Goal: Information Seeking & Learning: Learn about a topic

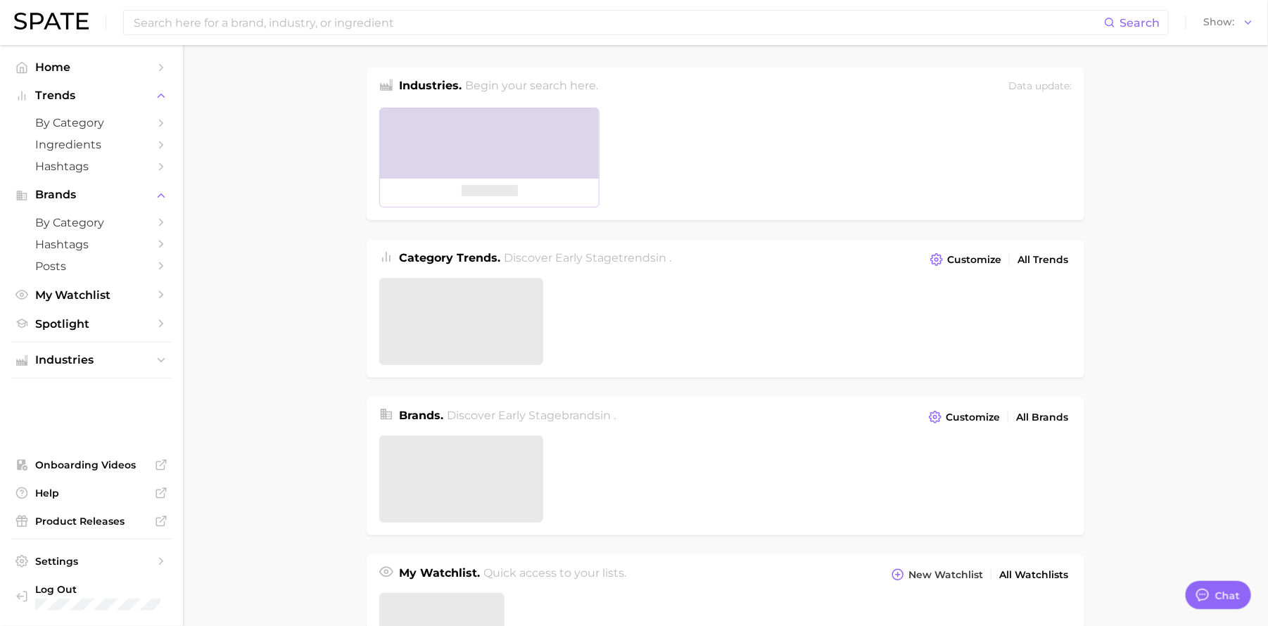
type textarea "x"
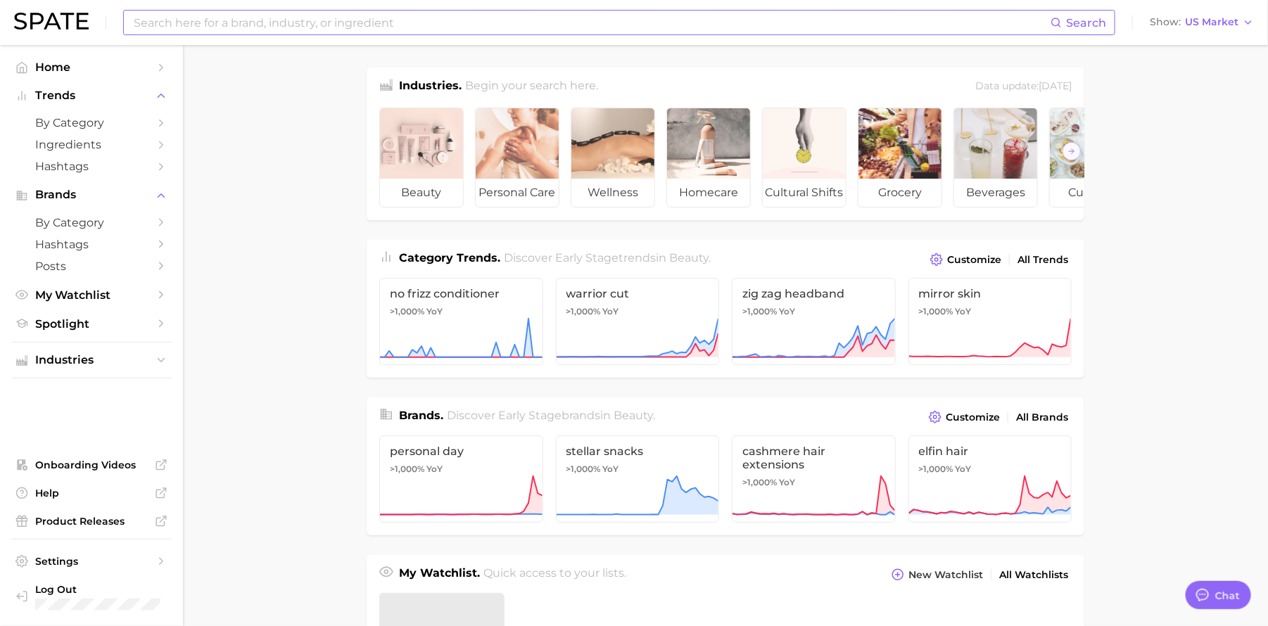
click at [224, 32] on input at bounding box center [591, 23] width 918 height 24
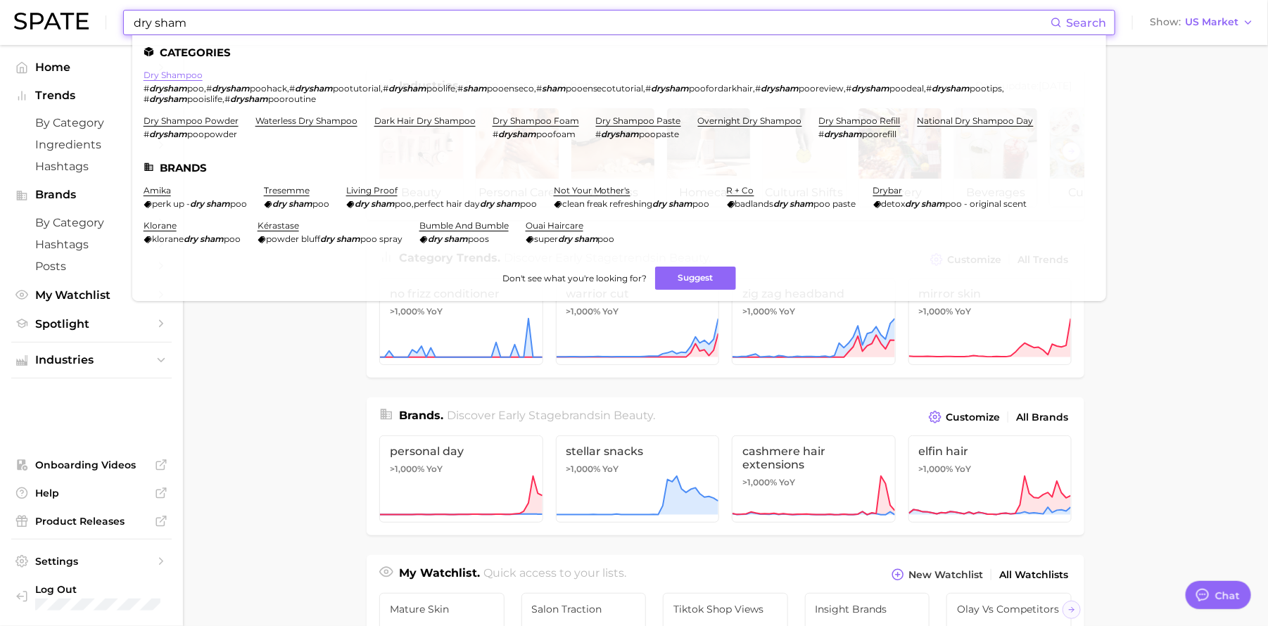
type input "dry sham"
click at [185, 70] on link "dry shampoo" at bounding box center [173, 75] width 59 height 11
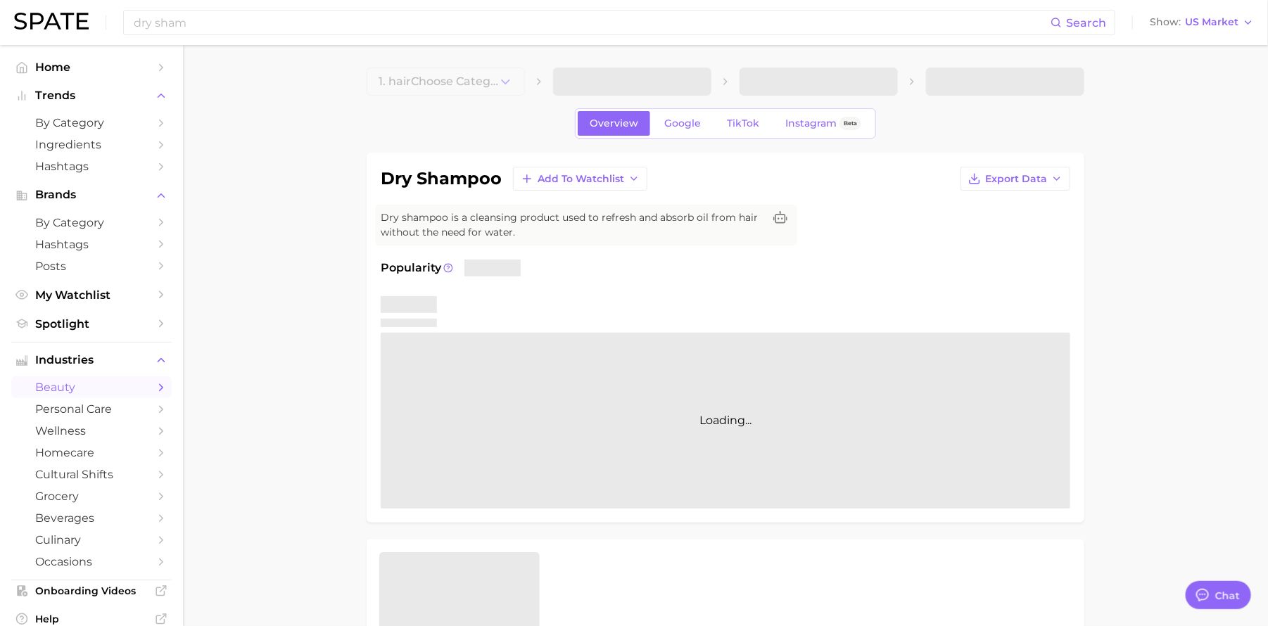
type textarea "x"
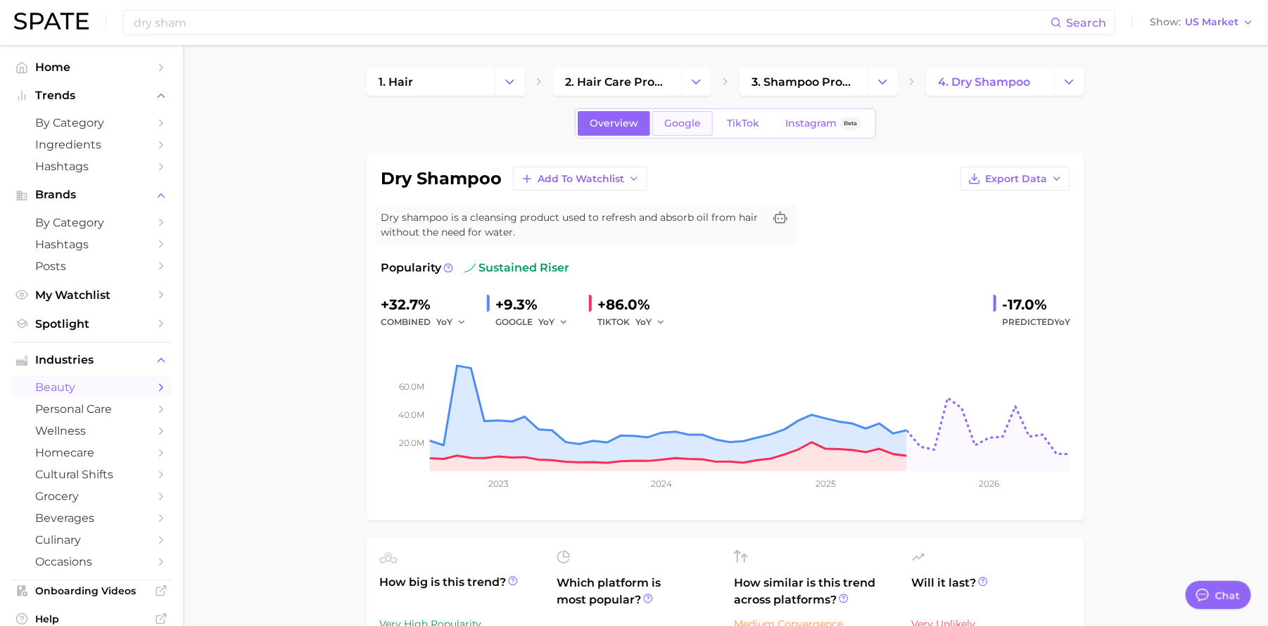
click at [682, 121] on span "Google" at bounding box center [682, 124] width 37 height 12
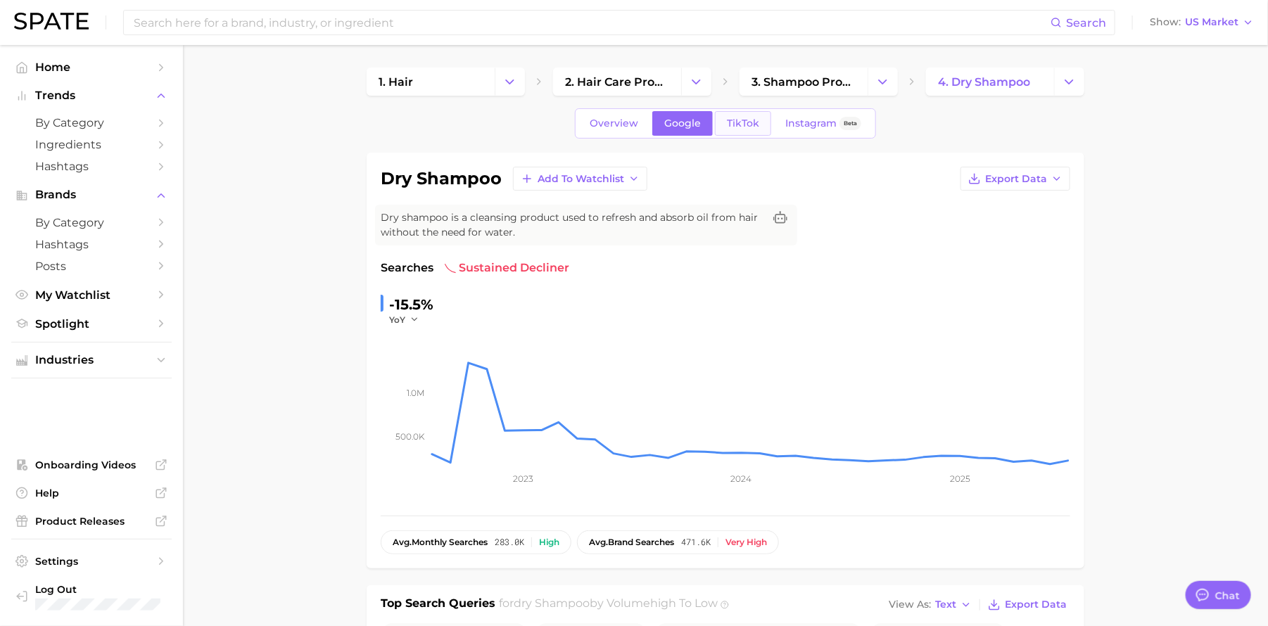
click at [755, 120] on span "TikTok" at bounding box center [743, 124] width 32 height 12
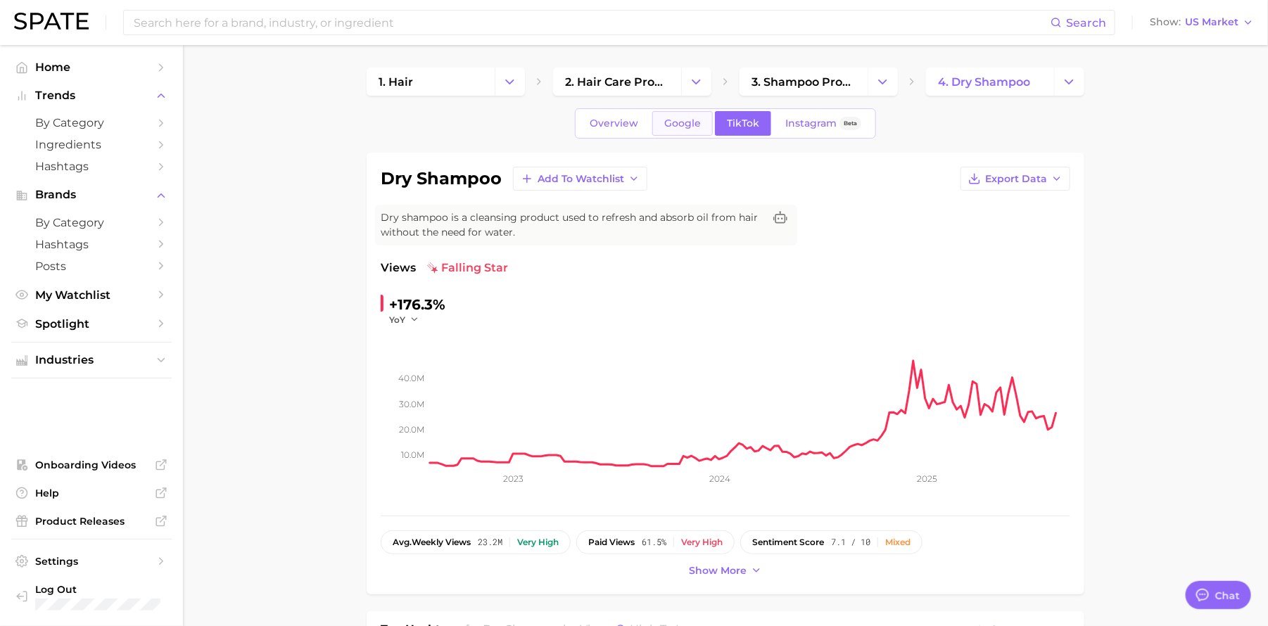
click at [673, 123] on span "Google" at bounding box center [682, 124] width 37 height 12
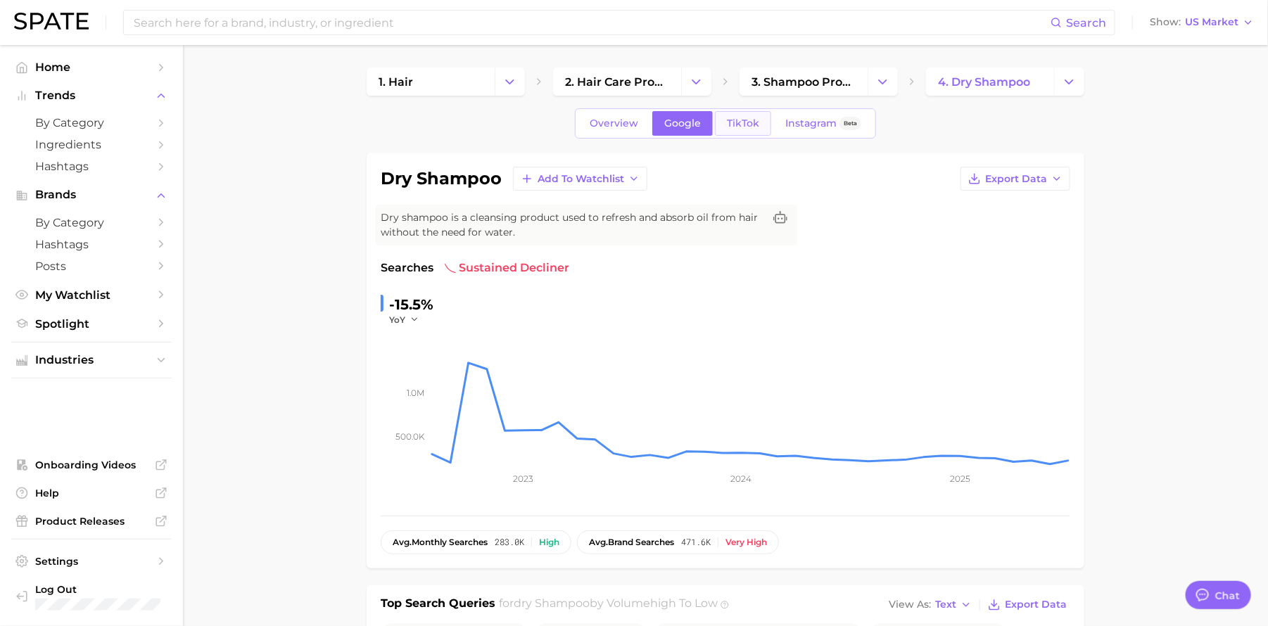
click at [735, 125] on span "TikTok" at bounding box center [743, 124] width 32 height 12
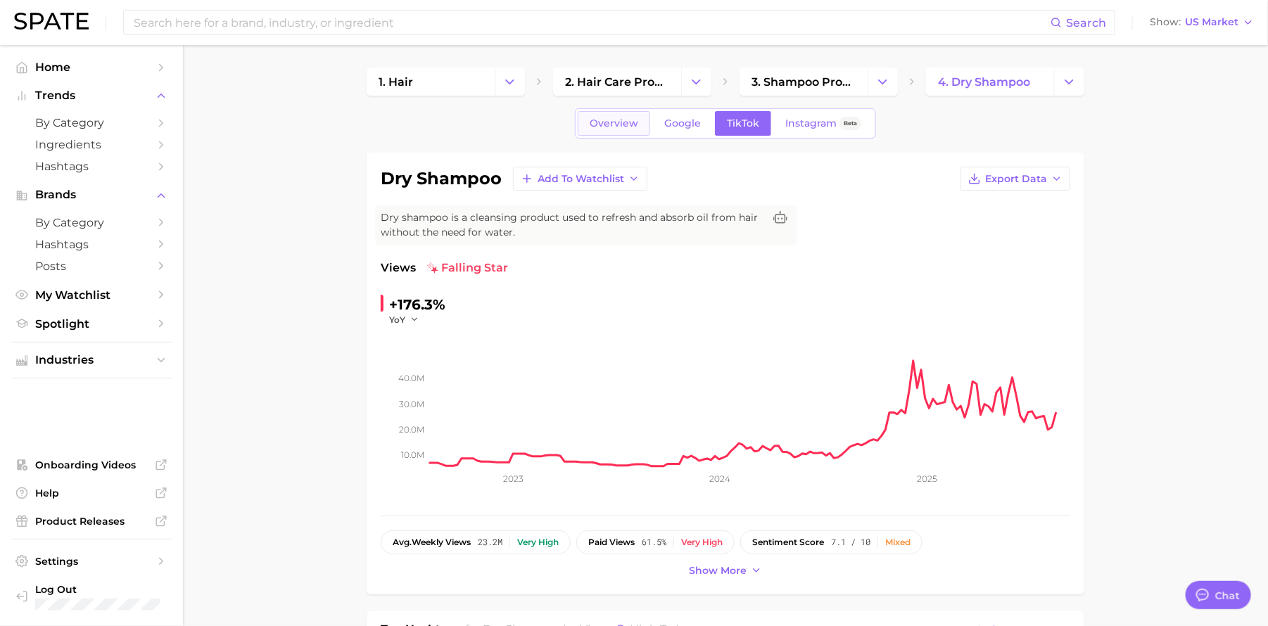
click at [590, 118] on link "Overview" at bounding box center [614, 123] width 72 height 25
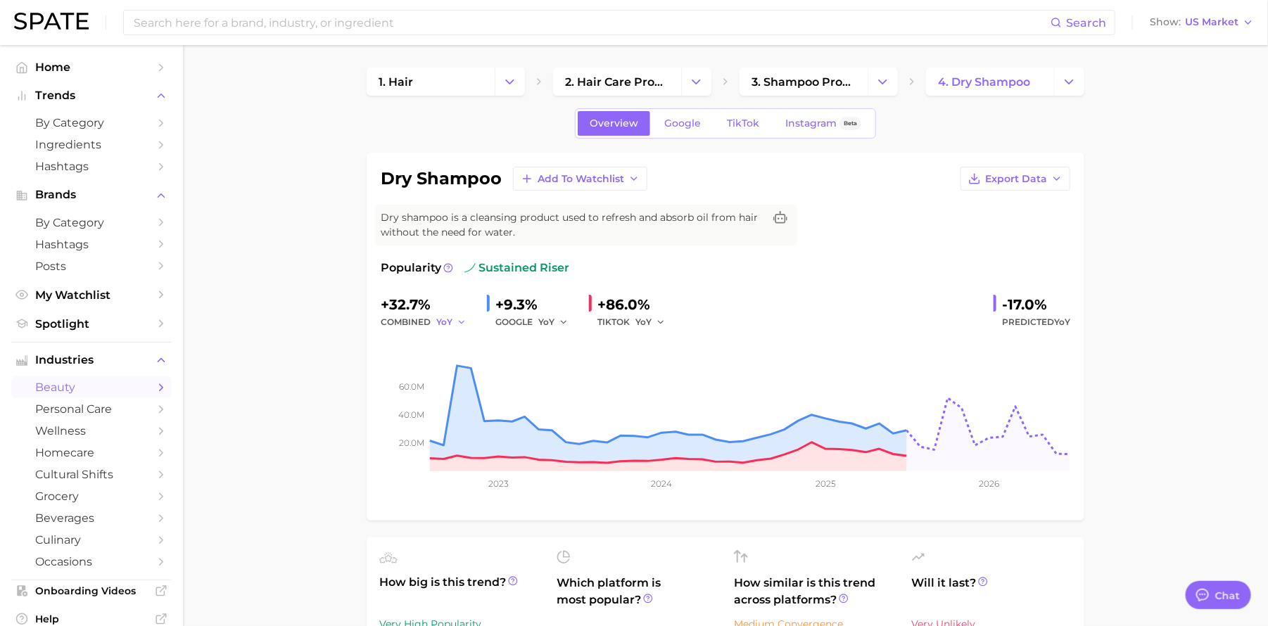
click at [460, 320] on icon "button" at bounding box center [462, 322] width 10 height 10
click at [379, 347] on button "YoY" at bounding box center [398, 344] width 155 height 25
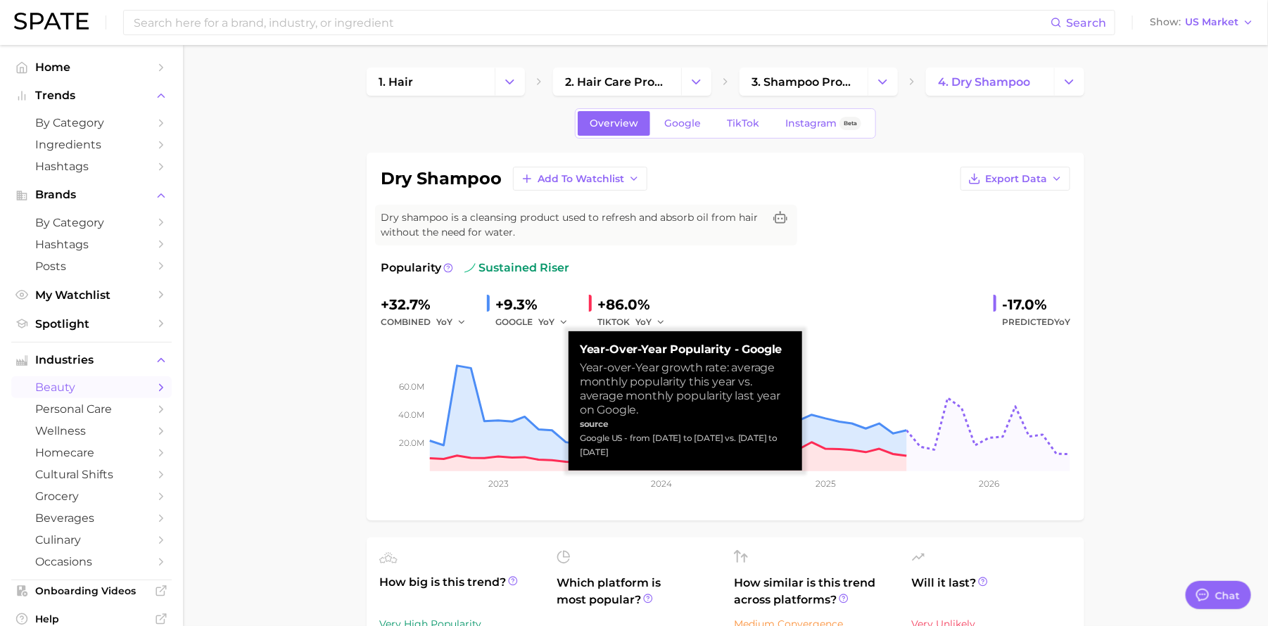
click at [639, 255] on div "dry shampoo Add to Watchlist Export Data Dry shampoo is a cleansing product use…" at bounding box center [726, 337] width 690 height 340
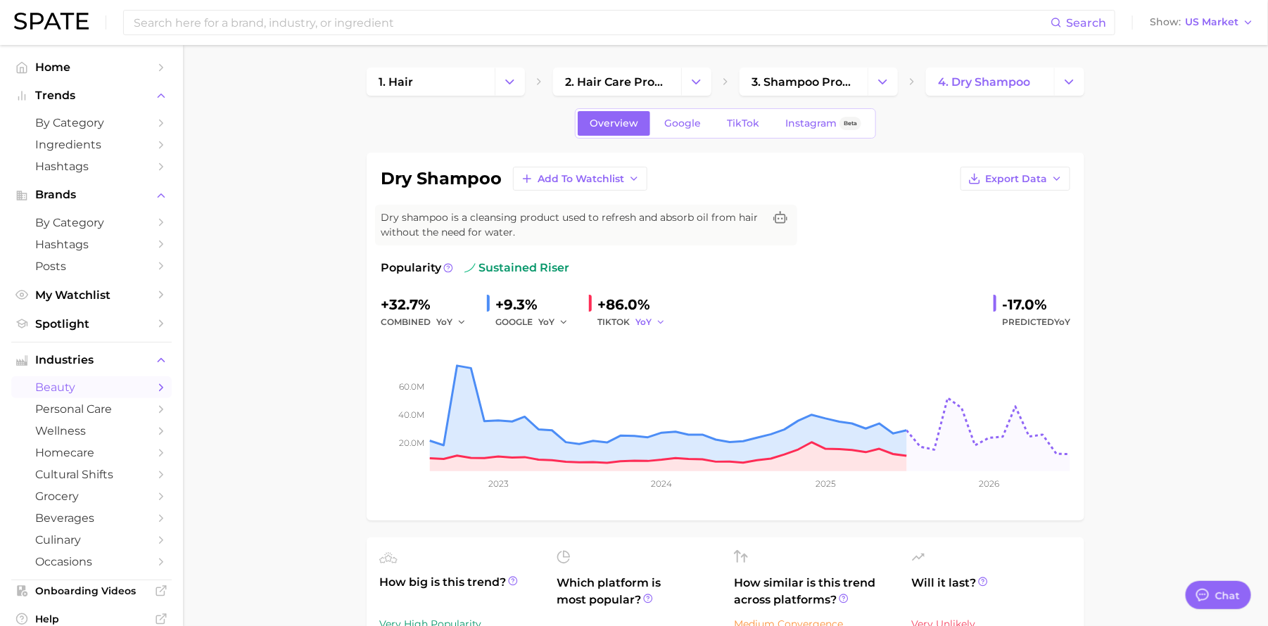
click at [663, 318] on icon "button" at bounding box center [661, 322] width 10 height 10
click at [565, 320] on icon "button" at bounding box center [564, 322] width 10 height 10
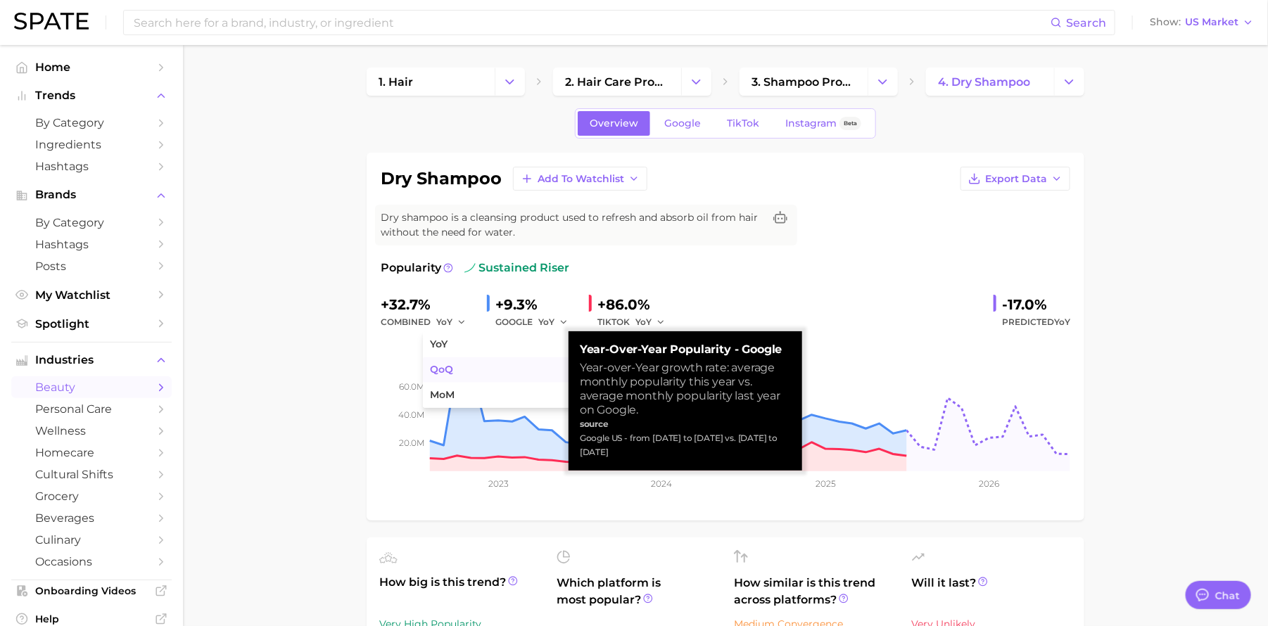
click at [521, 361] on button "QoQ" at bounding box center [500, 369] width 155 height 25
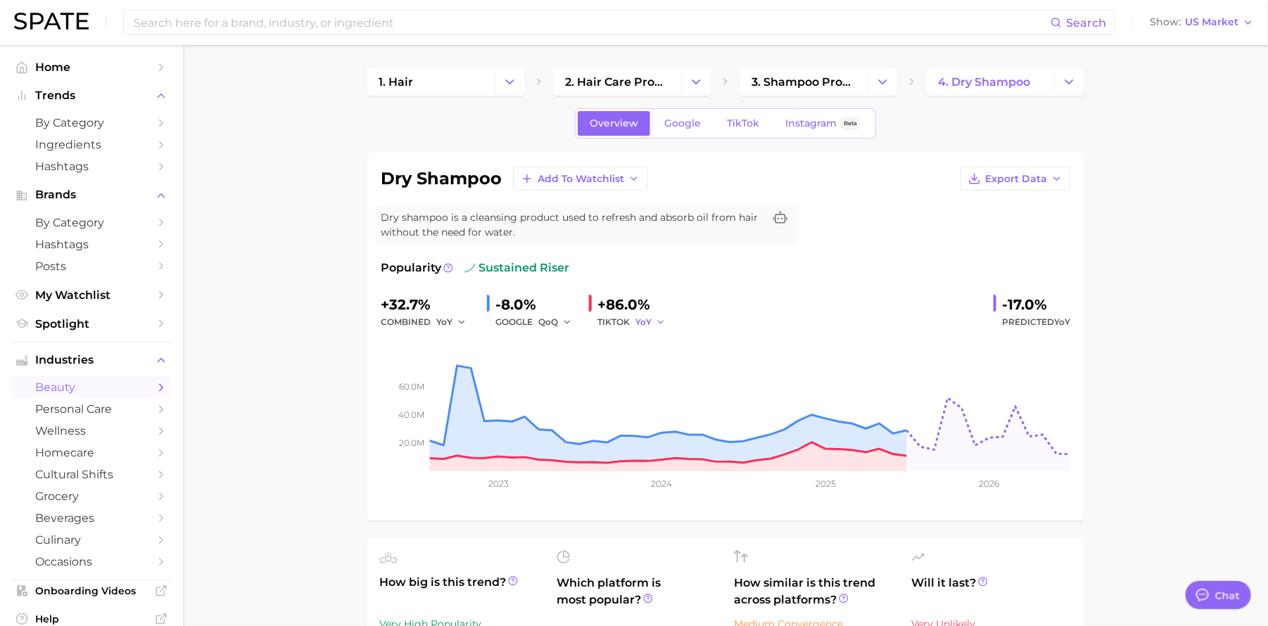
click at [663, 319] on icon "button" at bounding box center [661, 322] width 10 height 10
click at [651, 361] on button "QoQ" at bounding box center [597, 369] width 155 height 25
click at [669, 324] on div "QoQ" at bounding box center [654, 322] width 39 height 17
click at [668, 325] on icon "button" at bounding box center [664, 322] width 10 height 10
click at [647, 342] on button "YoY" at bounding box center [597, 344] width 155 height 25
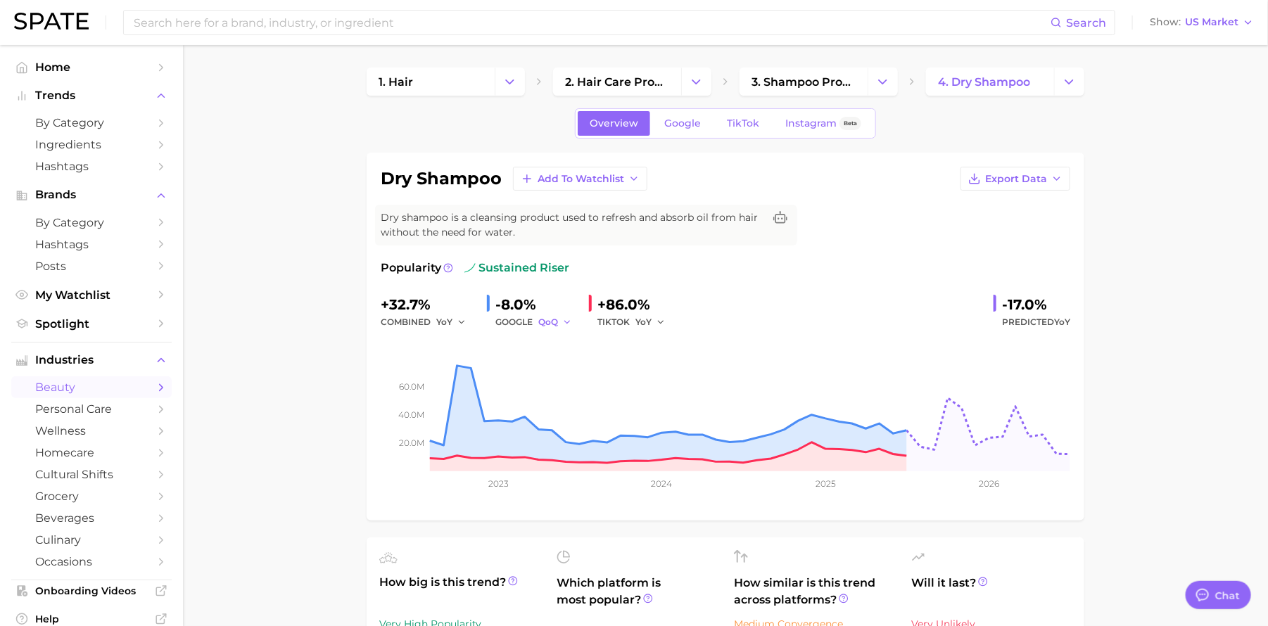
click at [560, 321] on button "QoQ" at bounding box center [555, 322] width 34 height 17
click at [551, 345] on button "YoY" at bounding box center [500, 344] width 155 height 25
click at [457, 321] on icon "button" at bounding box center [462, 322] width 10 height 10
click at [457, 360] on button "QoQ" at bounding box center [398, 369] width 155 height 25
click at [465, 320] on icon "button" at bounding box center [465, 322] width 10 height 10
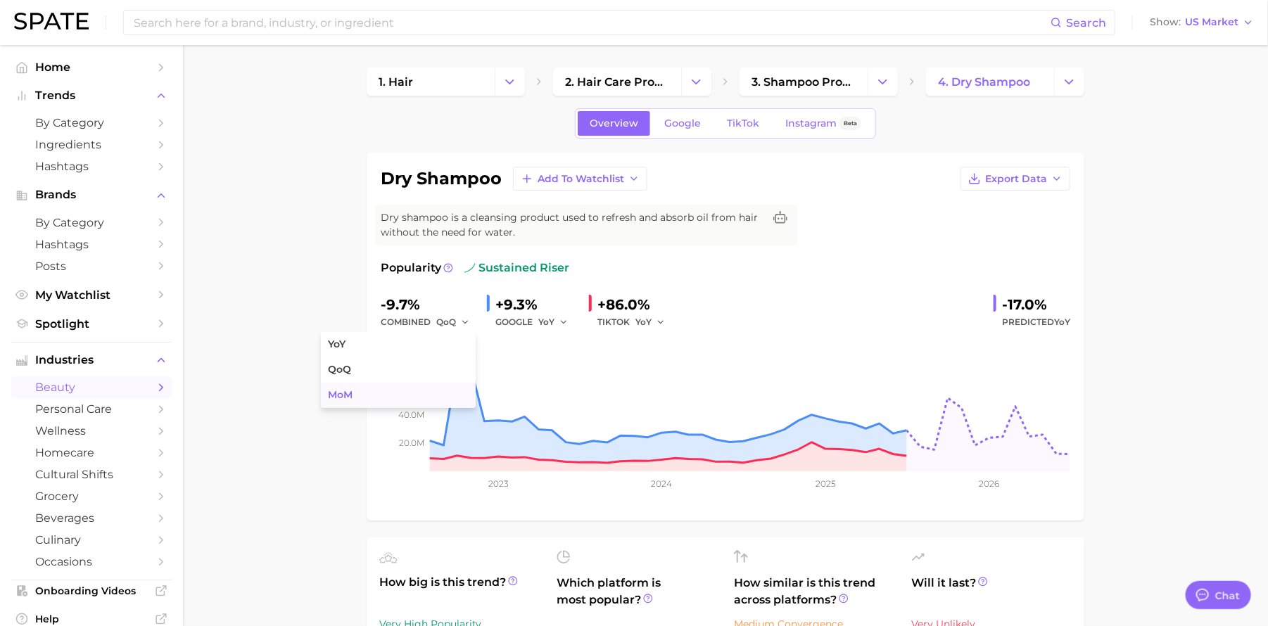
click at [444, 388] on button "MoM" at bounding box center [398, 395] width 155 height 25
click at [464, 322] on polyline "button" at bounding box center [466, 322] width 5 height 2
click at [445, 348] on button "YoY" at bounding box center [398, 344] width 155 height 25
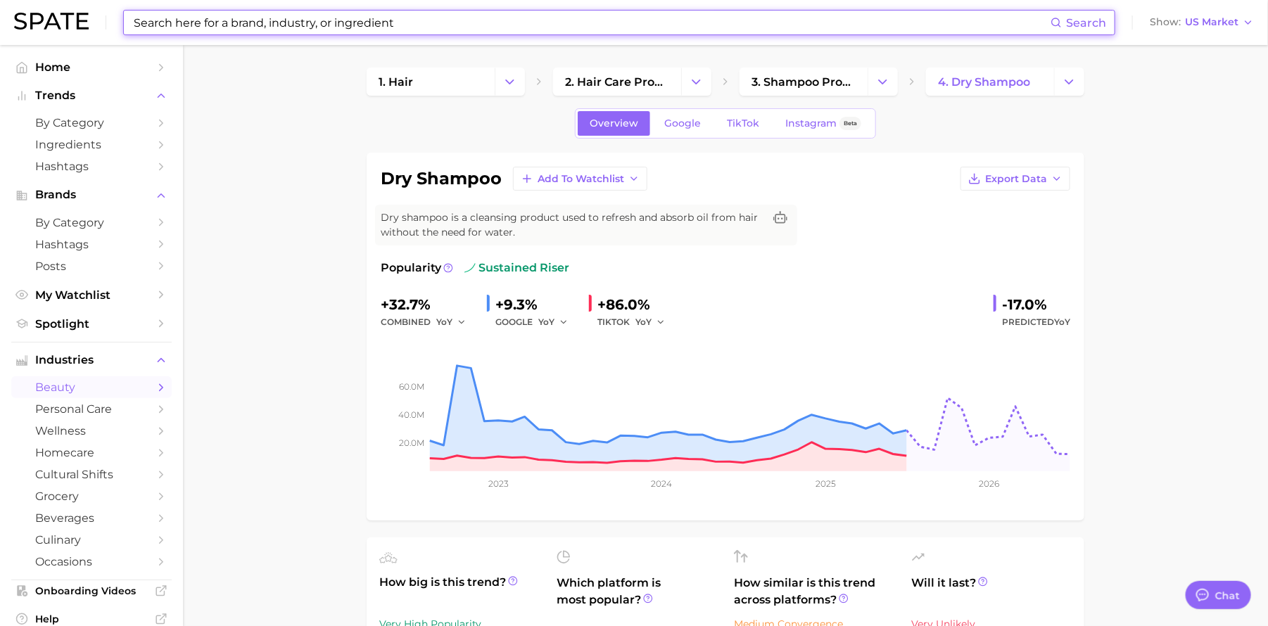
click at [179, 24] on input at bounding box center [591, 23] width 918 height 24
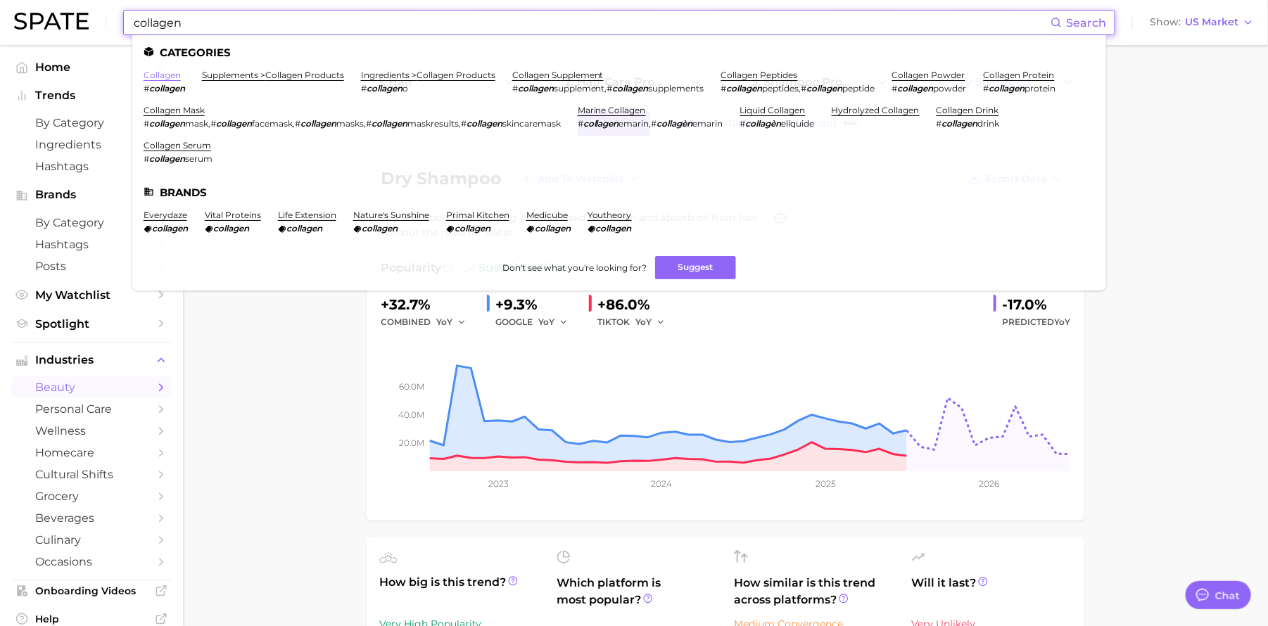
type input "collagen"
click at [175, 76] on link "collagen" at bounding box center [162, 75] width 37 height 11
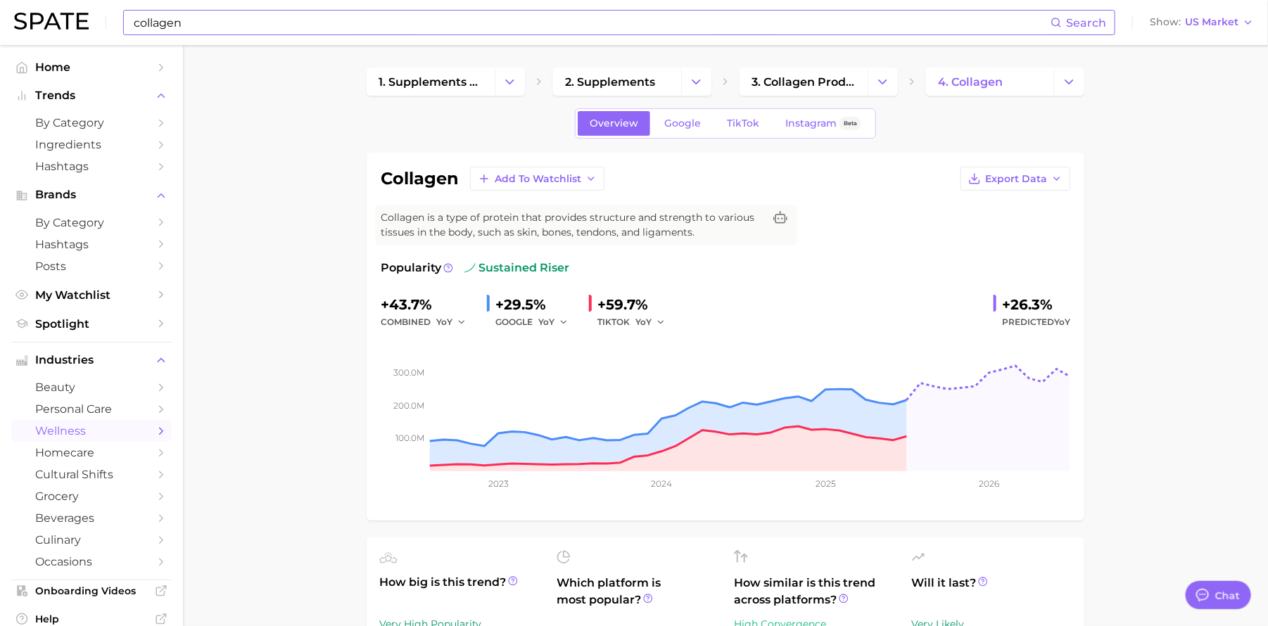
type textarea "x"
click at [196, 26] on input "collagen" at bounding box center [591, 23] width 918 height 24
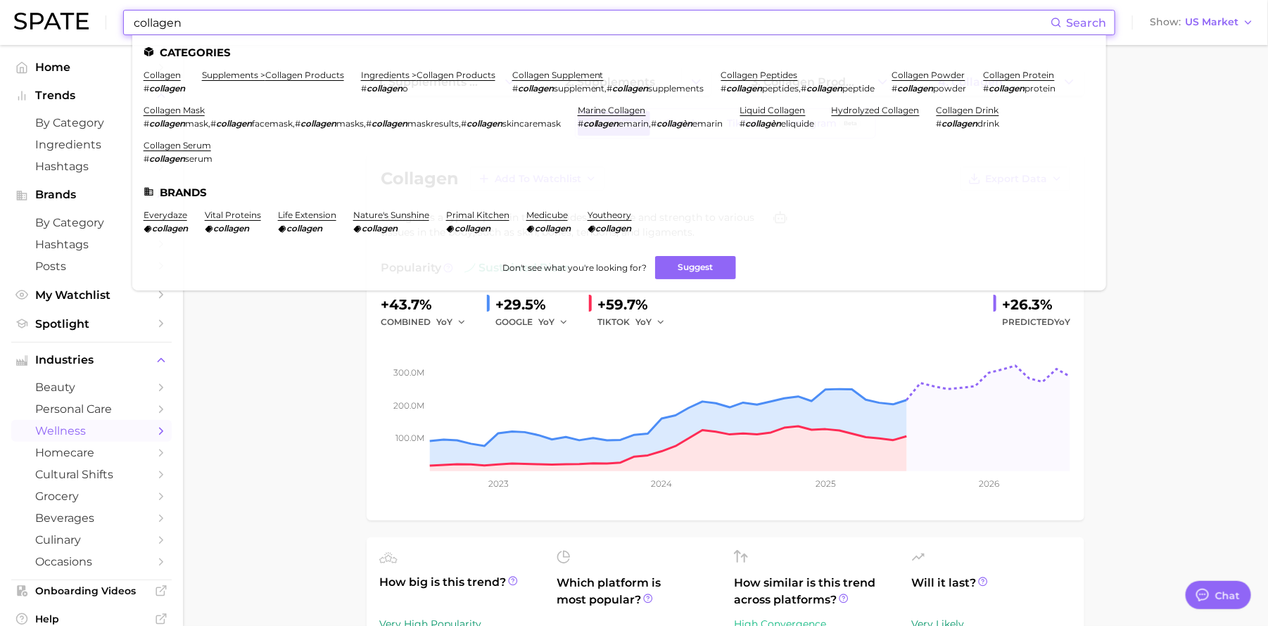
drag, startPoint x: 196, startPoint y: 26, endPoint x: 42, endPoint y: 21, distance: 153.5
click at [42, 21] on div "collagen Search Categories collagen # collagen supplements > collagen products …" at bounding box center [634, 22] width 1240 height 45
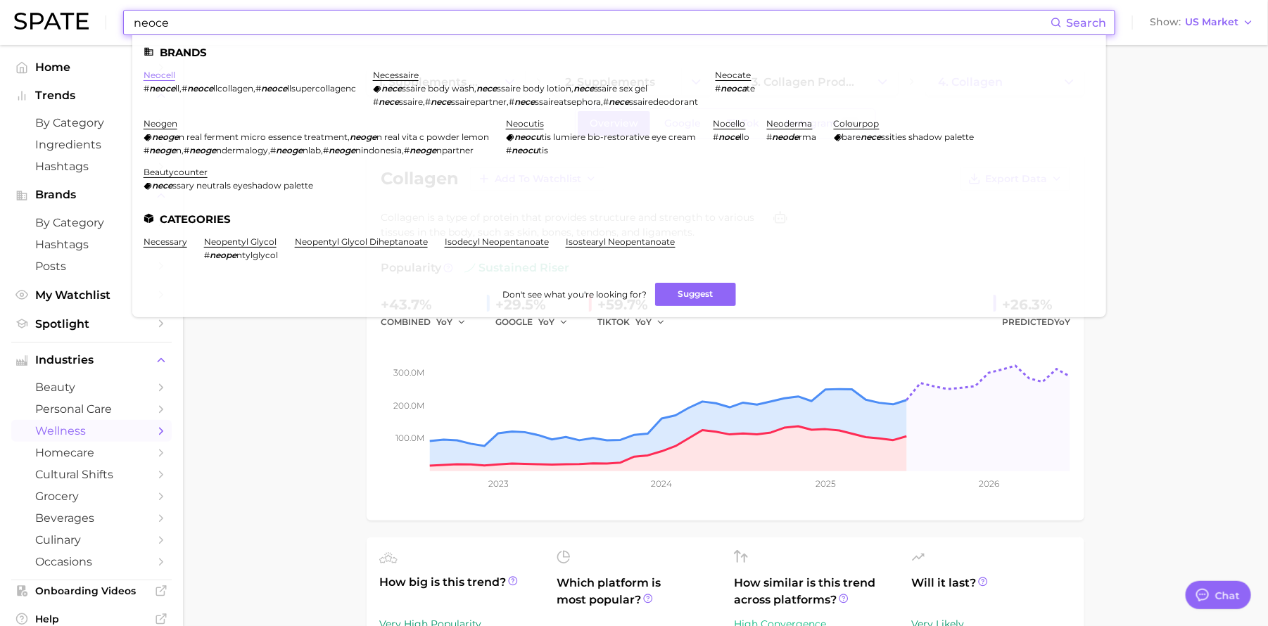
type input "neoce"
click at [165, 77] on link "neocell" at bounding box center [160, 75] width 32 height 11
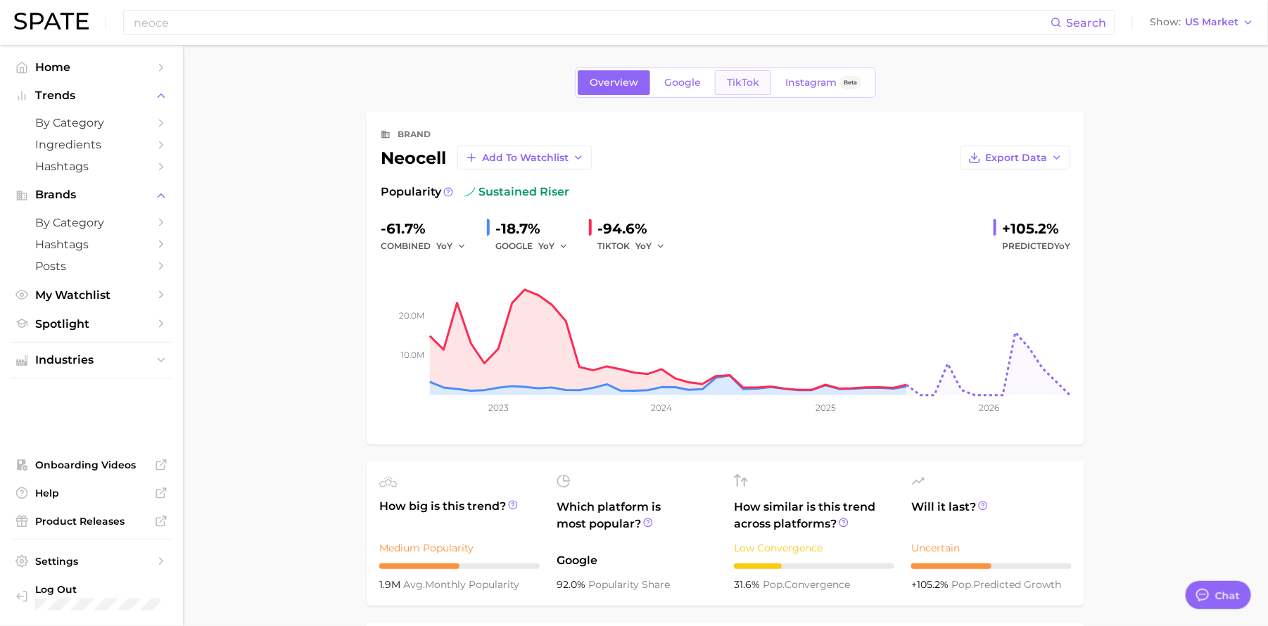
click at [746, 84] on span "TikTok" at bounding box center [743, 83] width 32 height 12
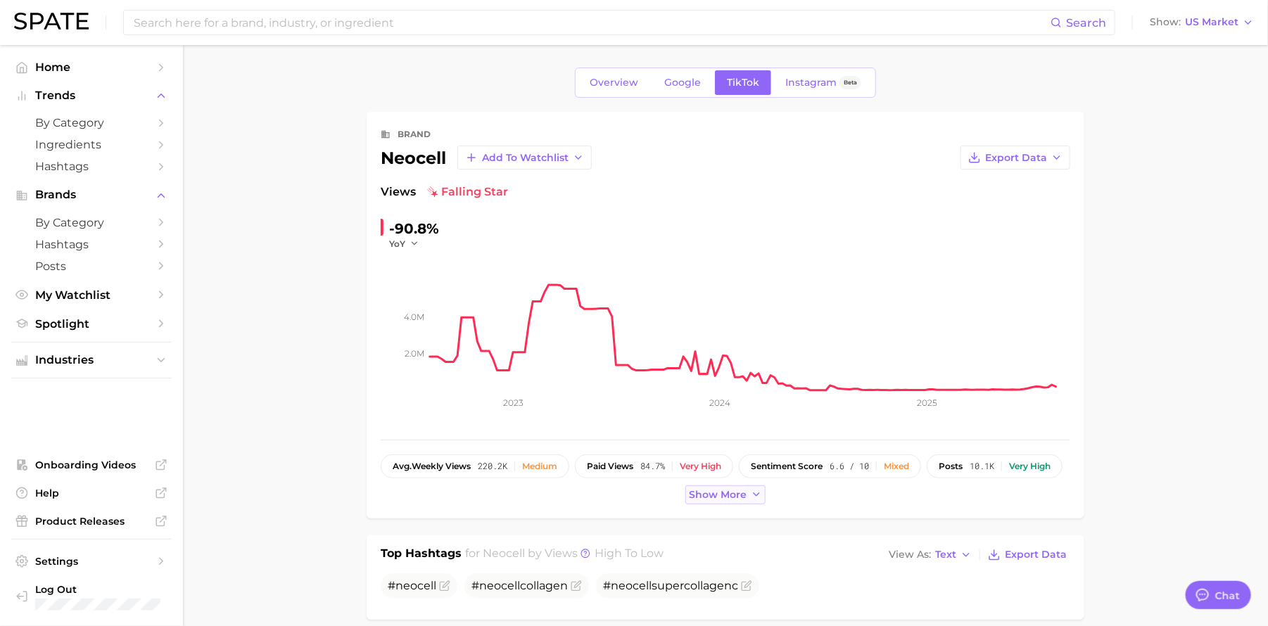
click at [729, 499] on span "Show more" at bounding box center [718, 495] width 58 height 12
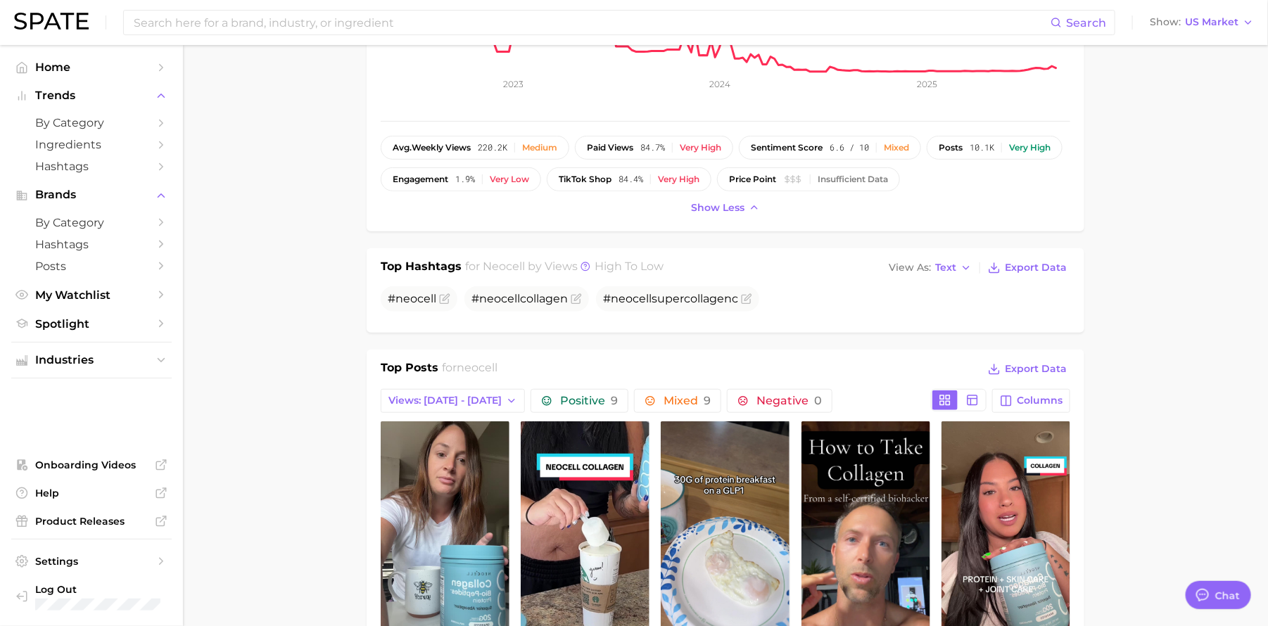
scroll to position [531, 0]
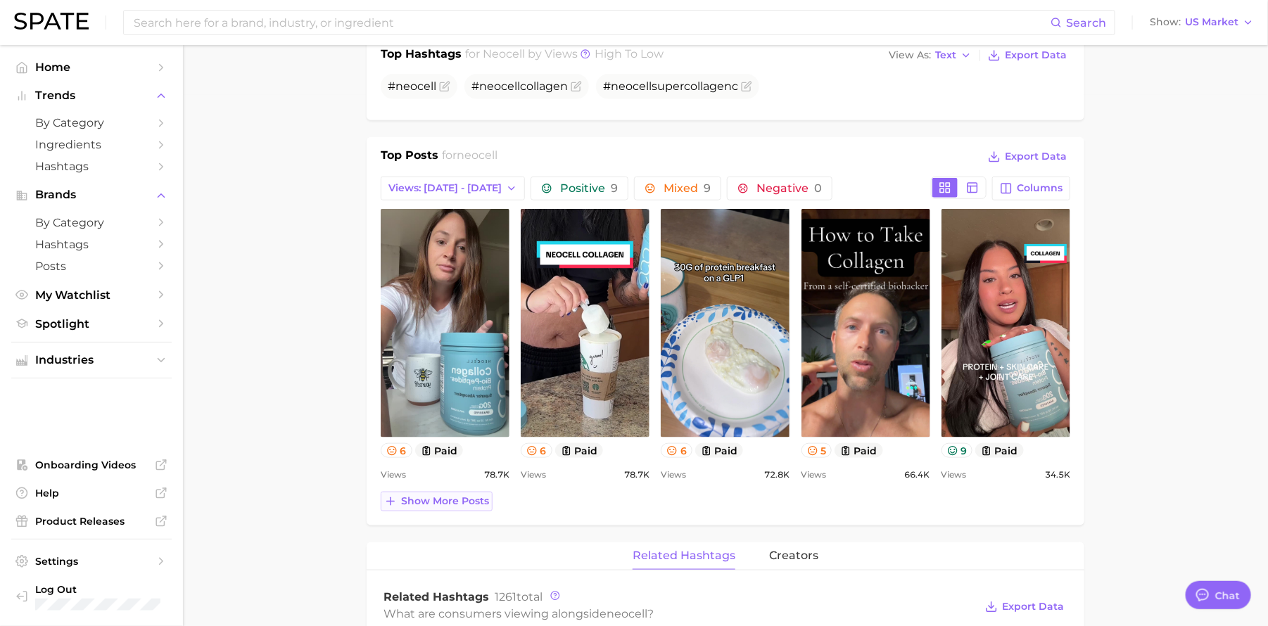
click at [471, 500] on span "Show more posts" at bounding box center [445, 501] width 88 height 12
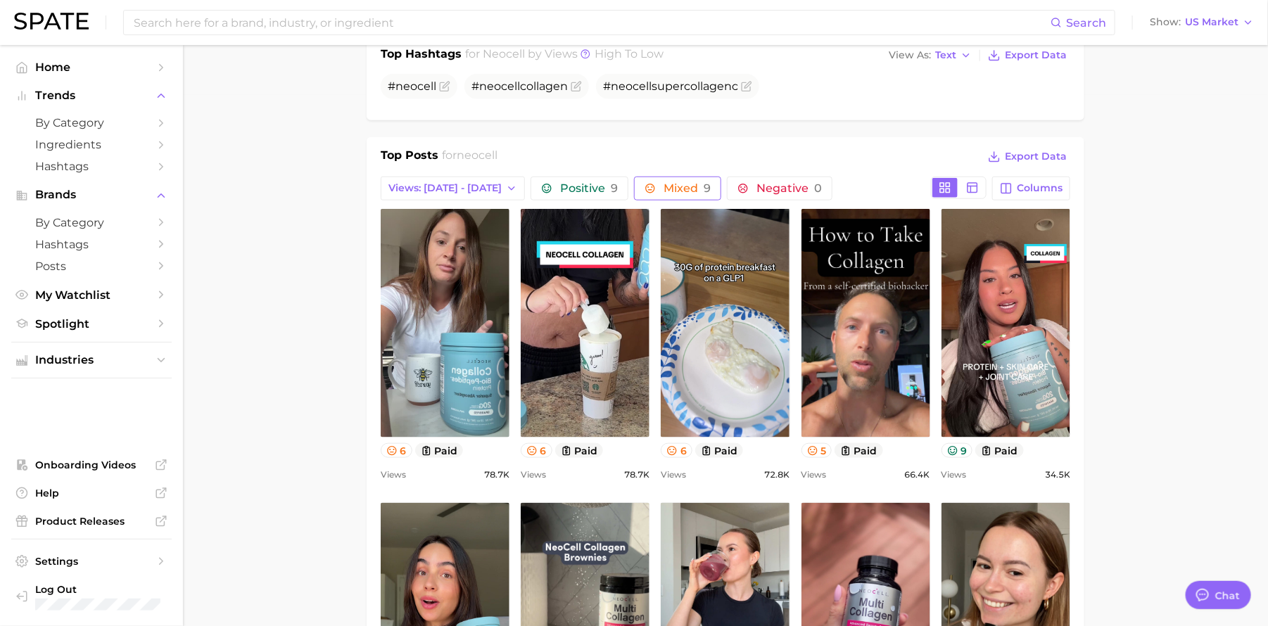
scroll to position [0, 0]
click at [658, 196] on button "Mixed 9" at bounding box center [677, 189] width 87 height 24
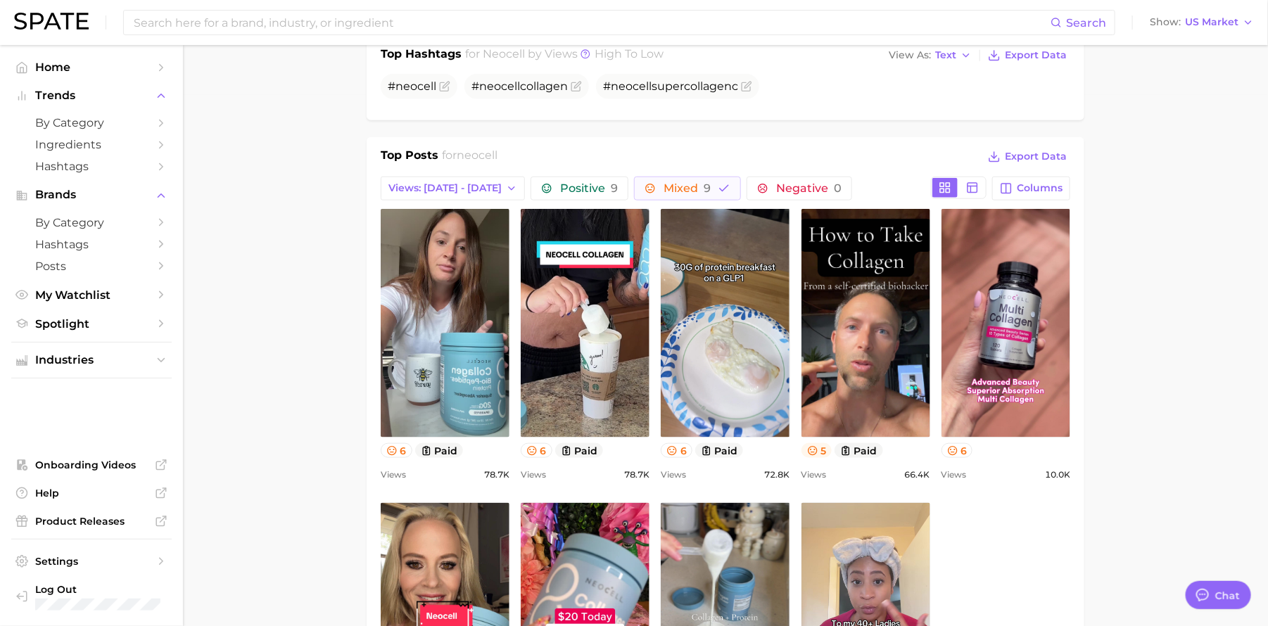
click at [804, 450] on button "5" at bounding box center [816, 450] width 31 height 15
click at [953, 452] on icon at bounding box center [952, 450] width 9 height 9
click at [959, 450] on button "6" at bounding box center [957, 450] width 32 height 15
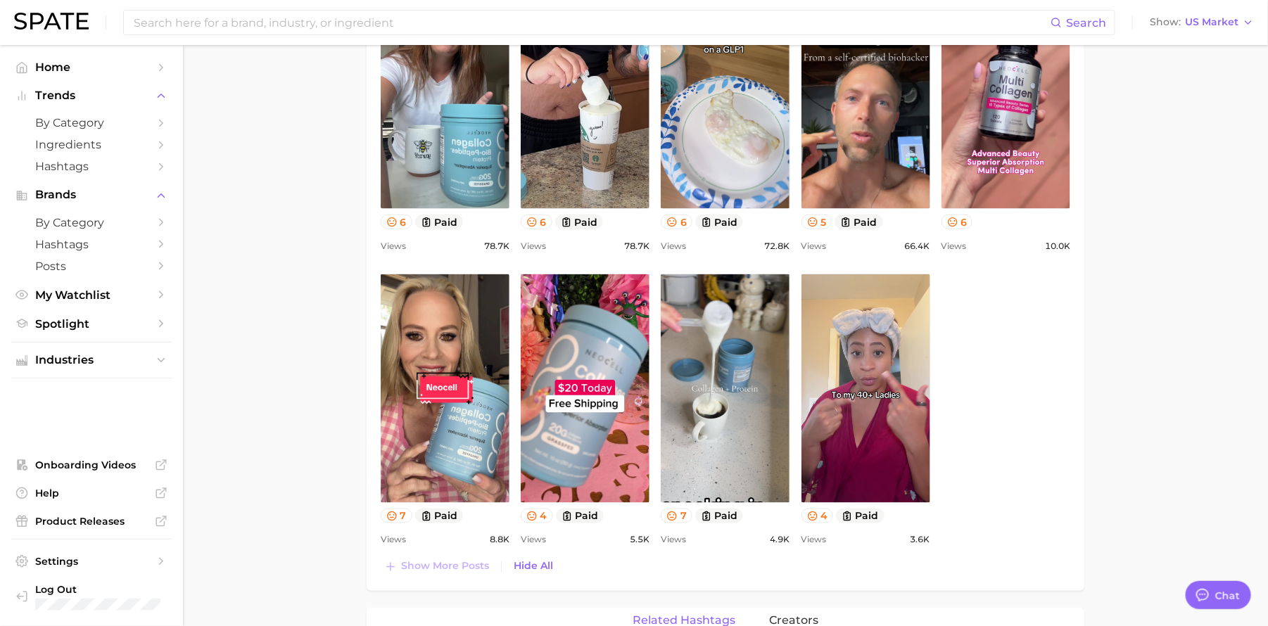
scroll to position [761, 0]
click at [675, 519] on icon at bounding box center [672, 515] width 9 height 9
click at [540, 515] on button "4" at bounding box center [537, 515] width 32 height 15
click at [395, 519] on icon at bounding box center [391, 515] width 9 height 9
click at [538, 515] on button "4" at bounding box center [537, 515] width 32 height 15
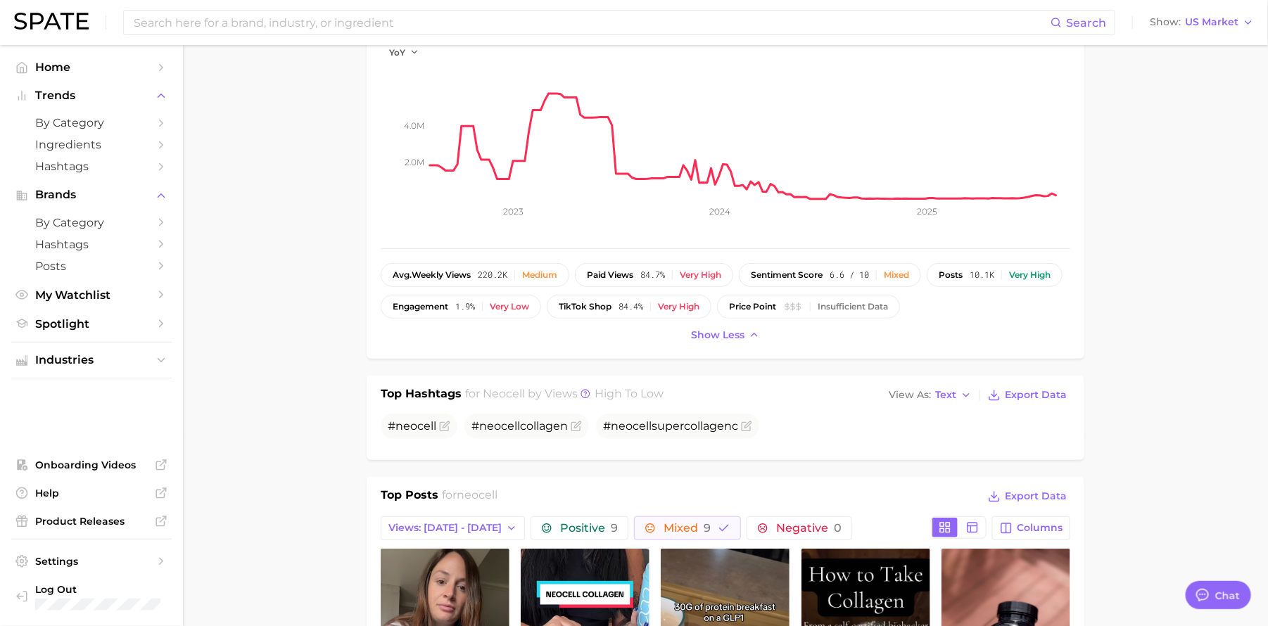
scroll to position [190, 0]
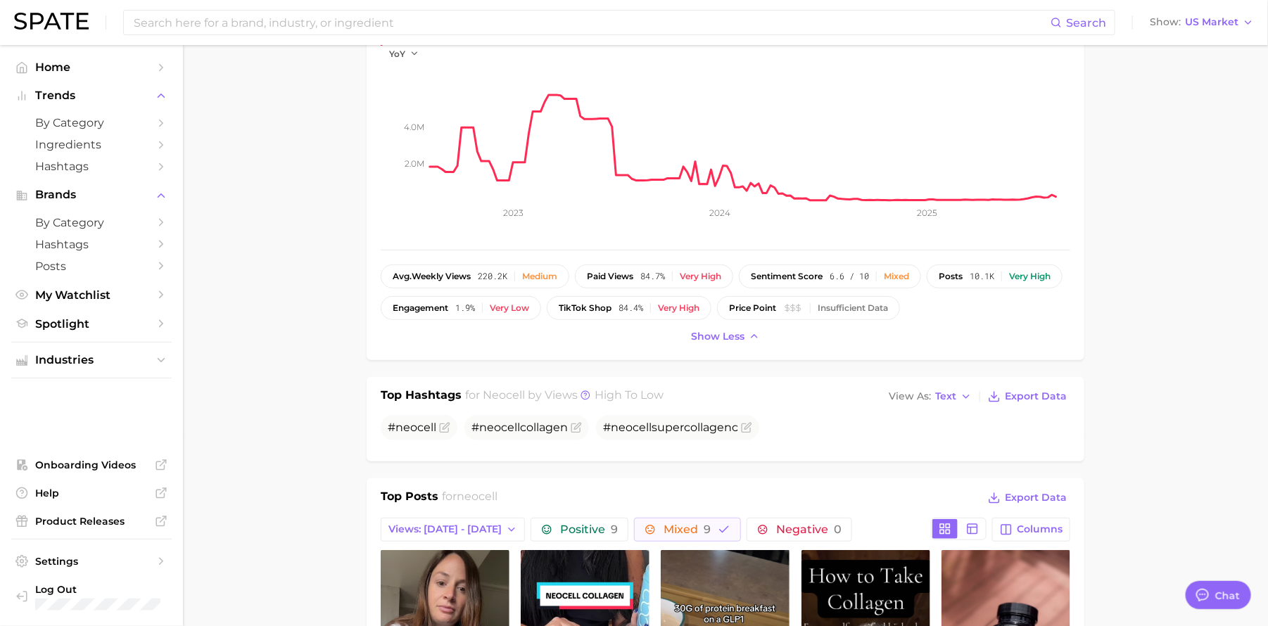
click at [585, 331] on div "Show less" at bounding box center [726, 336] width 690 height 19
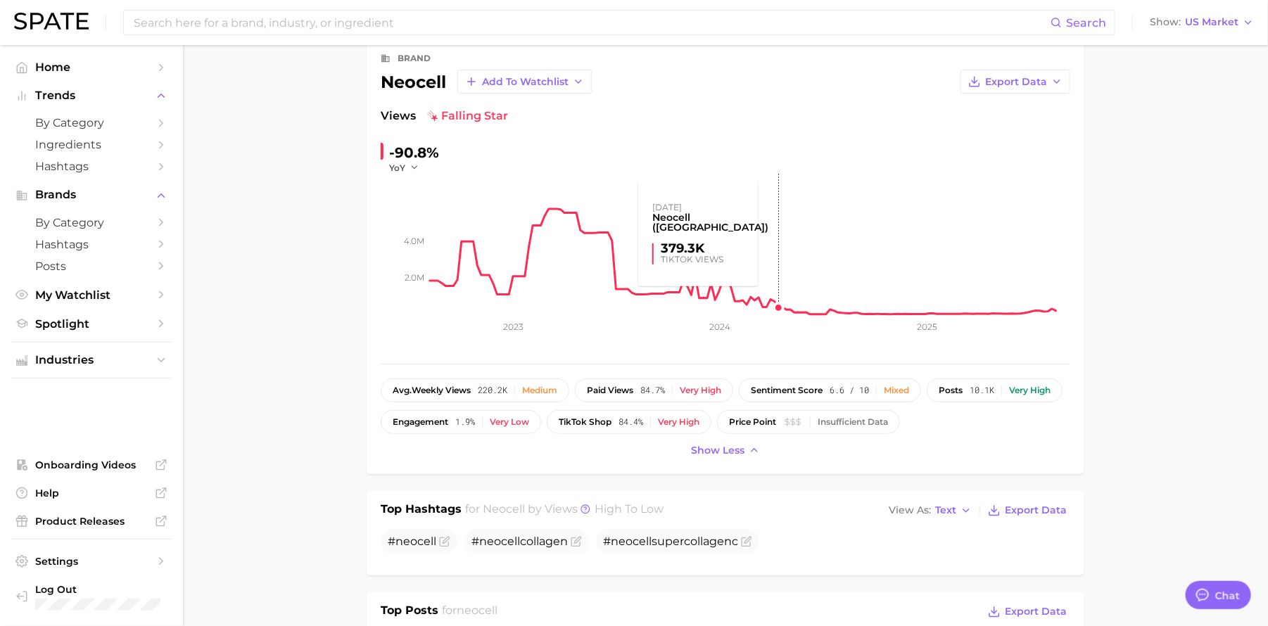
scroll to position [0, 0]
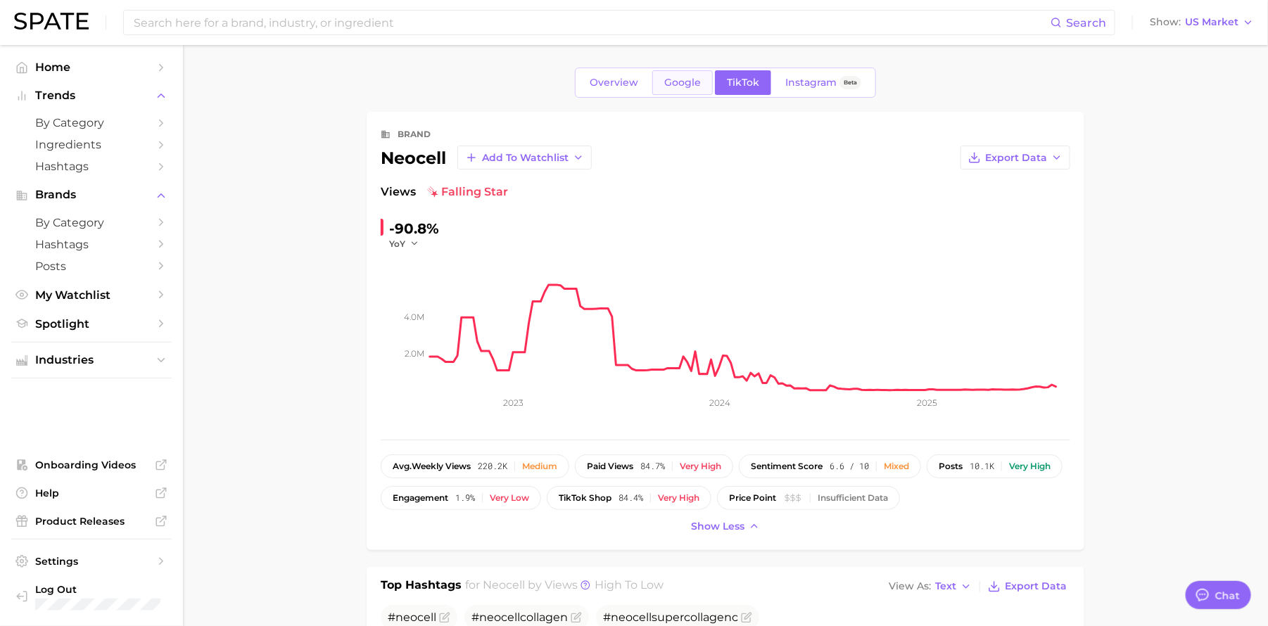
click at [678, 75] on link "Google" at bounding box center [682, 82] width 61 height 25
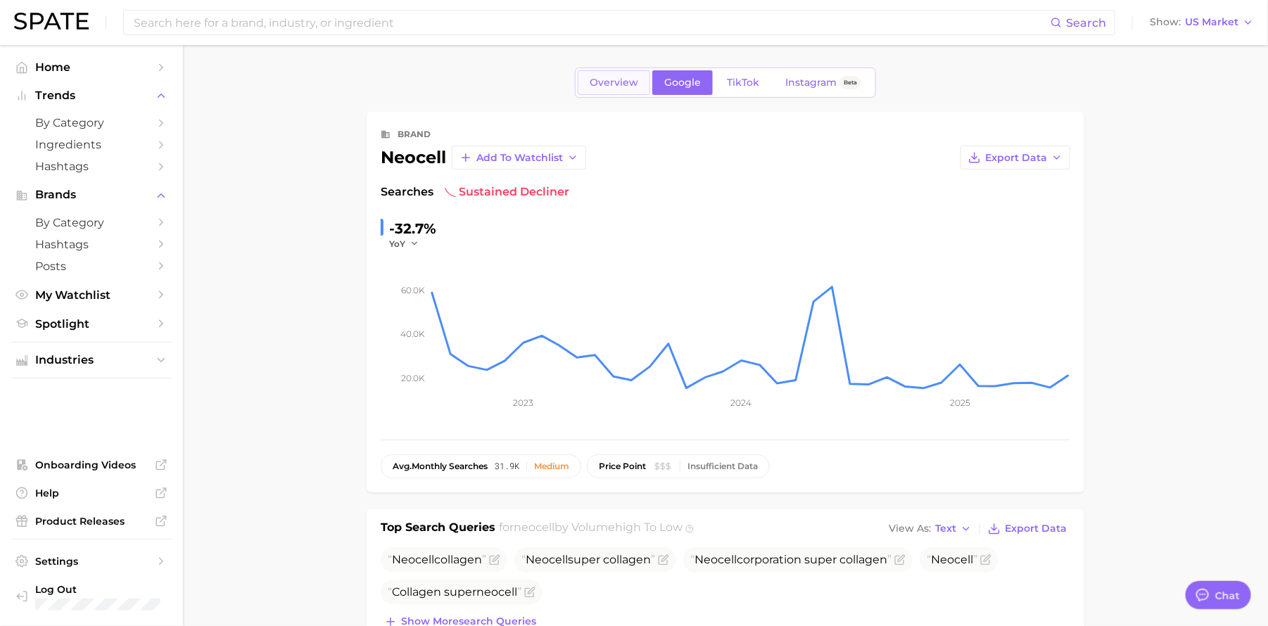
click at [609, 85] on span "Overview" at bounding box center [614, 83] width 49 height 12
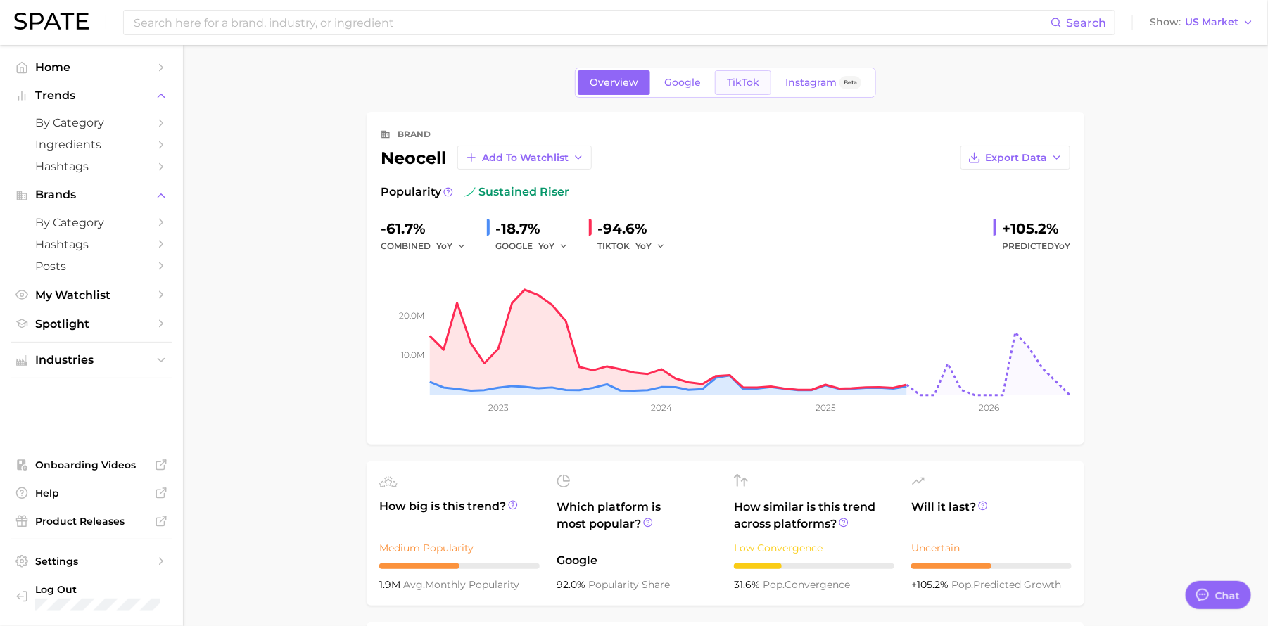
click at [723, 83] on link "TikTok" at bounding box center [743, 82] width 56 height 25
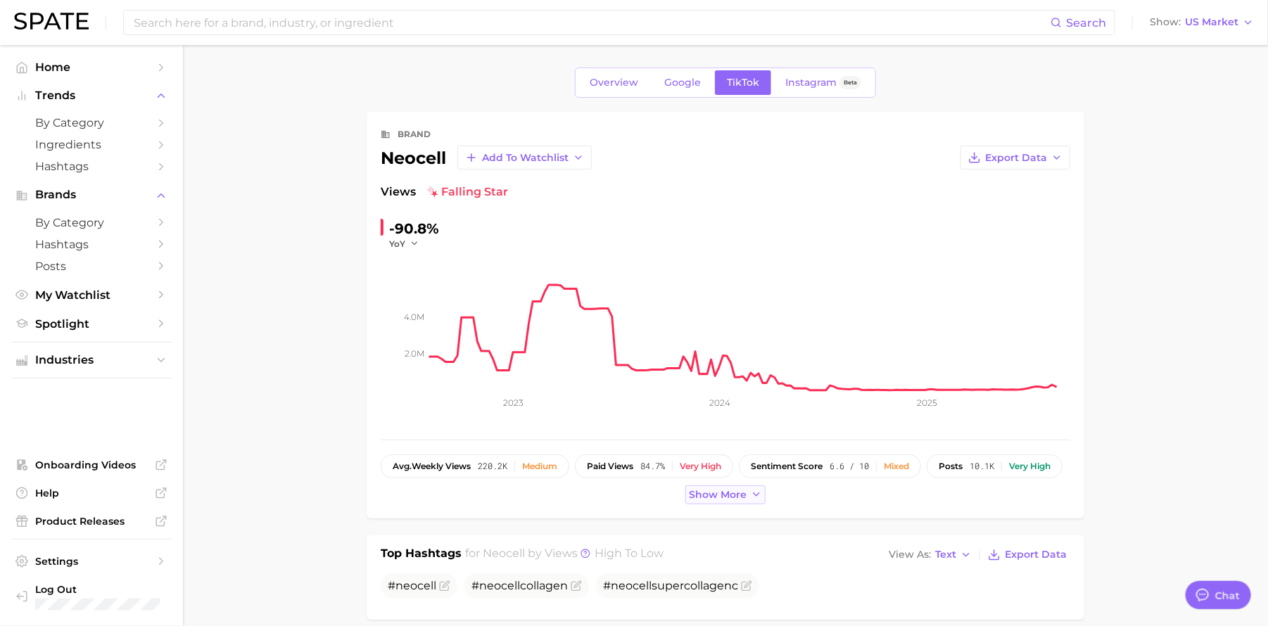
click at [721, 493] on span "Show more" at bounding box center [718, 495] width 58 height 12
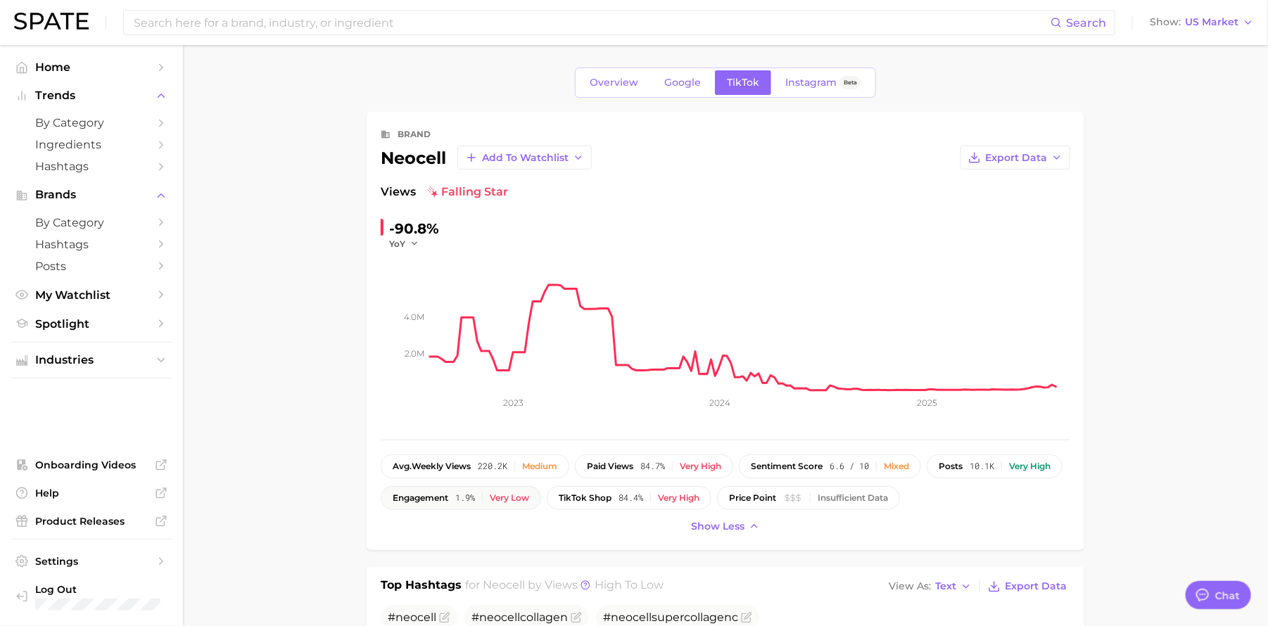
click at [541, 491] on button "engagement 1.9% Very low" at bounding box center [461, 498] width 160 height 24
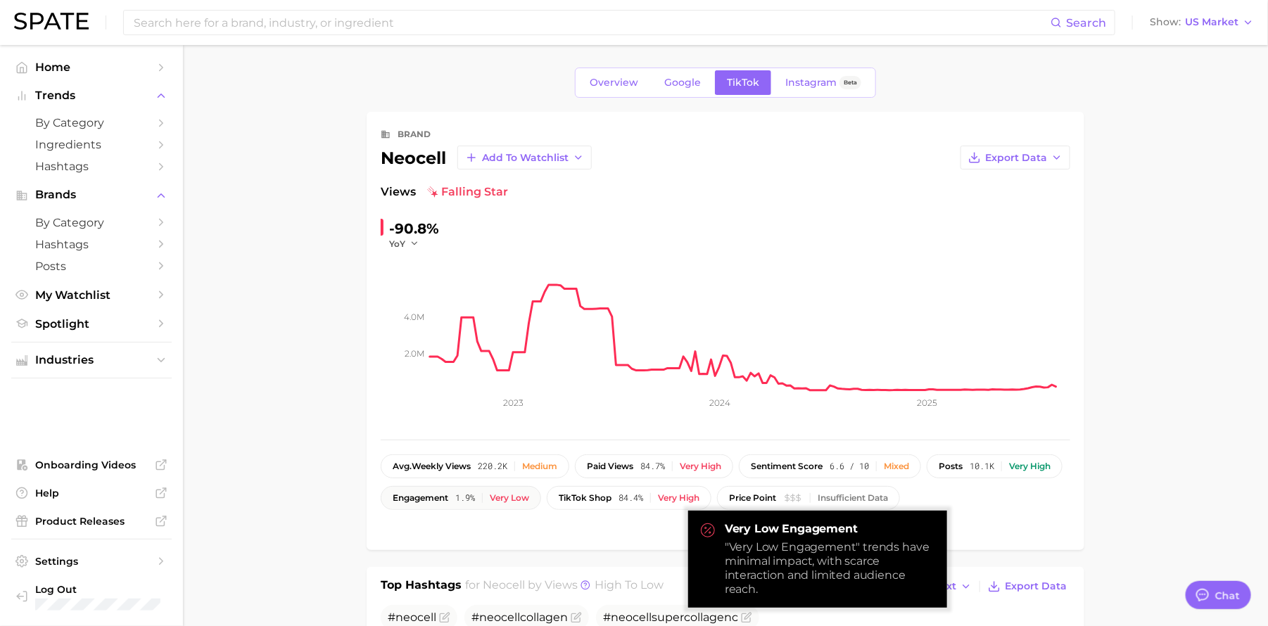
click at [529, 500] on div "engagement 1.9% Very low" at bounding box center [461, 498] width 137 height 10
click at [475, 497] on span "1.9%" at bounding box center [465, 498] width 20 height 10
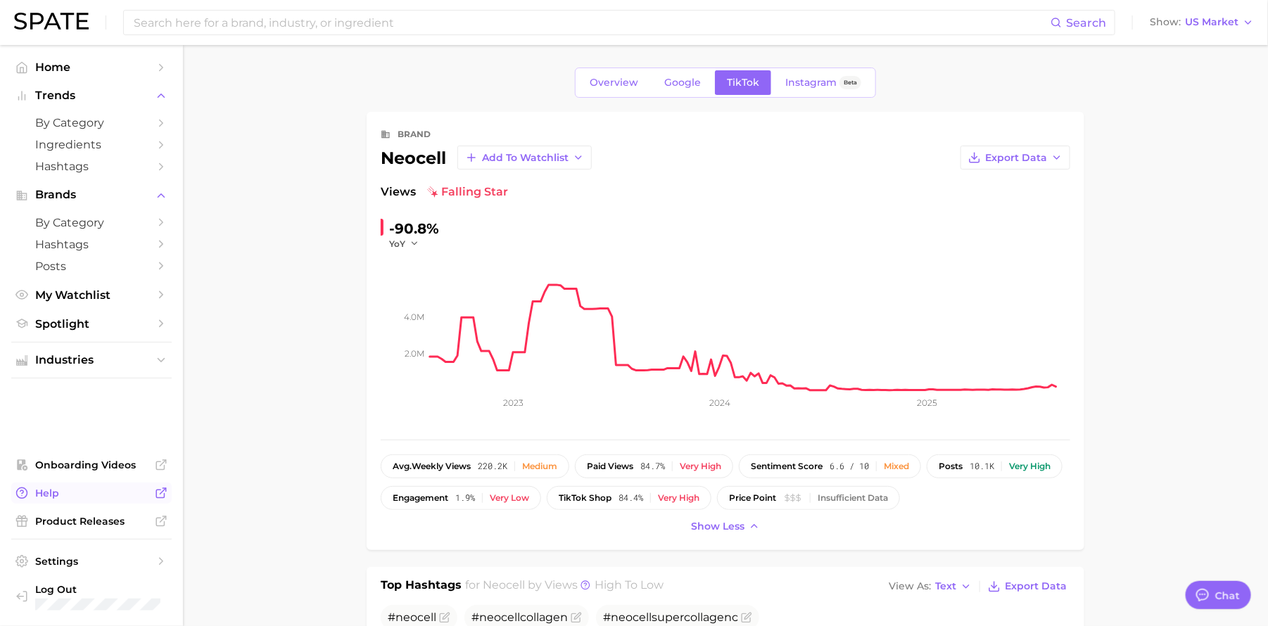
click at [88, 493] on span "Help" at bounding box center [91, 493] width 113 height 13
click at [622, 88] on span "Overview" at bounding box center [614, 83] width 49 height 12
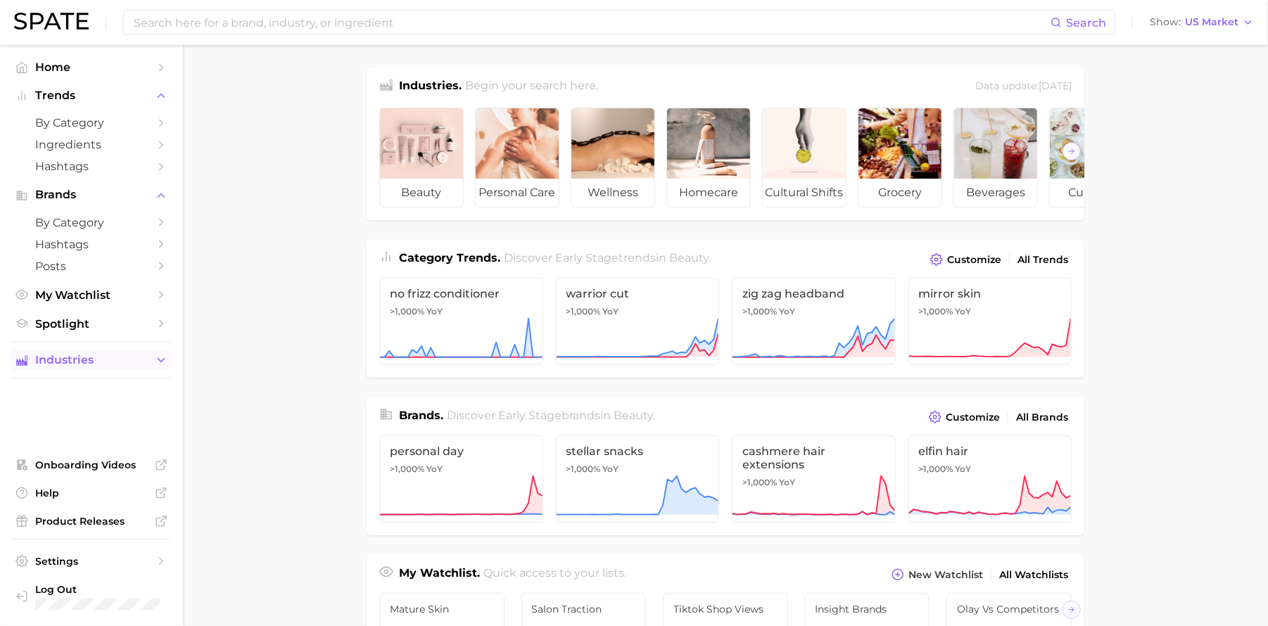
click at [83, 362] on span "Industries" at bounding box center [91, 360] width 113 height 13
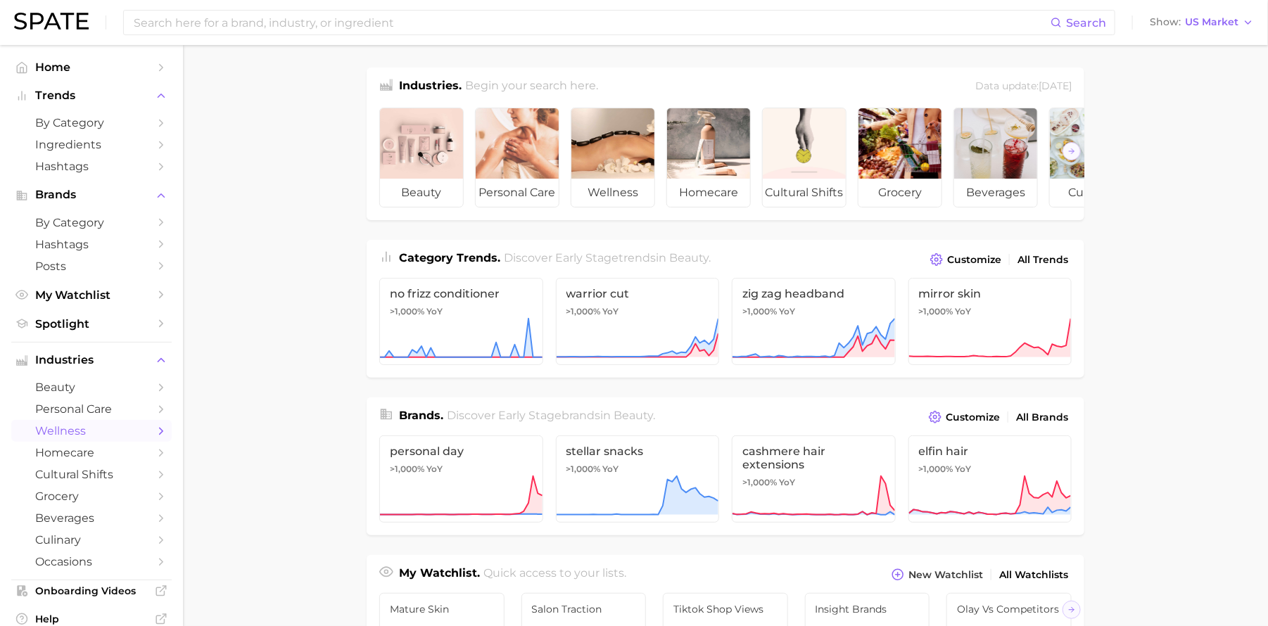
click at [102, 424] on span "wellness" at bounding box center [91, 430] width 113 height 13
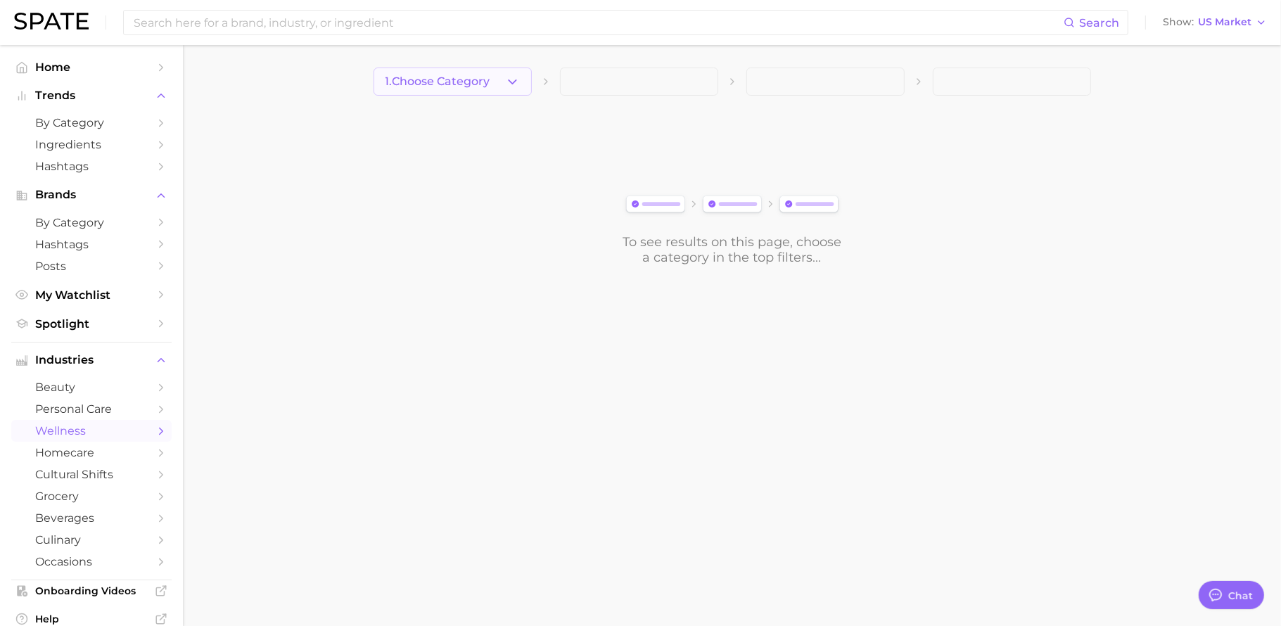
click at [445, 81] on span "1. Choose Category" at bounding box center [438, 81] width 105 height 13
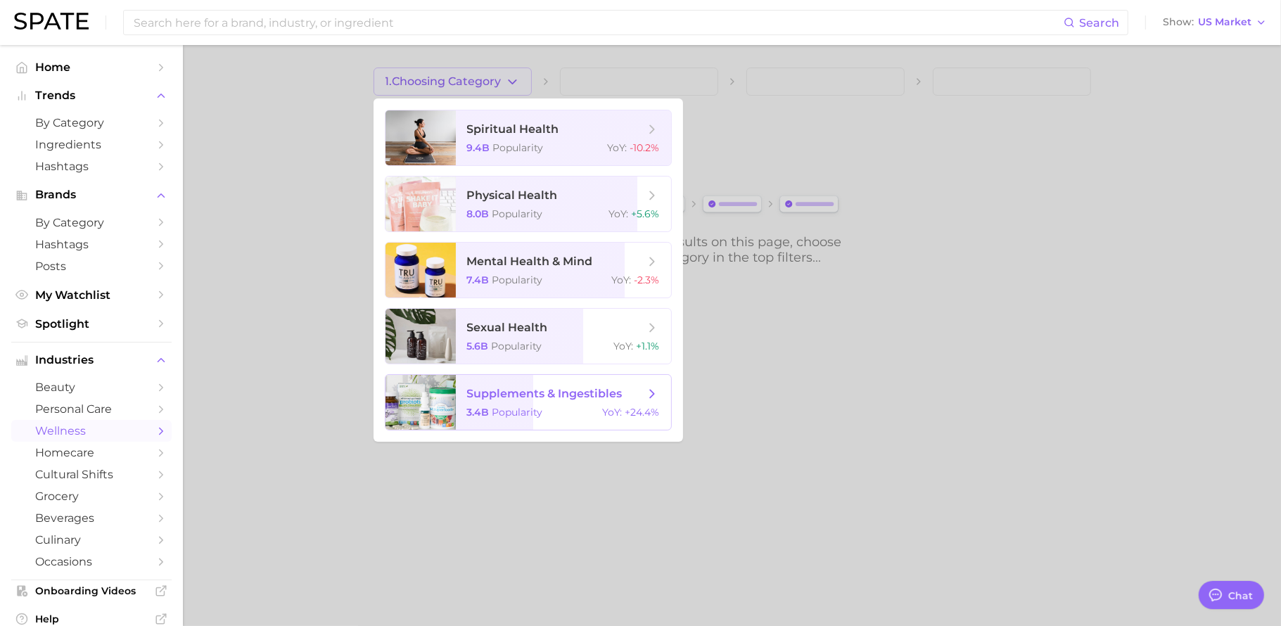
click at [542, 412] on span "Popularity" at bounding box center [518, 412] width 51 height 13
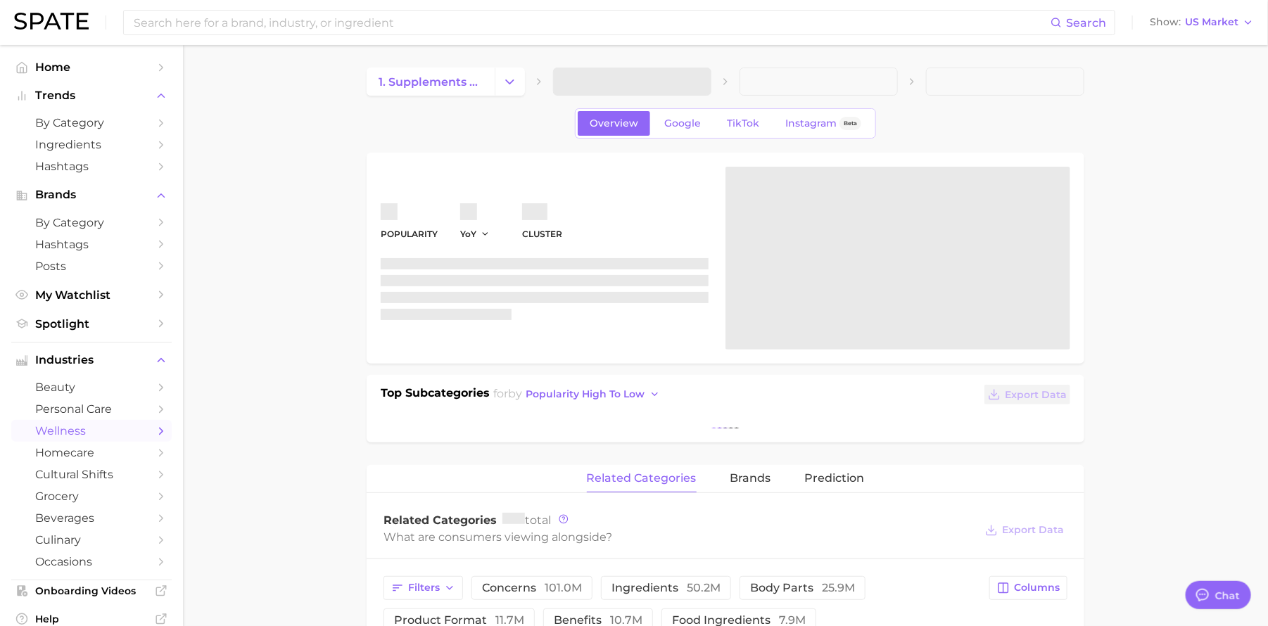
type textarea "x"
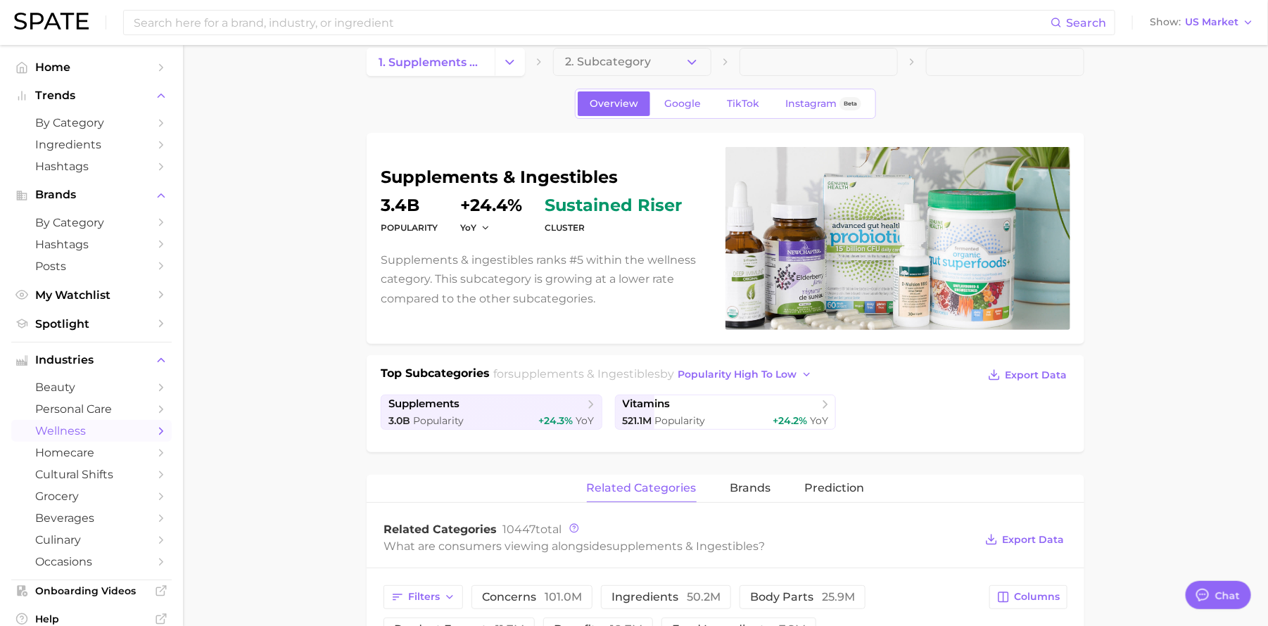
scroll to position [21, 0]
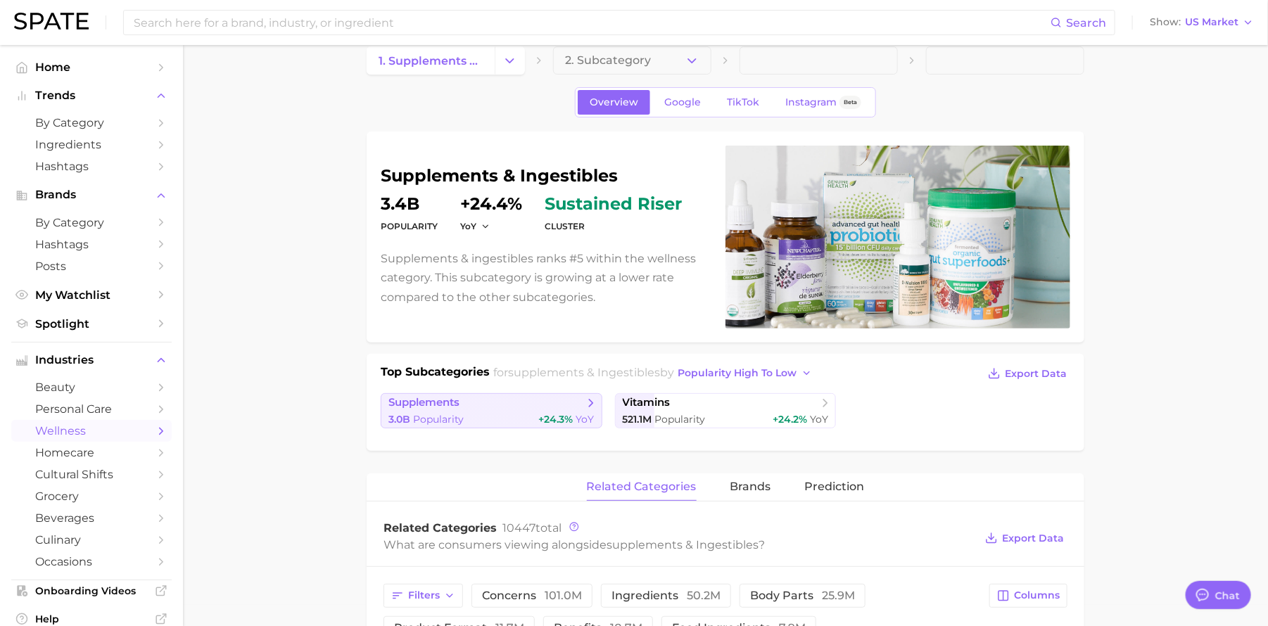
click at [538, 406] on span "supplements" at bounding box center [486, 403] width 196 height 14
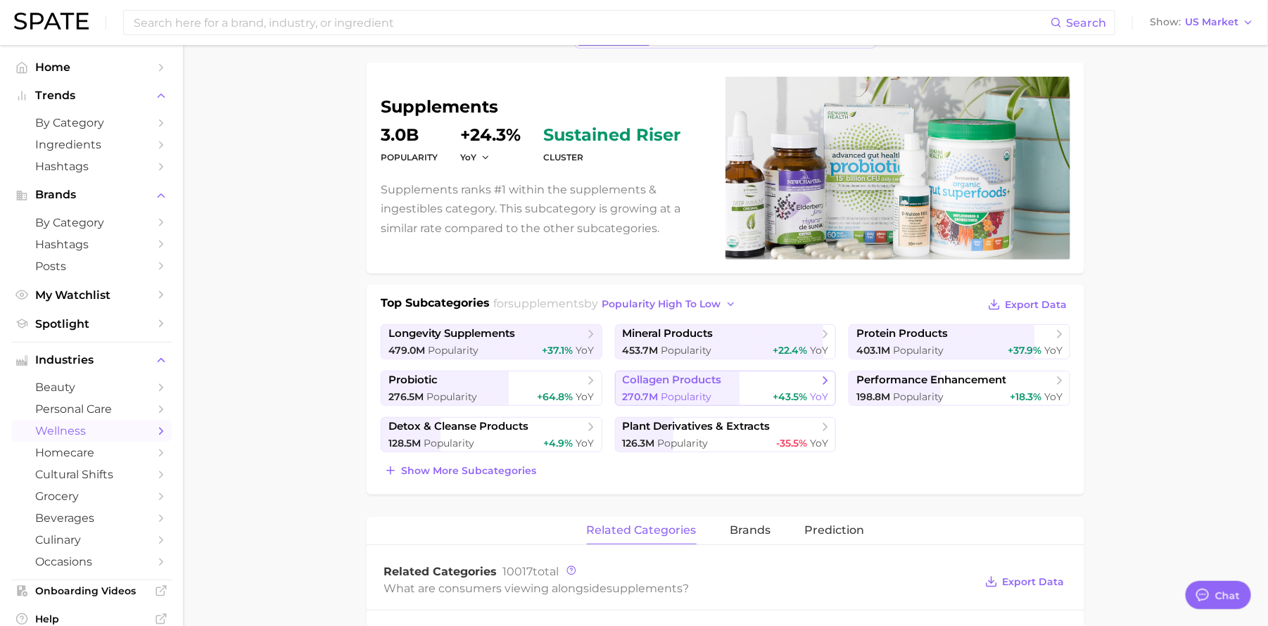
scroll to position [100, 0]
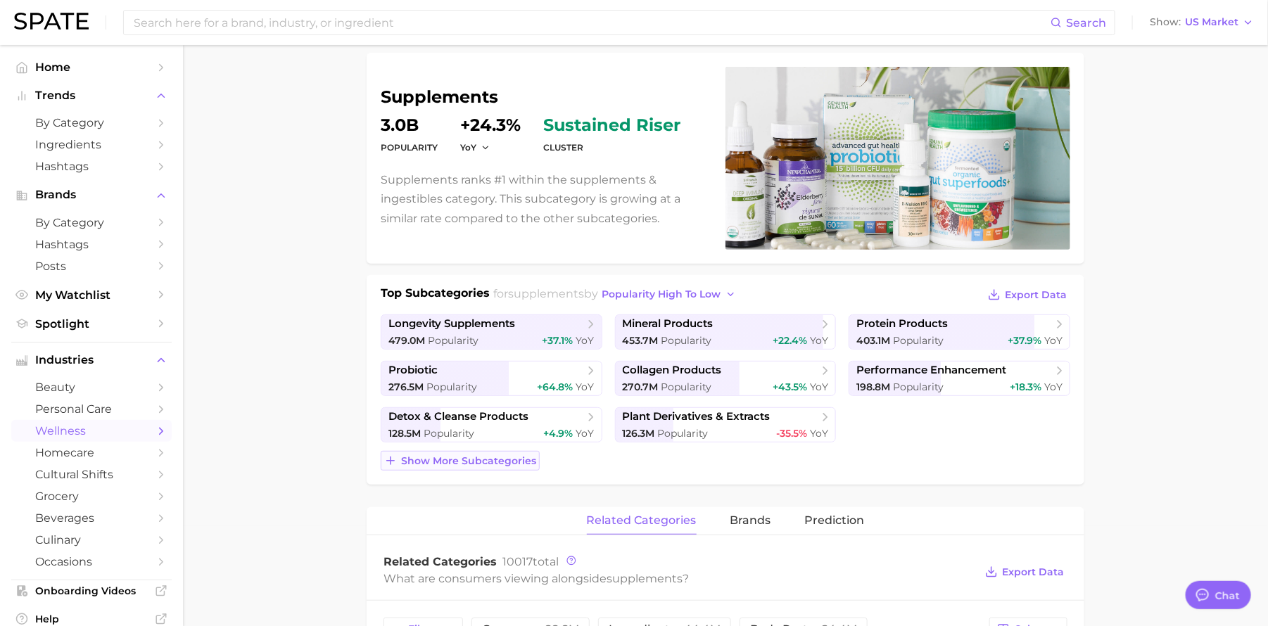
click at [519, 458] on span "Show more subcategories" at bounding box center [468, 461] width 135 height 12
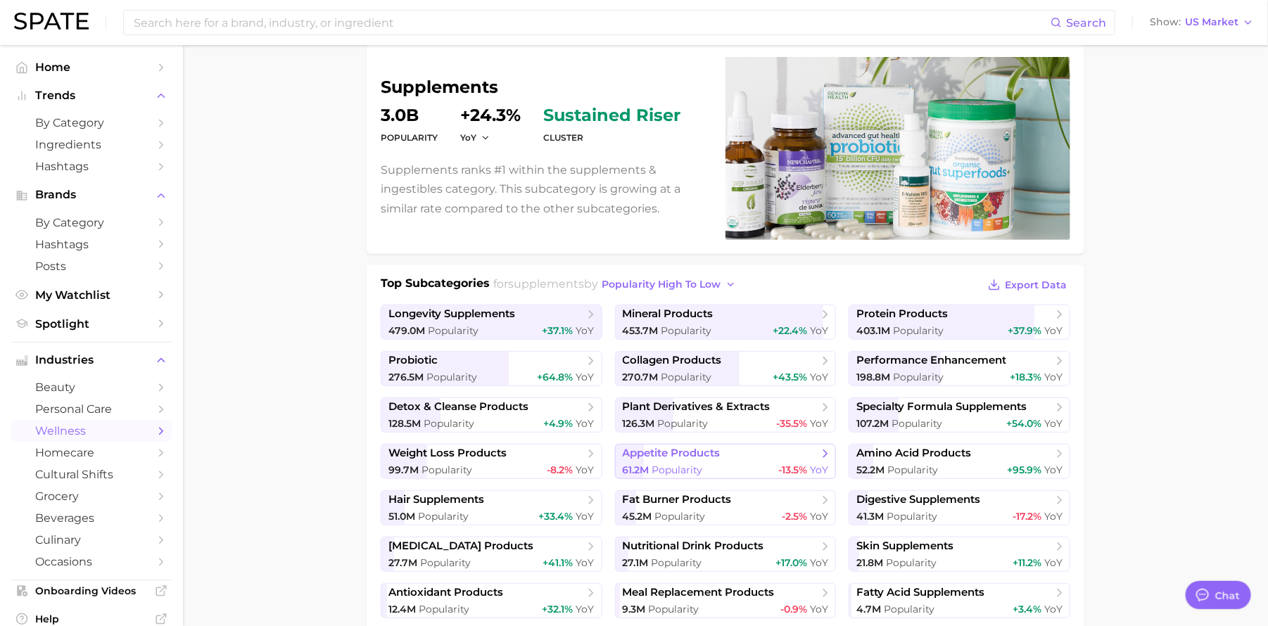
scroll to position [91, 0]
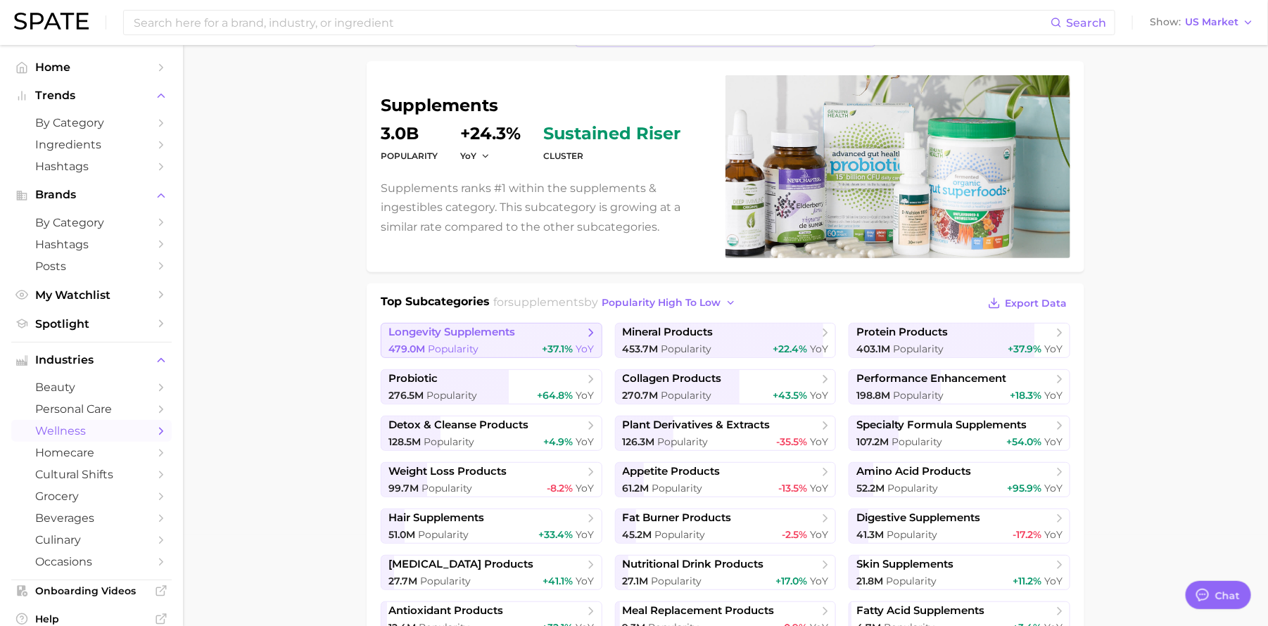
click at [528, 350] on div "479.0m Popularity +37.1% YoY" at bounding box center [491, 349] width 206 height 13
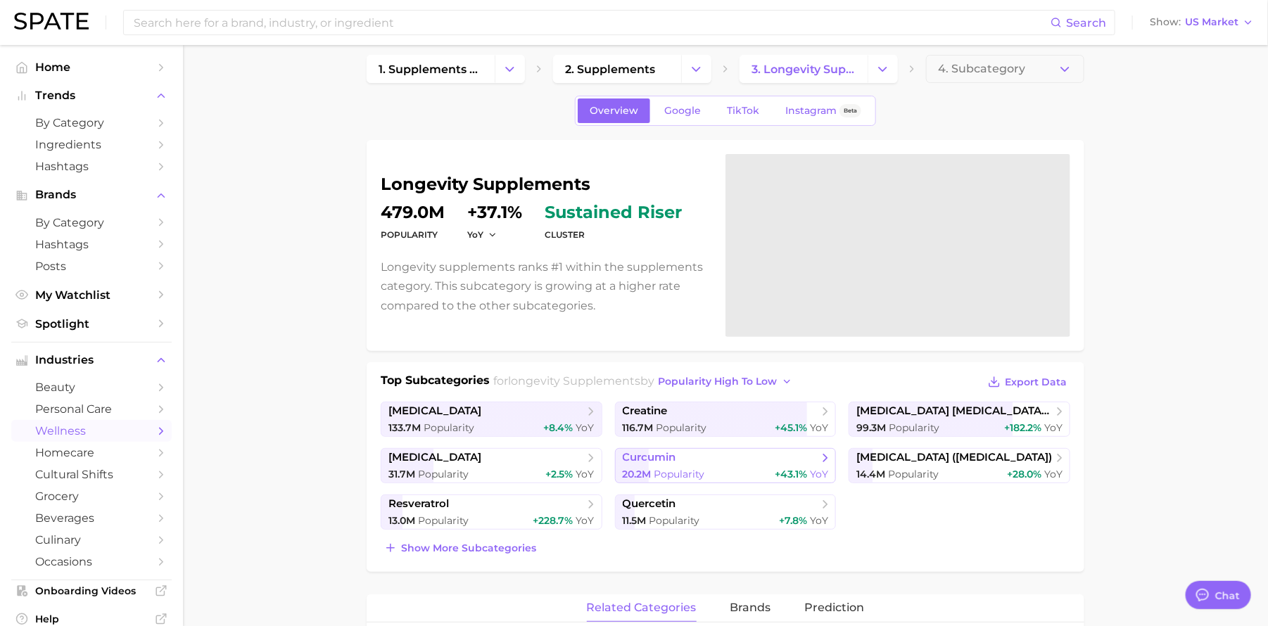
scroll to position [15, 0]
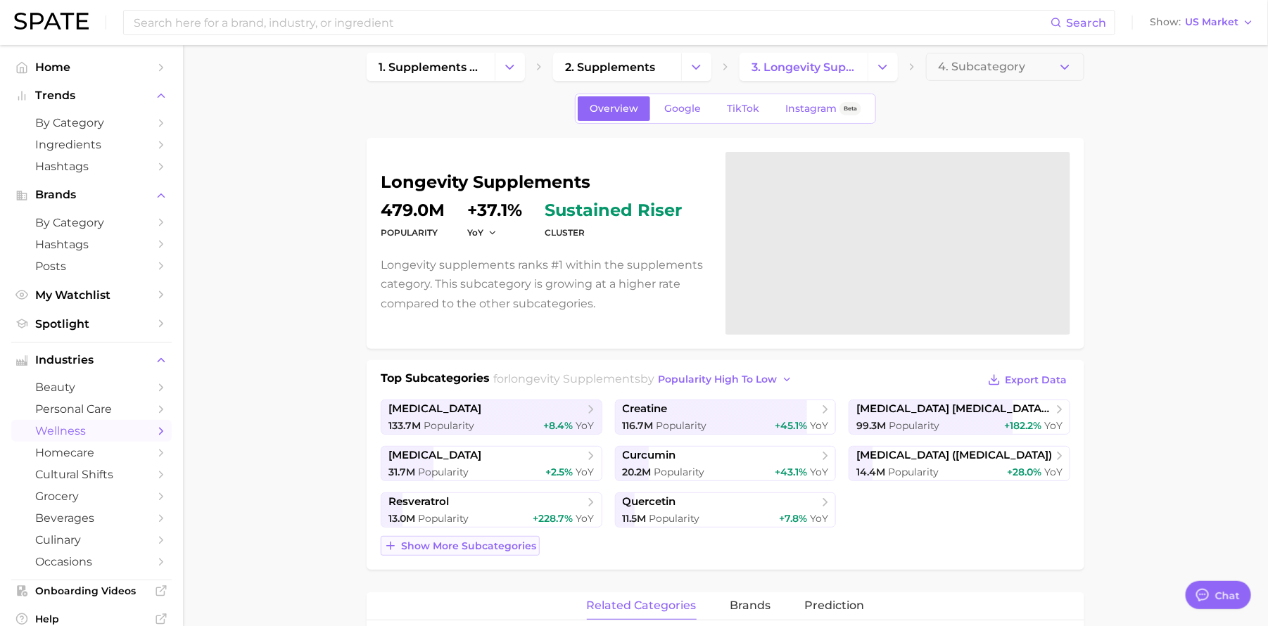
click at [533, 547] on span "Show more subcategories" at bounding box center [468, 546] width 135 height 12
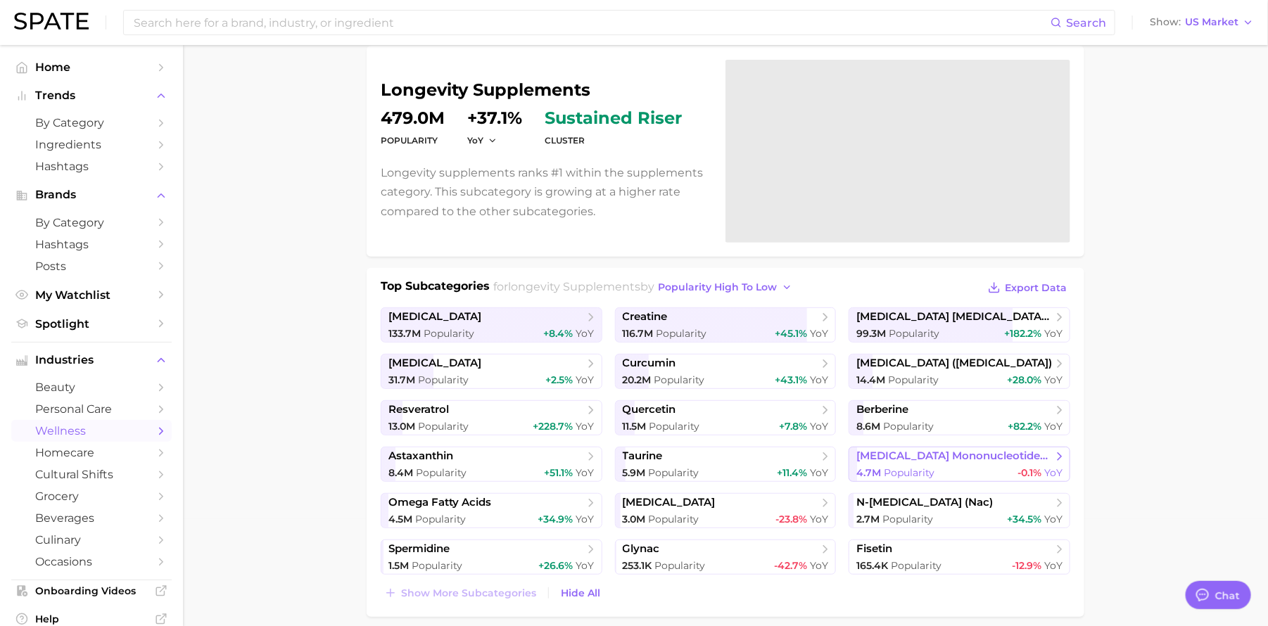
scroll to position [132, 0]
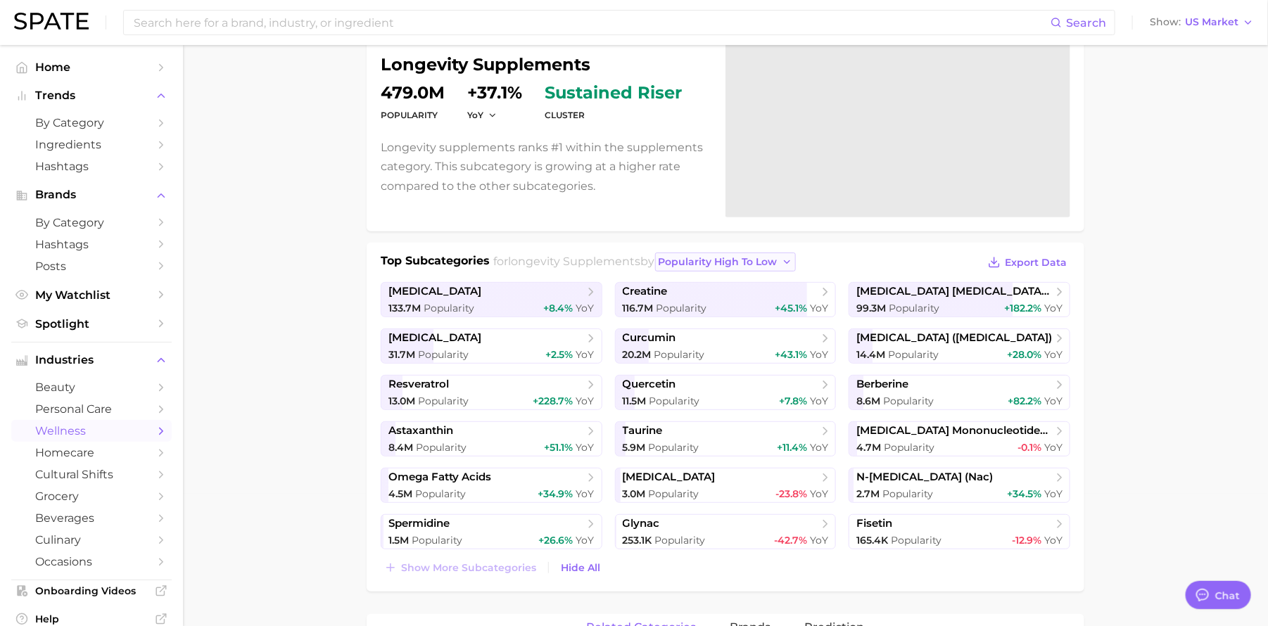
click at [775, 254] on button "popularity high to low" at bounding box center [725, 262] width 141 height 19
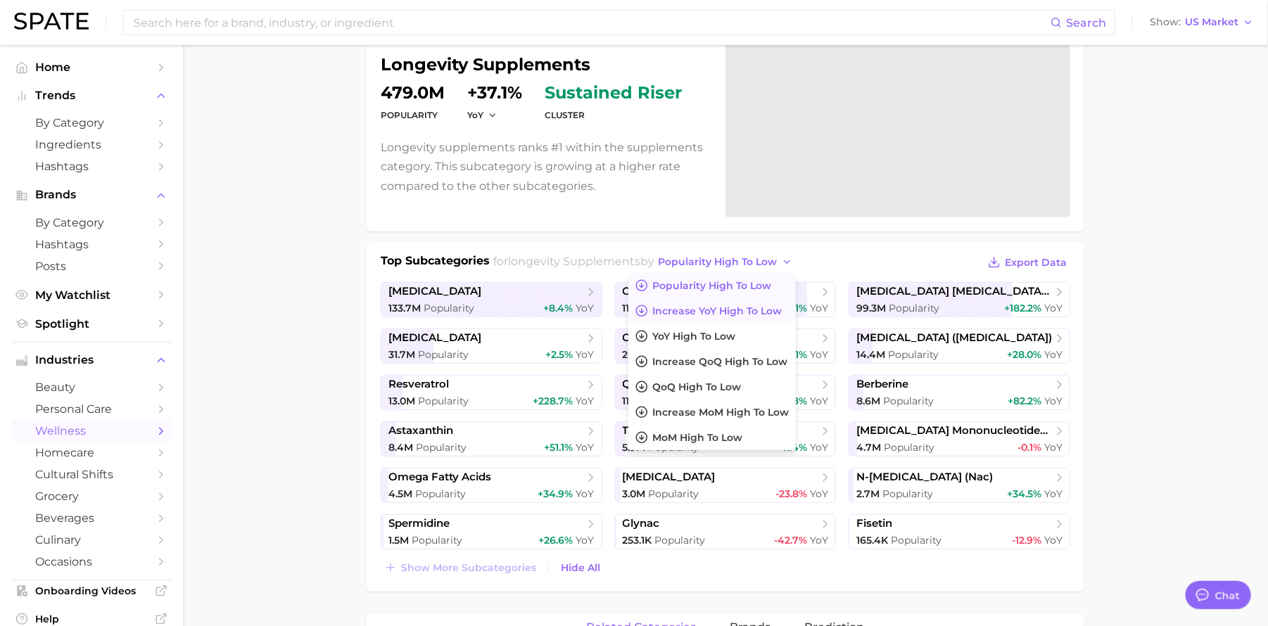
click at [772, 313] on span "Increase YoY high to low" at bounding box center [716, 311] width 129 height 12
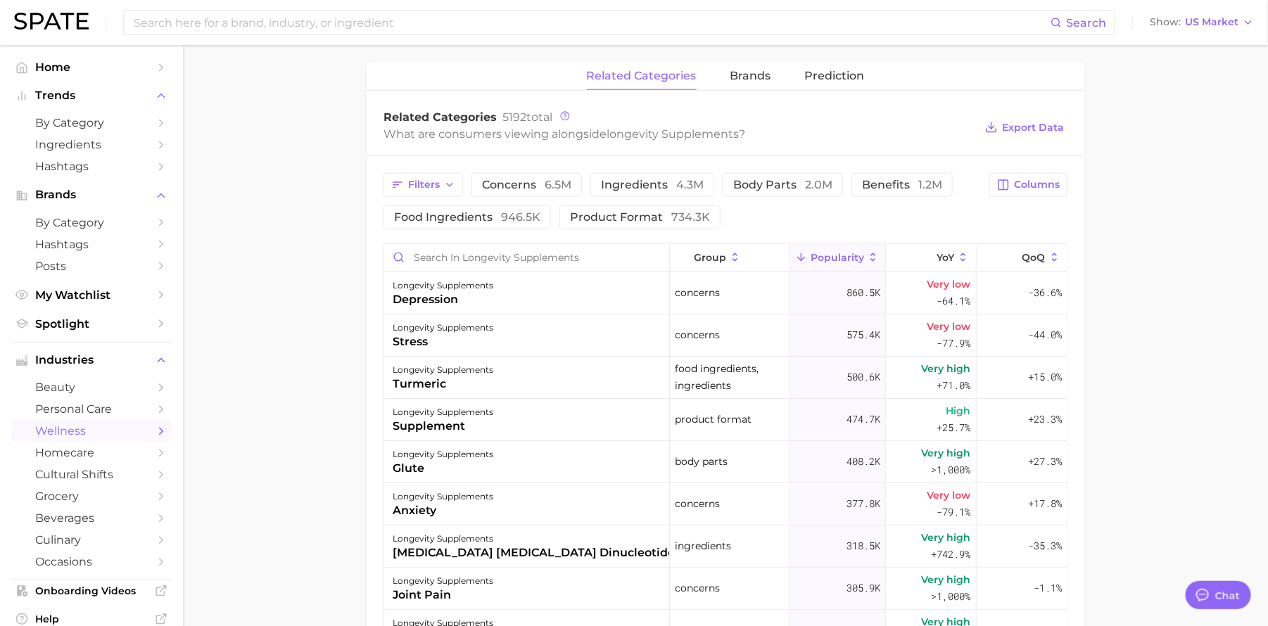
scroll to position [692, 0]
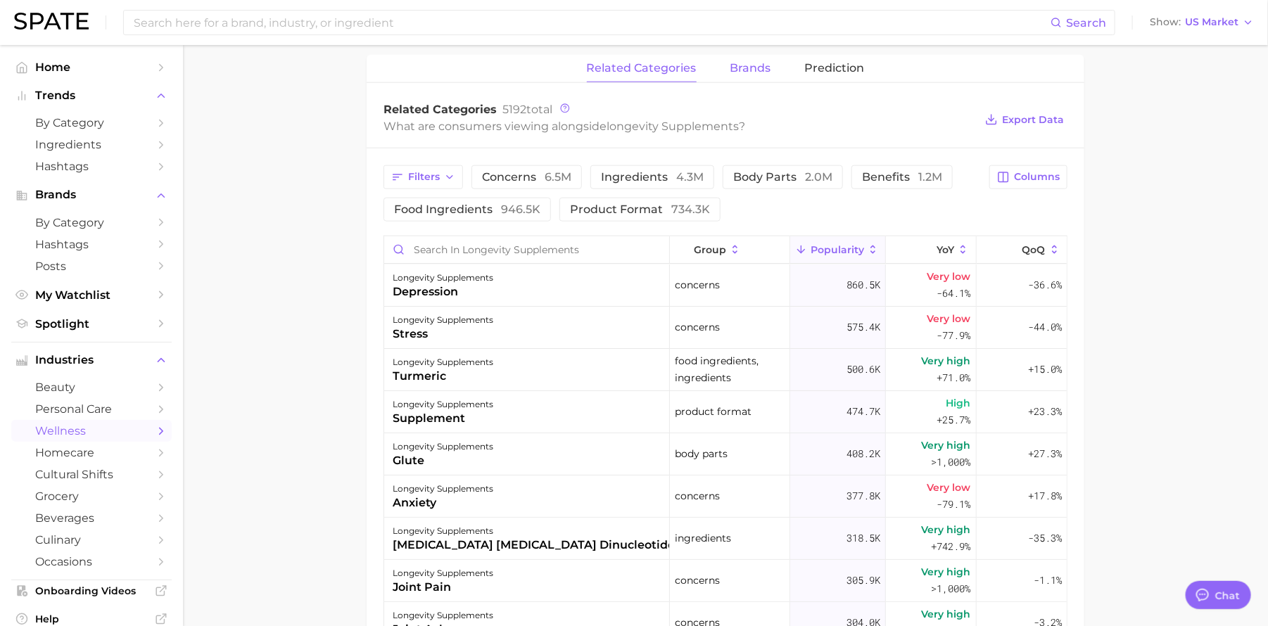
click at [760, 75] on button "brands" at bounding box center [750, 68] width 41 height 27
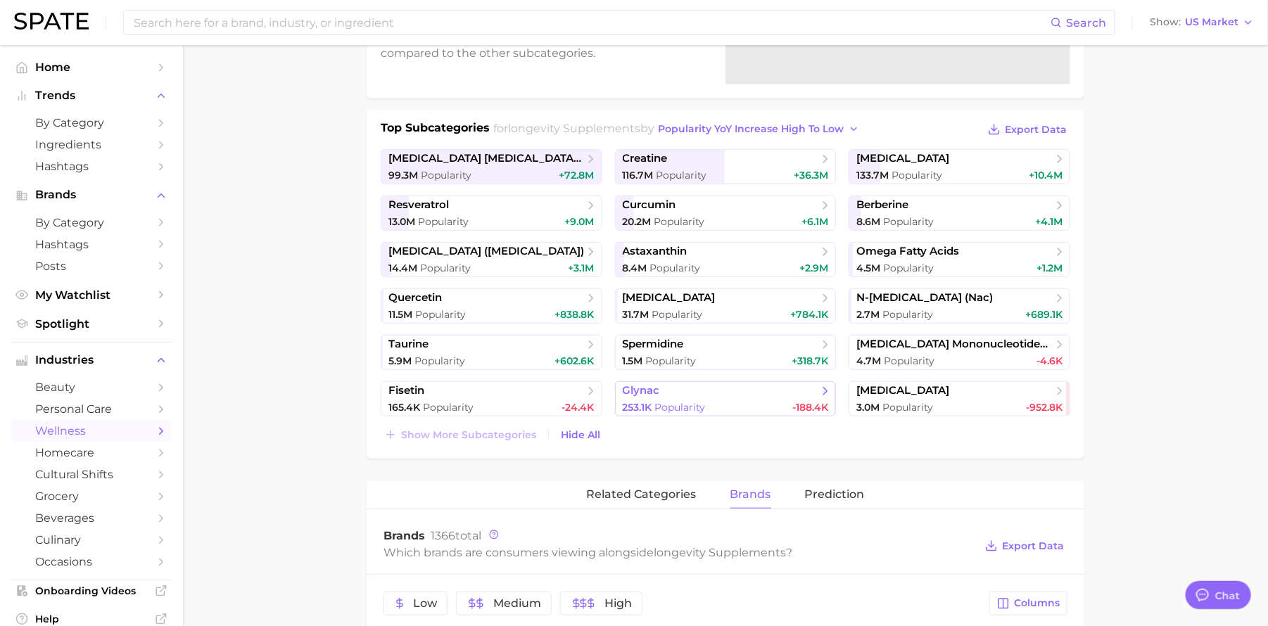
scroll to position [266, 0]
click at [1226, 23] on span "US Market" at bounding box center [1211, 22] width 53 height 8
click at [199, 19] on input at bounding box center [591, 23] width 918 height 24
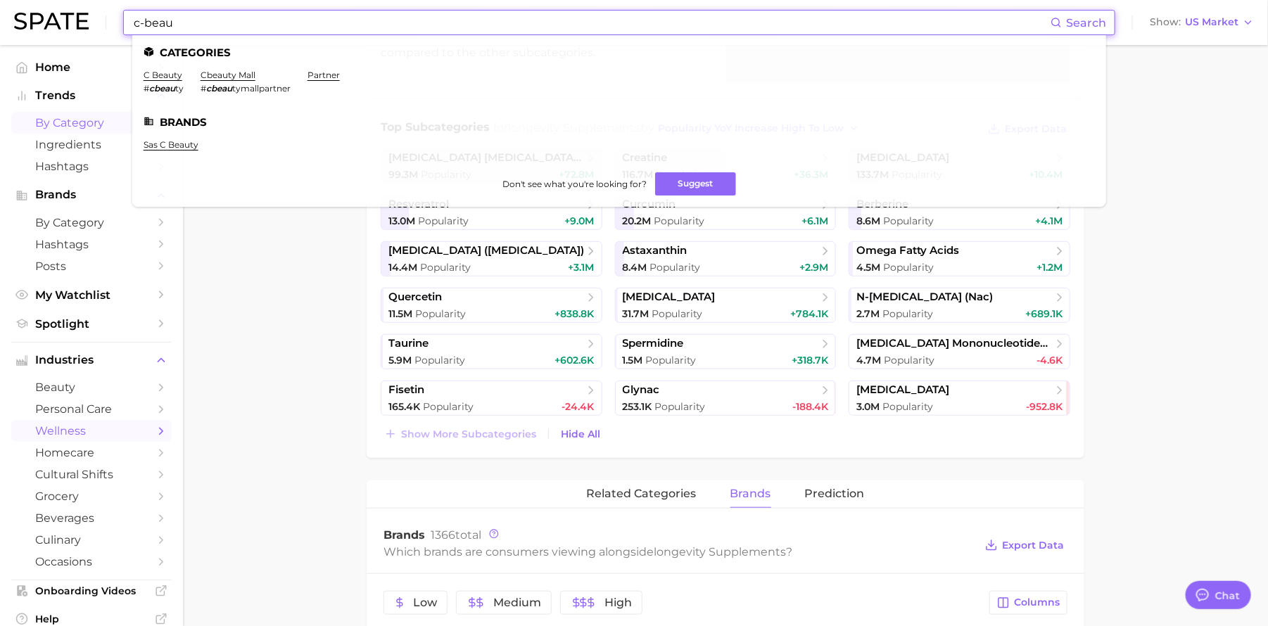
type input "c-beau"
click at [69, 122] on span "by Category" at bounding box center [91, 122] width 113 height 13
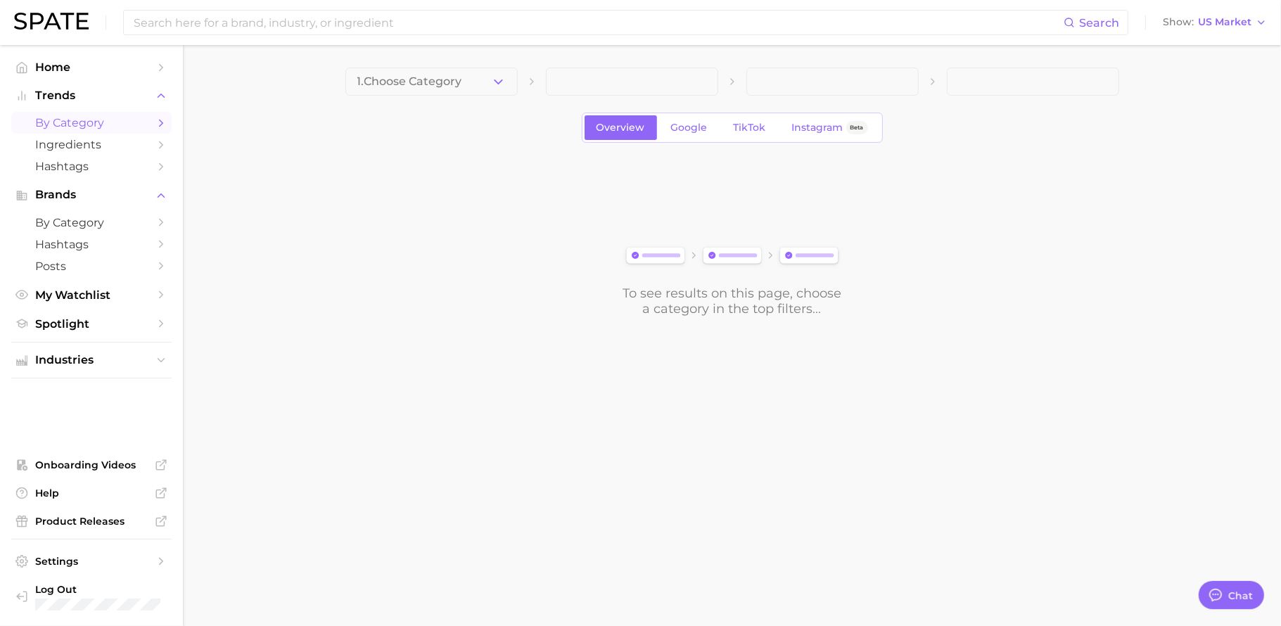
click at [448, 84] on span "1. Choose Category" at bounding box center [409, 81] width 105 height 13
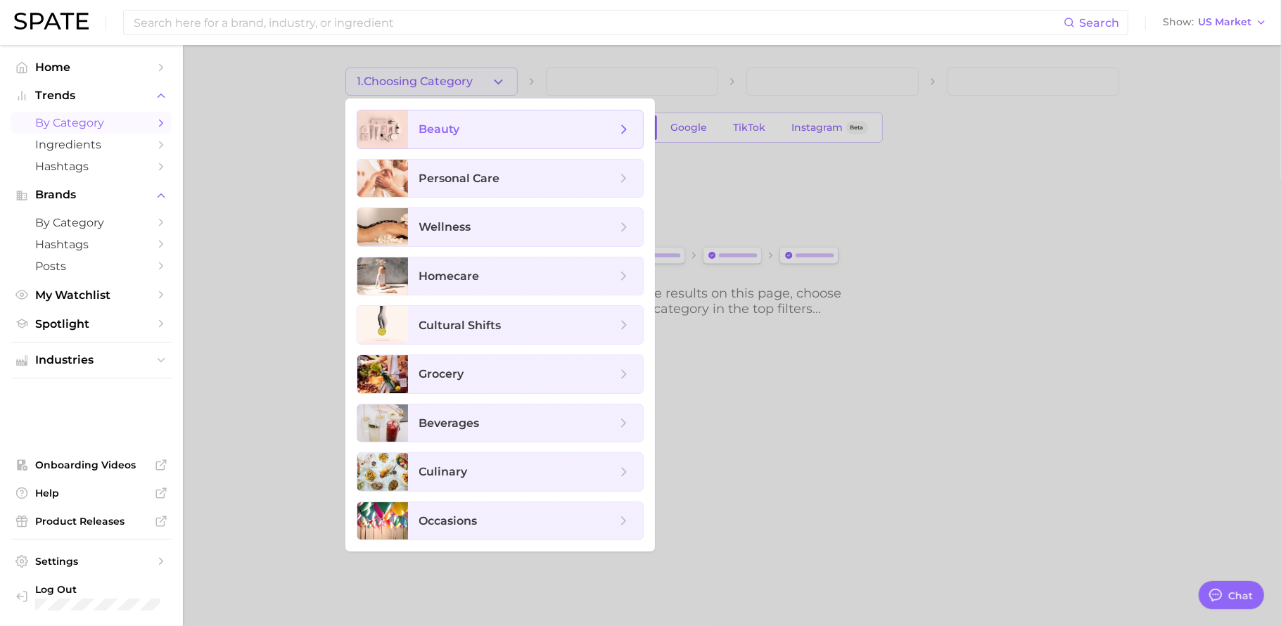
click at [447, 121] on span "beauty" at bounding box center [525, 129] width 235 height 38
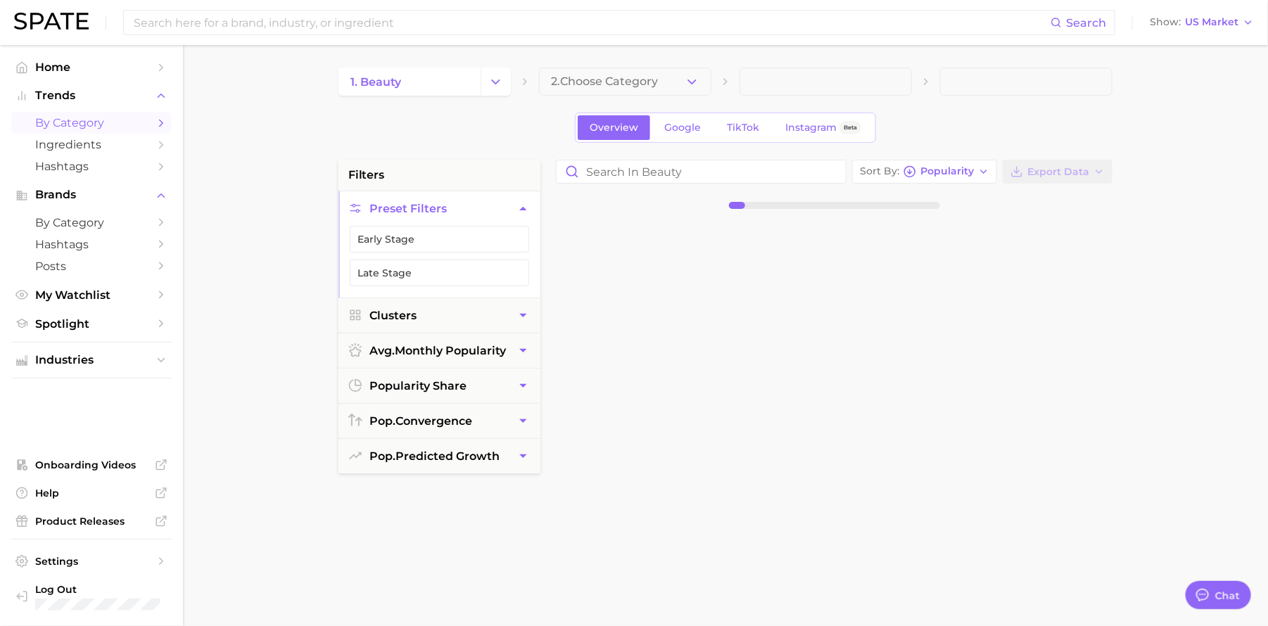
click at [493, 82] on polyline "Change Category" at bounding box center [496, 82] width 8 height 4
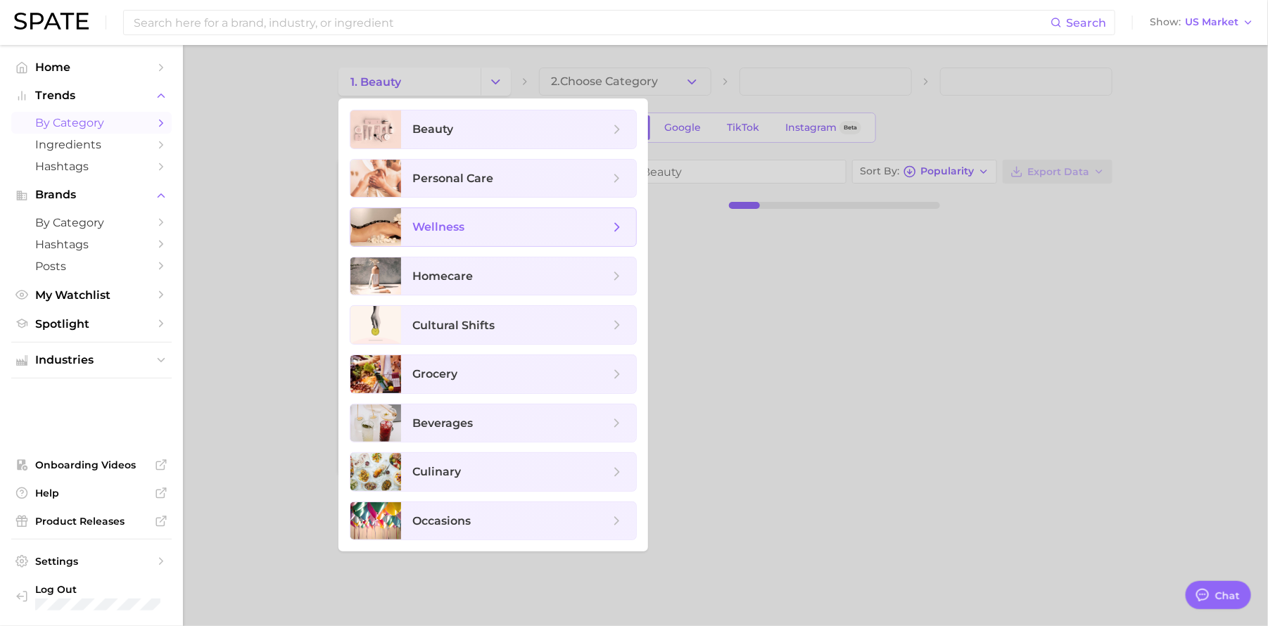
click at [477, 217] on span "wellness" at bounding box center [518, 227] width 235 height 38
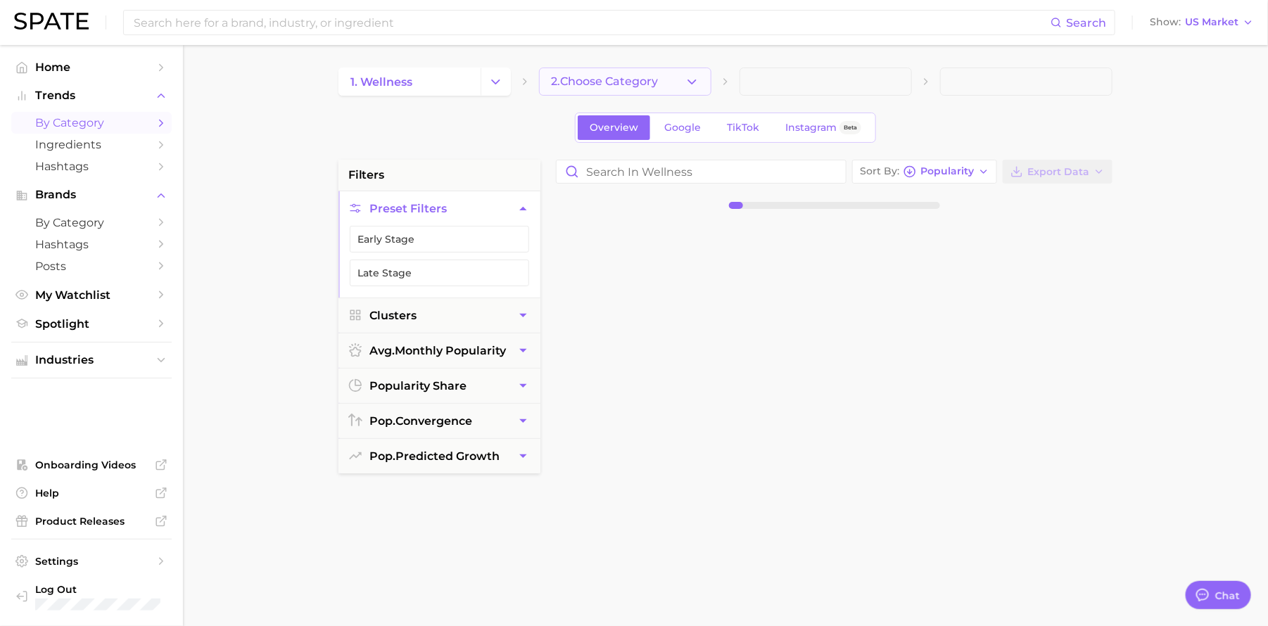
click at [628, 92] on button "2. Choose Category" at bounding box center [625, 82] width 172 height 28
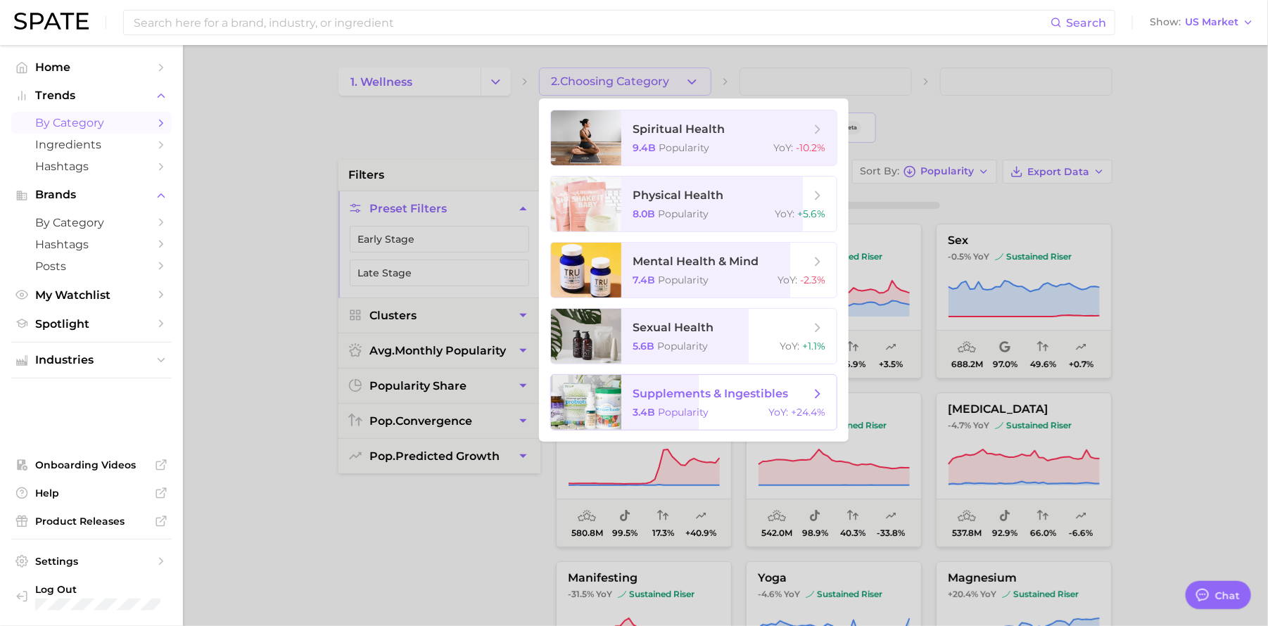
click at [680, 409] on span "Popularity" at bounding box center [683, 412] width 51 height 13
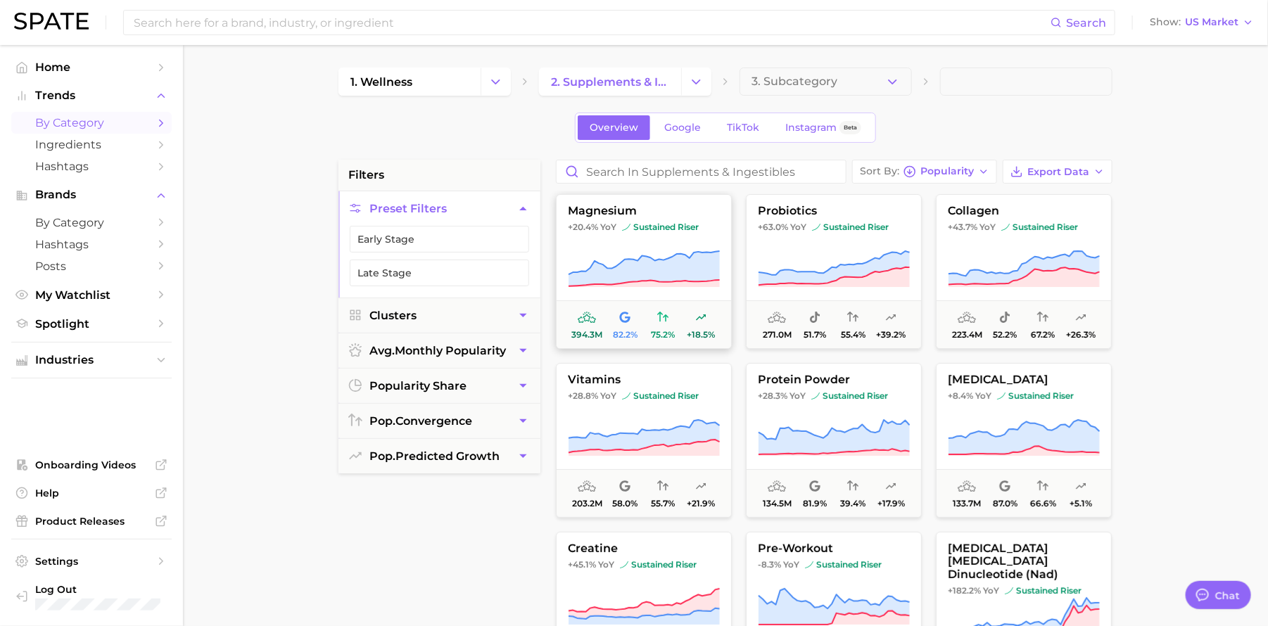
click at [662, 286] on icon at bounding box center [644, 283] width 151 height 7
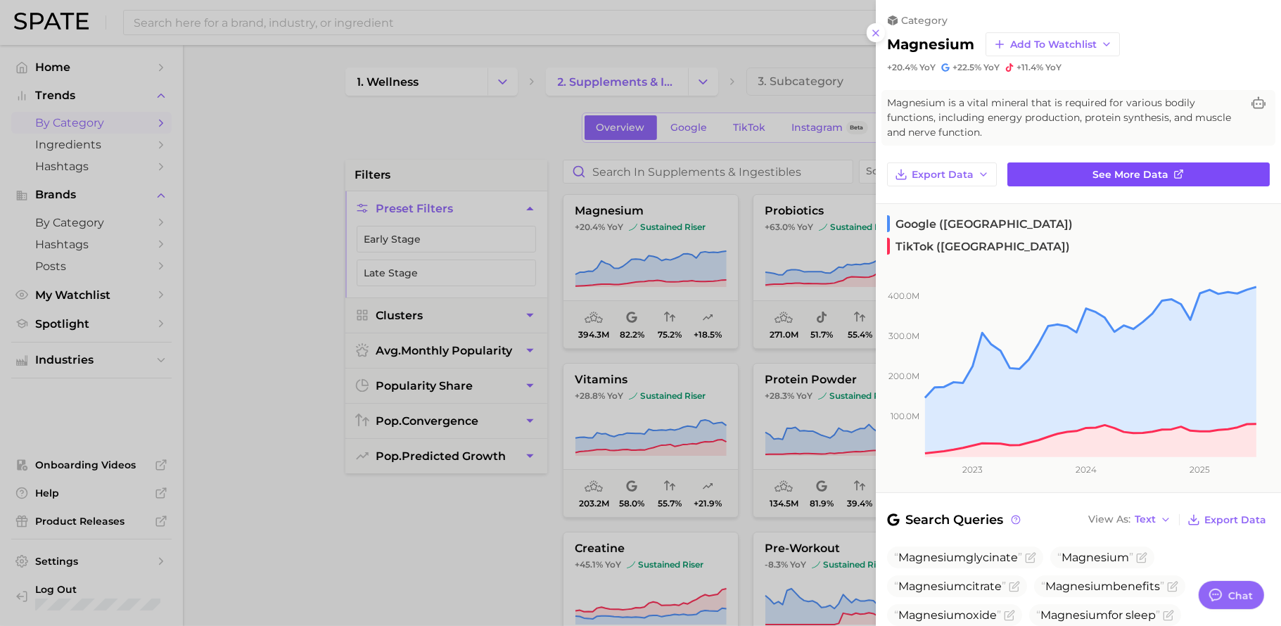
click at [1076, 171] on link "See more data" at bounding box center [1139, 175] width 262 height 24
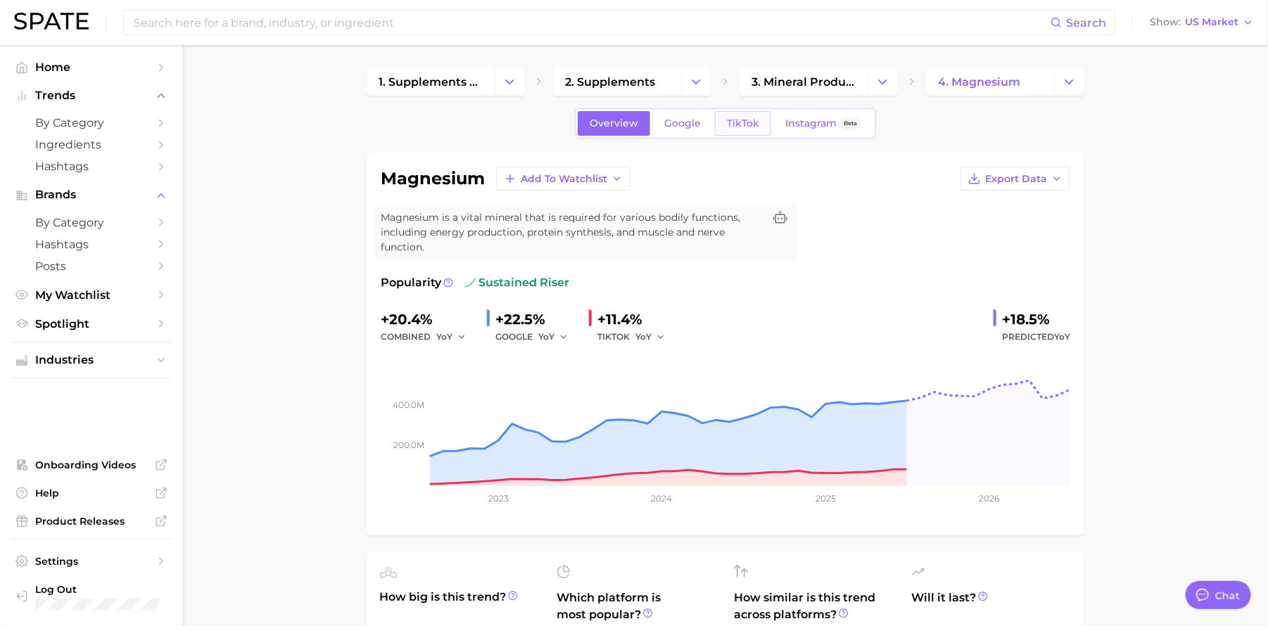
click at [752, 122] on span "TikTok" at bounding box center [743, 124] width 32 height 12
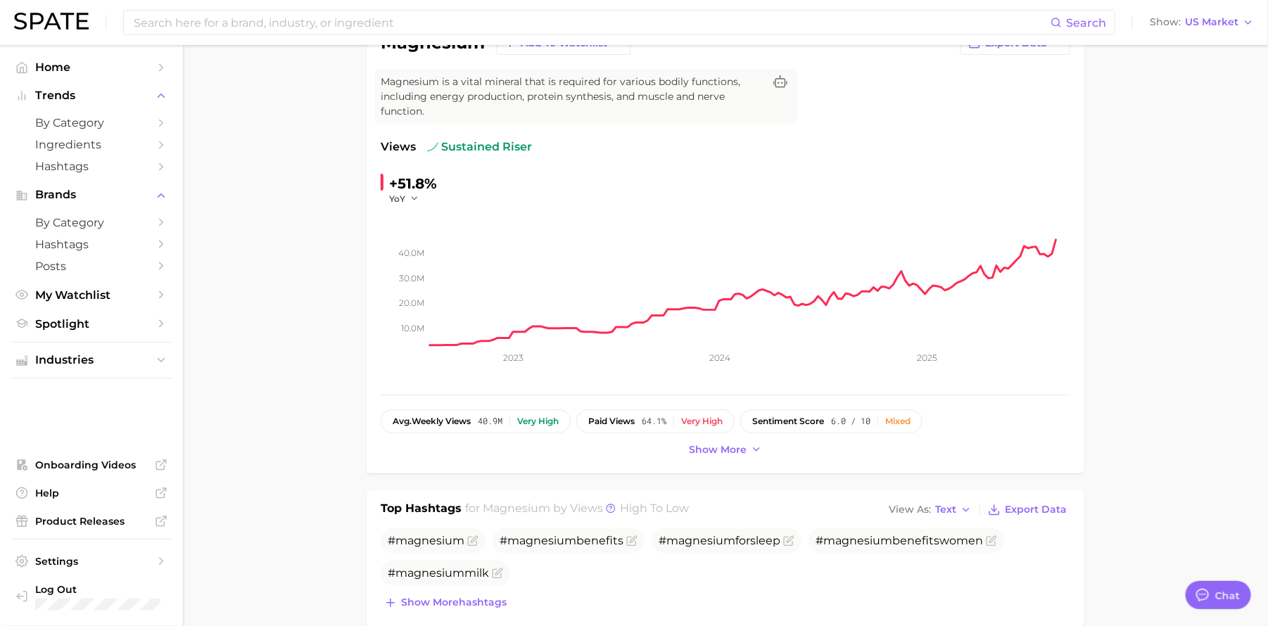
scroll to position [223, 0]
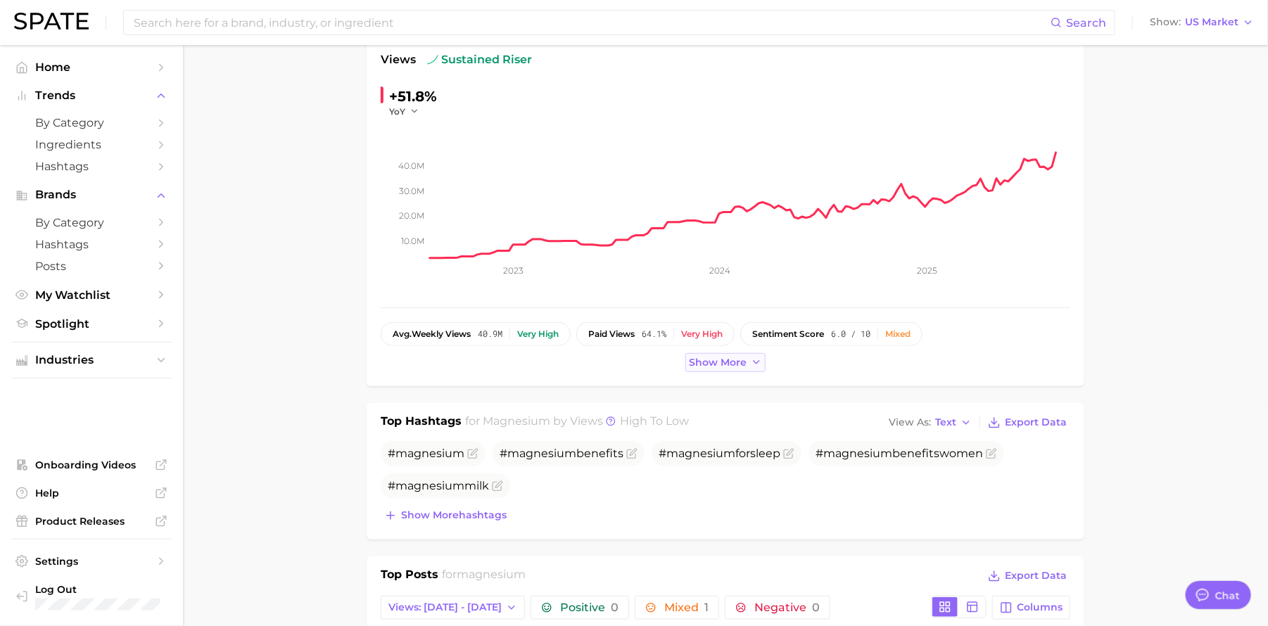
click at [735, 362] on span "Show more" at bounding box center [718, 363] width 58 height 12
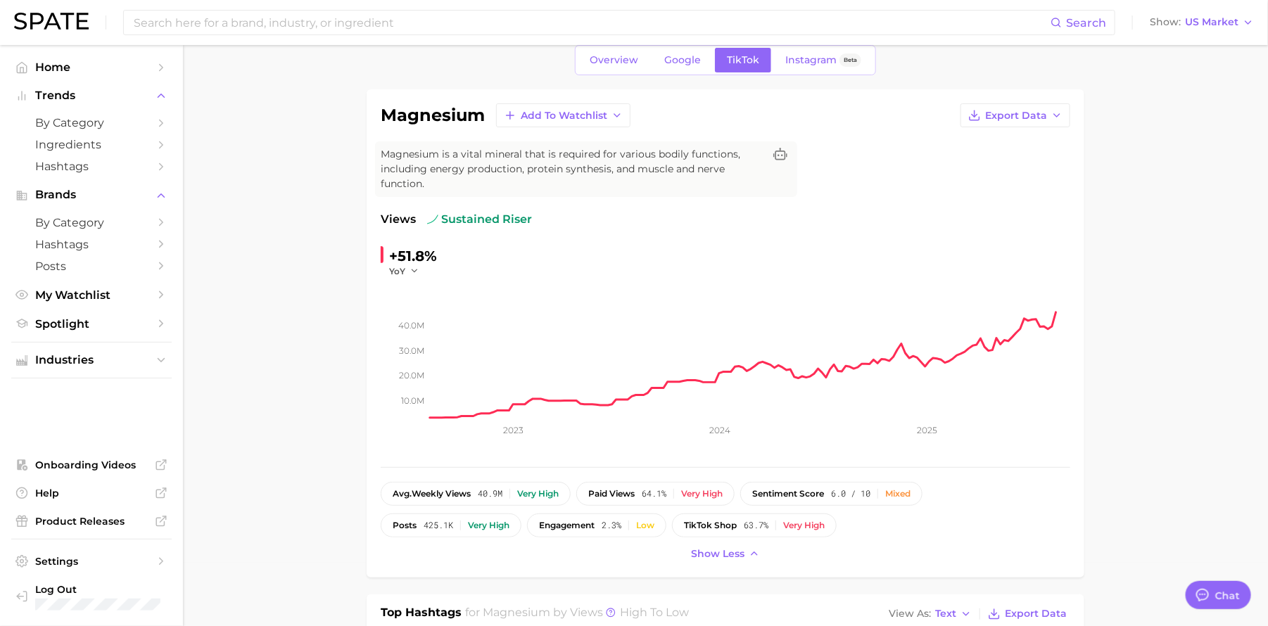
scroll to position [0, 0]
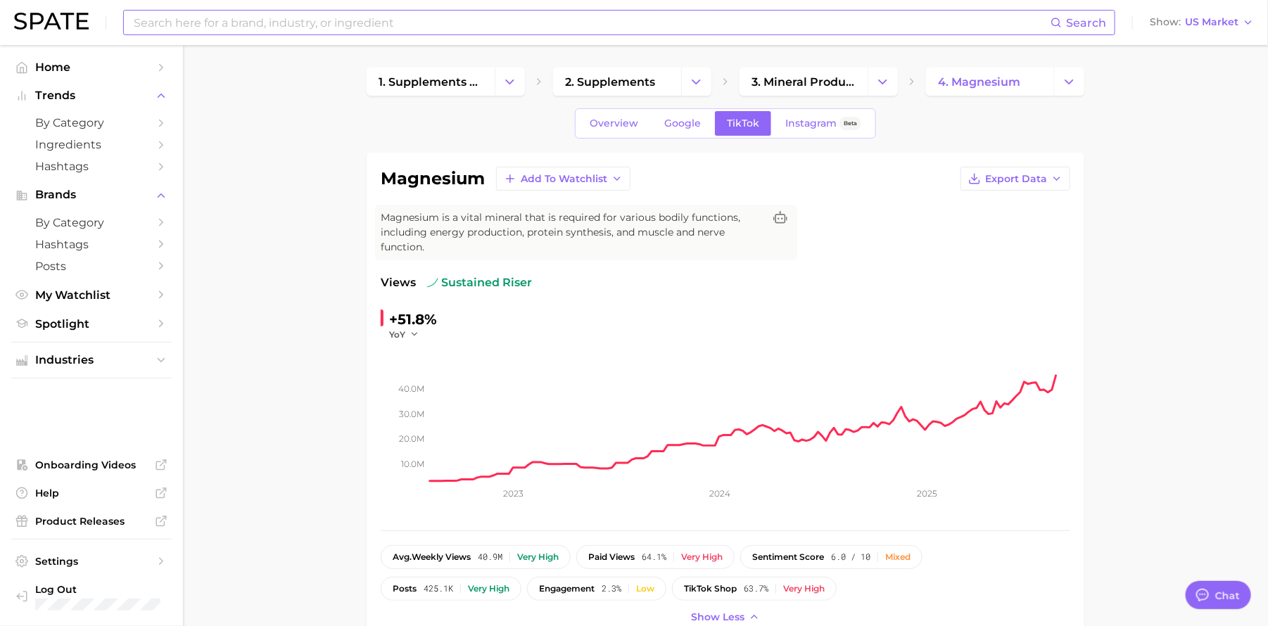
click at [274, 16] on input at bounding box center [591, 23] width 918 height 24
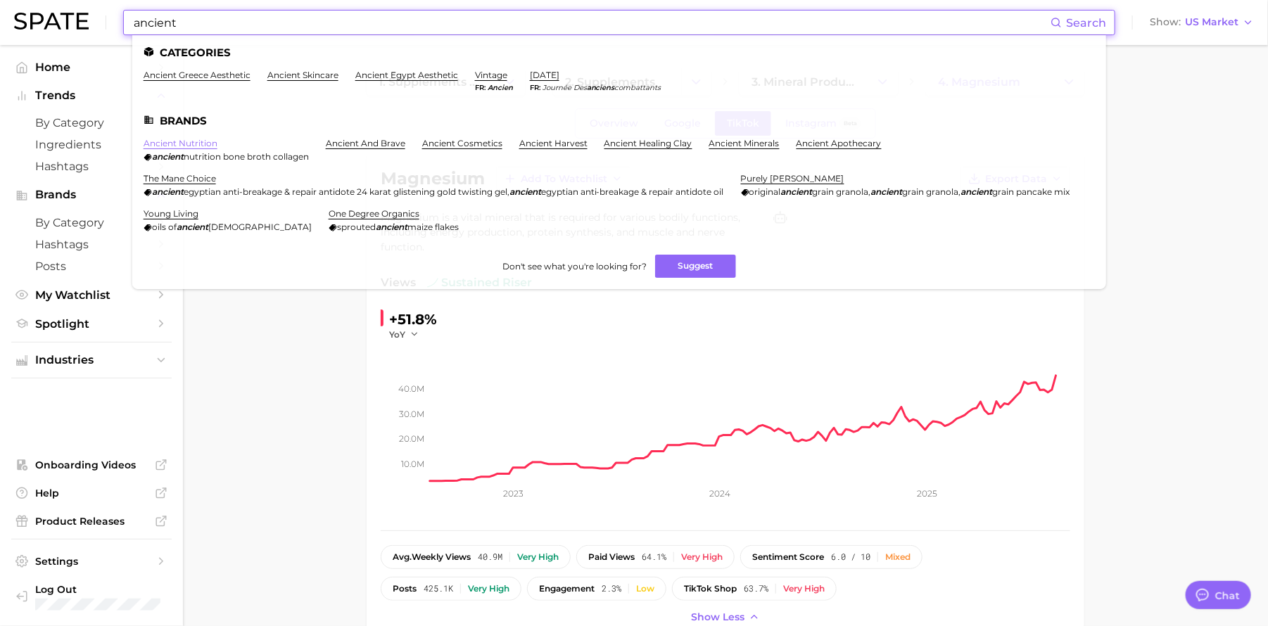
type input "ancient"
click at [195, 144] on link "ancient nutrition" at bounding box center [181, 143] width 74 height 11
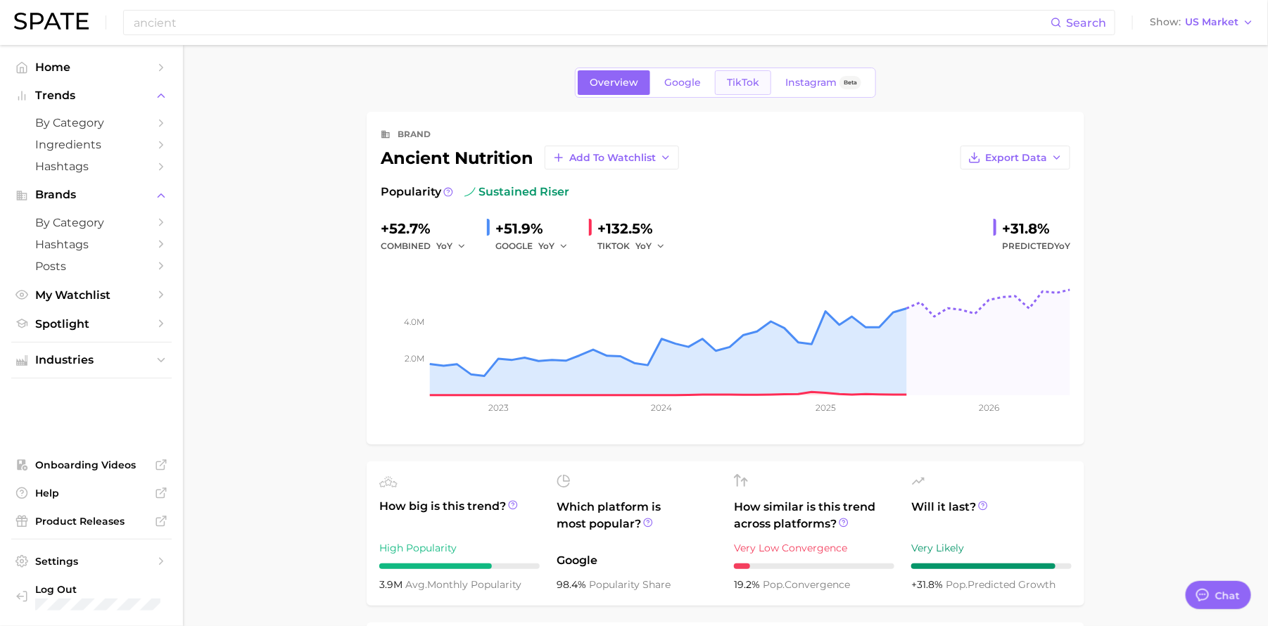
click at [744, 83] on span "TikTok" at bounding box center [743, 83] width 32 height 12
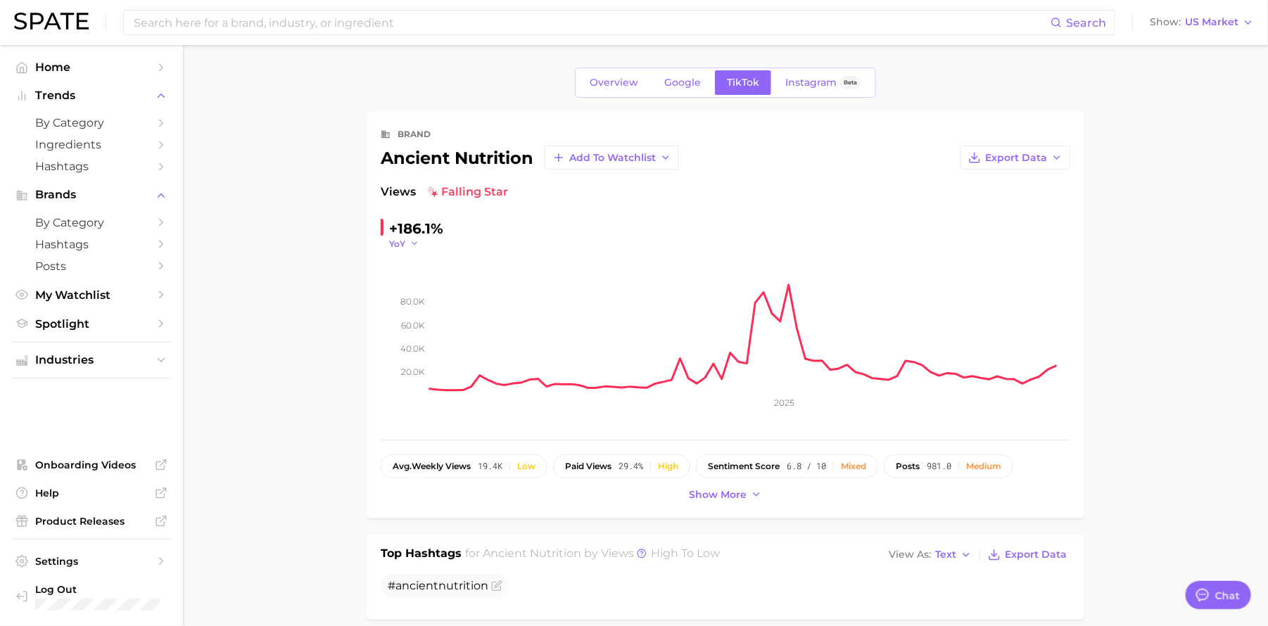
click at [407, 246] on button "YoY" at bounding box center [404, 244] width 30 height 12
click at [372, 337] on button "WoW" at bounding box center [351, 339] width 155 height 25
click at [743, 498] on span "Show more" at bounding box center [718, 495] width 58 height 12
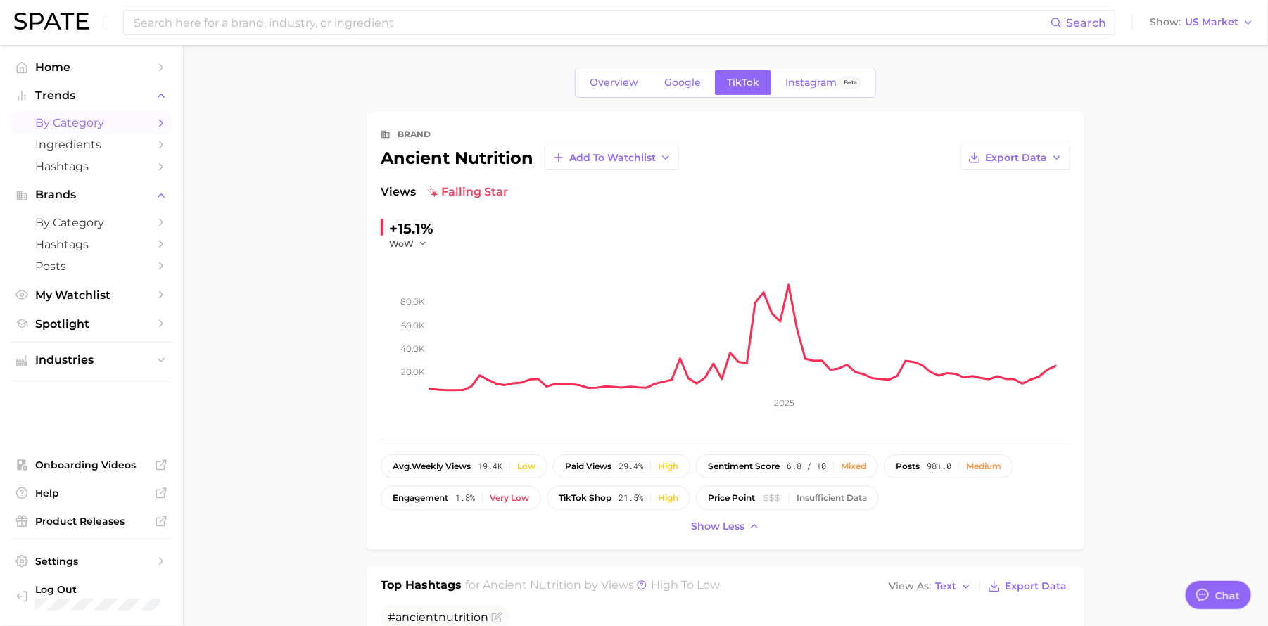
type textarea "x"
click at [58, 129] on span "by Category" at bounding box center [91, 122] width 113 height 13
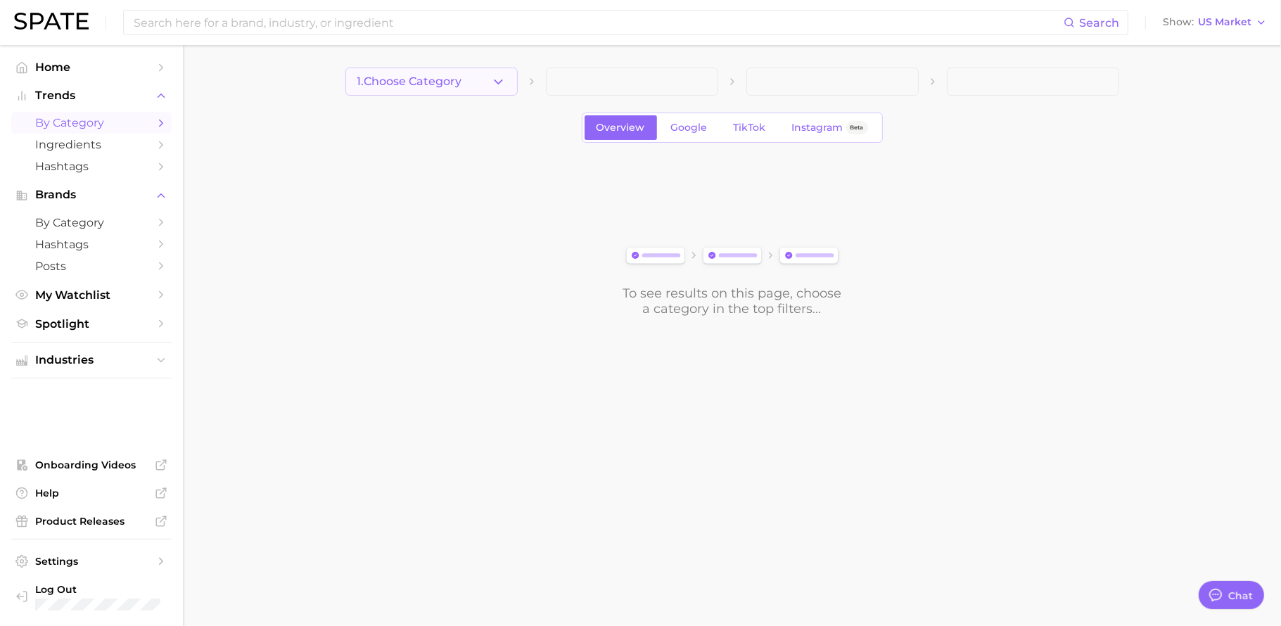
click at [440, 94] on button "1. Choose Category" at bounding box center [431, 82] width 172 height 28
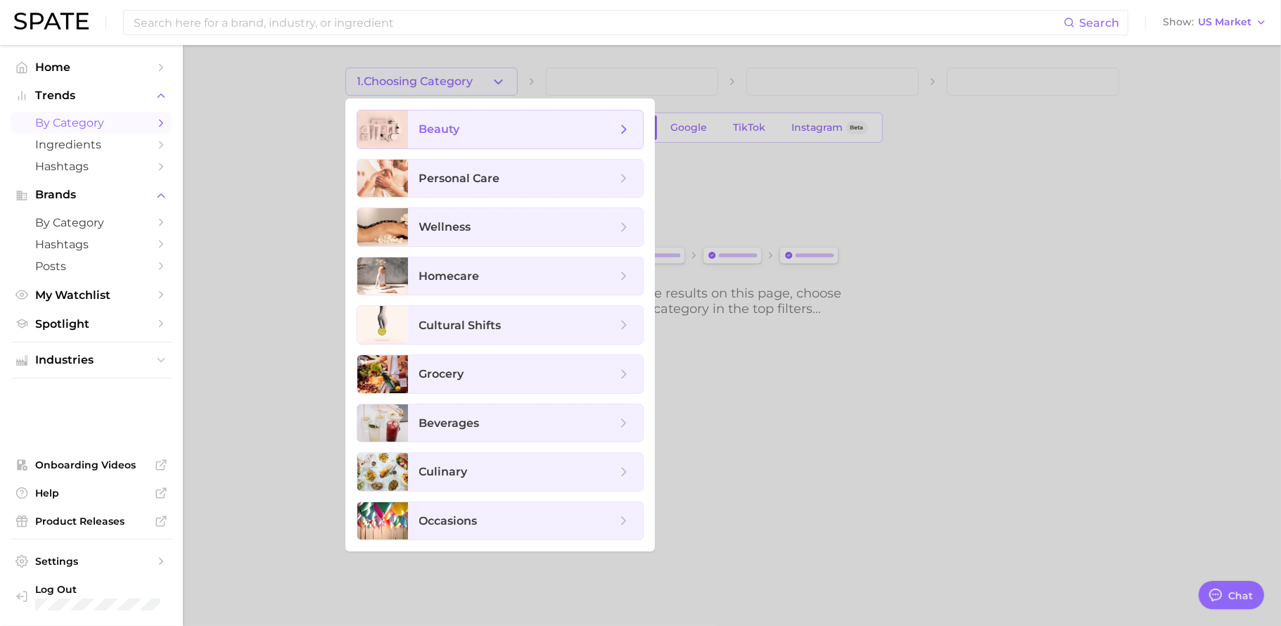
click at [490, 127] on span "beauty" at bounding box center [517, 129] width 197 height 15
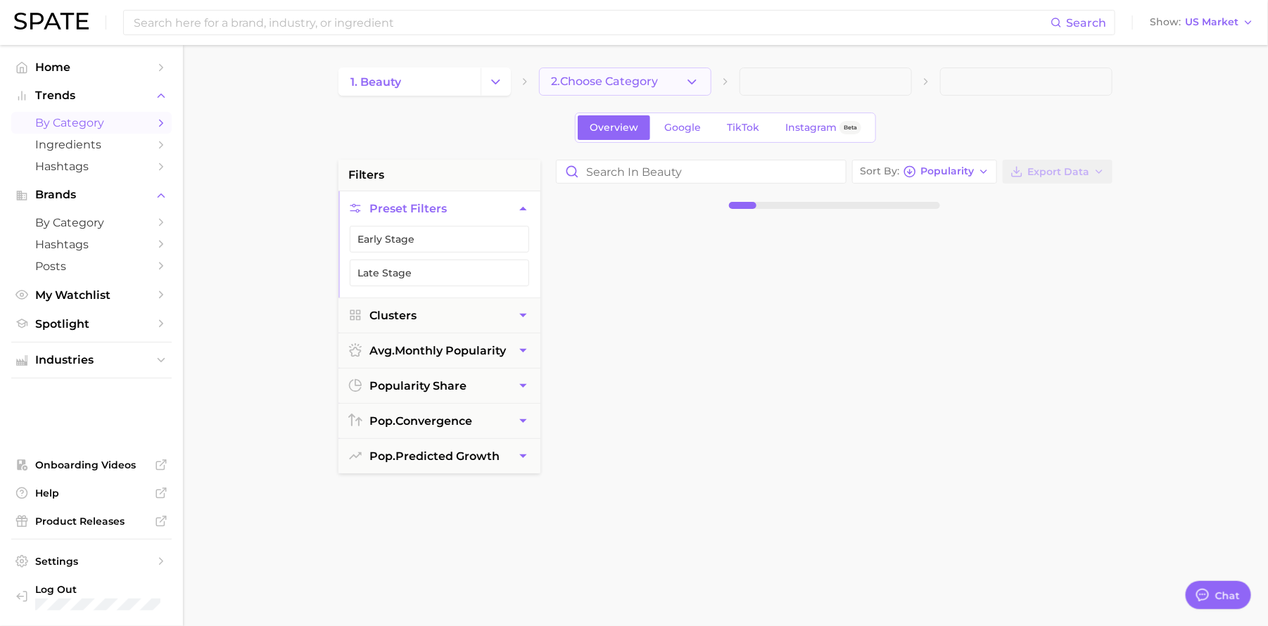
click at [653, 77] on span "2. Choose Category" at bounding box center [604, 81] width 107 height 13
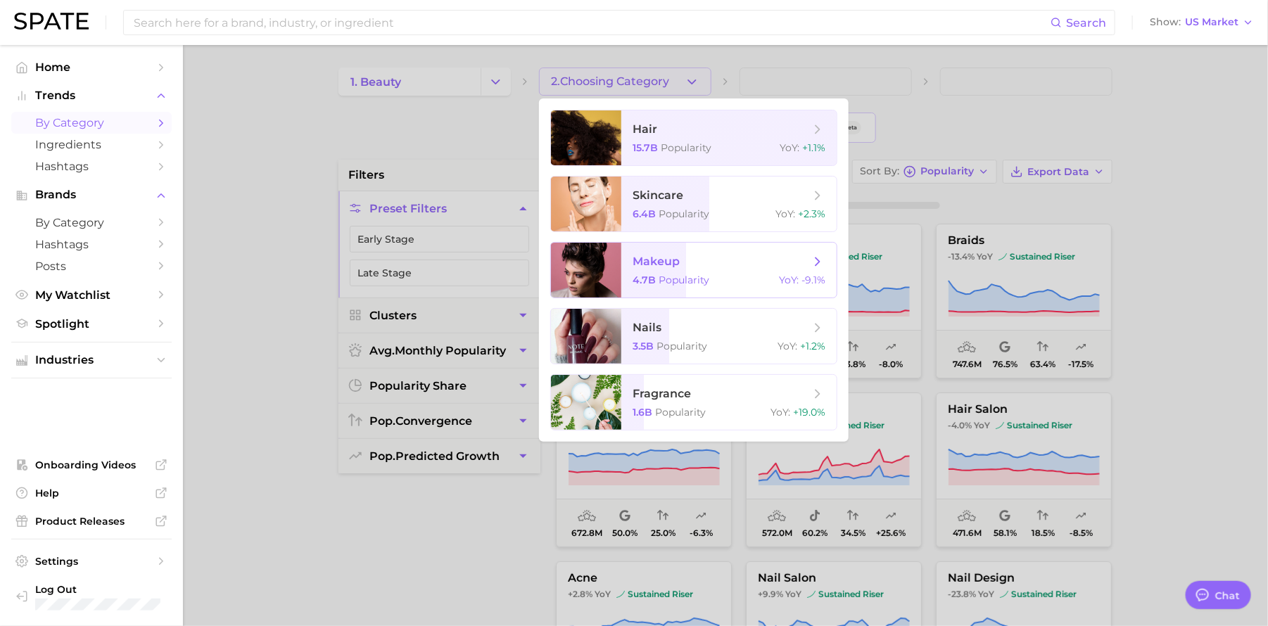
click at [681, 256] on span "makeup" at bounding box center [721, 261] width 177 height 15
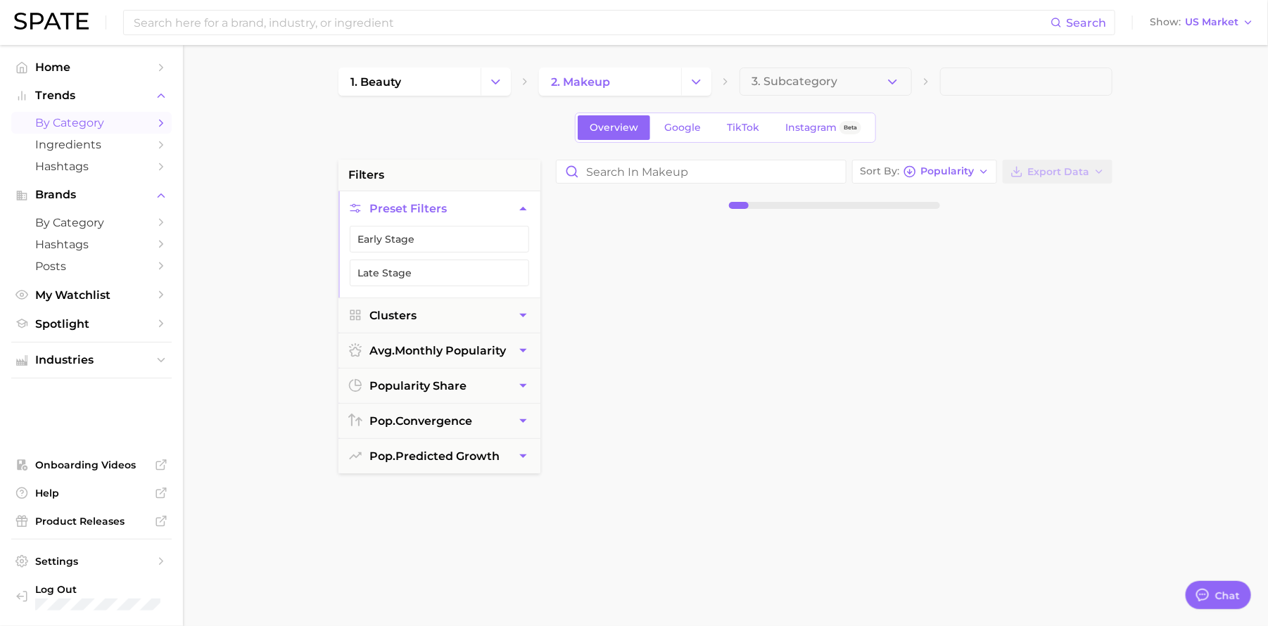
click at [825, 78] on span "3. Subcategory" at bounding box center [794, 81] width 86 height 13
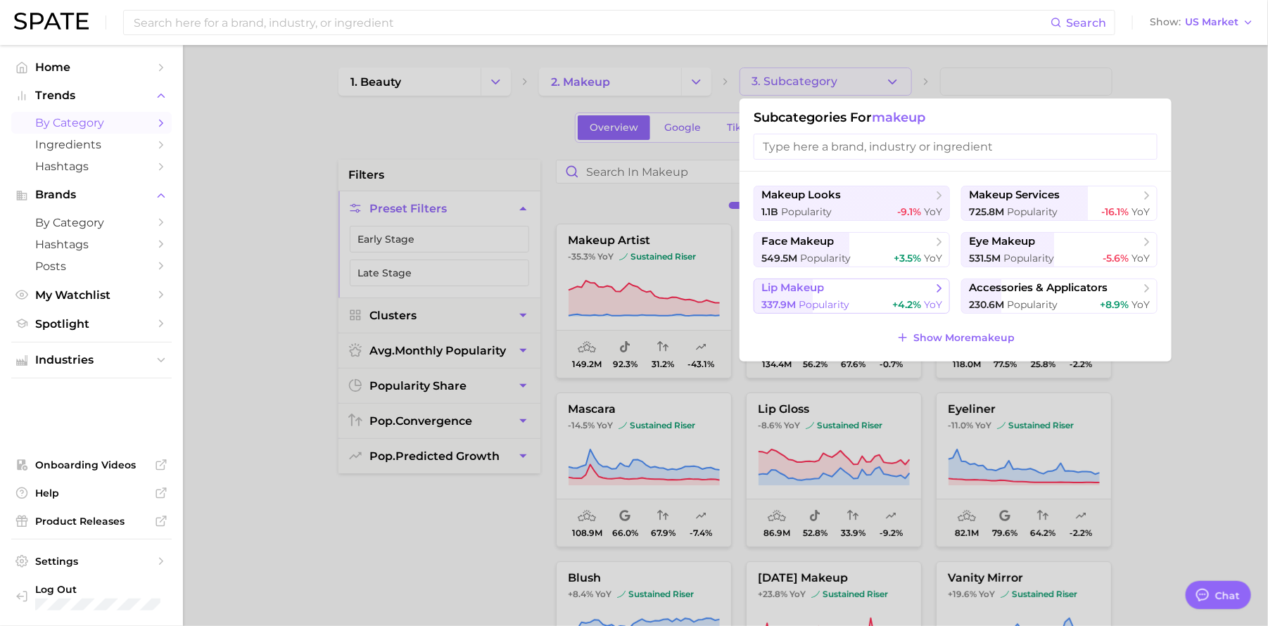
click at [877, 290] on span "lip makeup" at bounding box center [846, 288] width 171 height 14
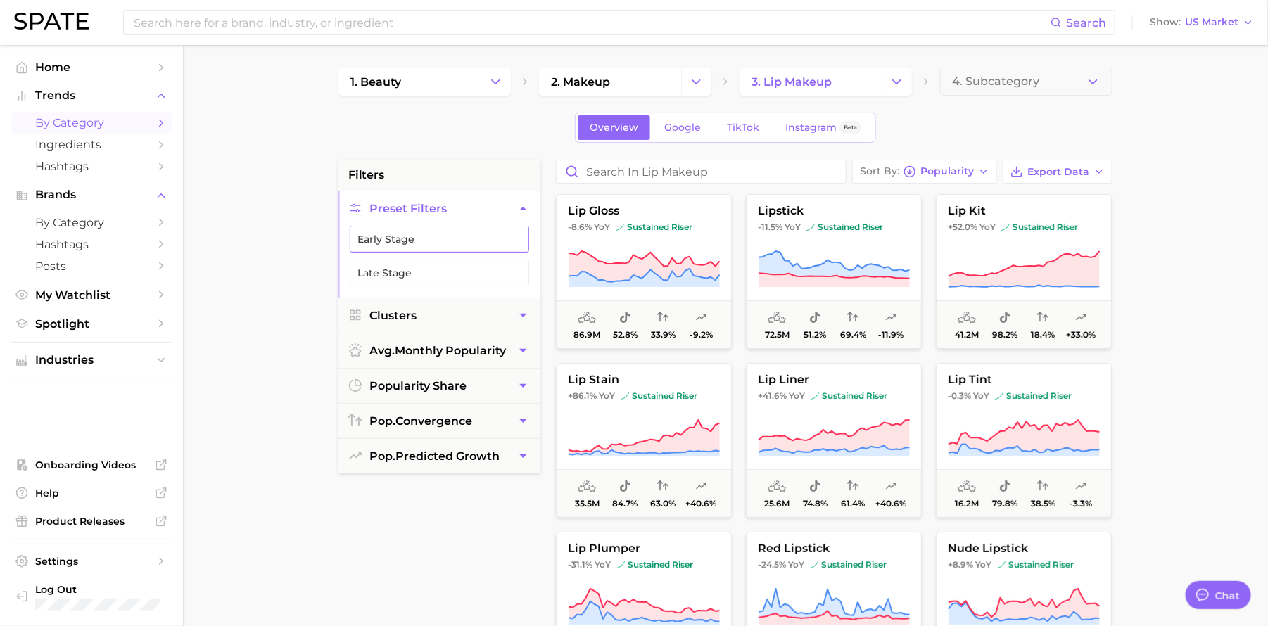
click at [418, 248] on button "Early Stage" at bounding box center [439, 239] width 179 height 27
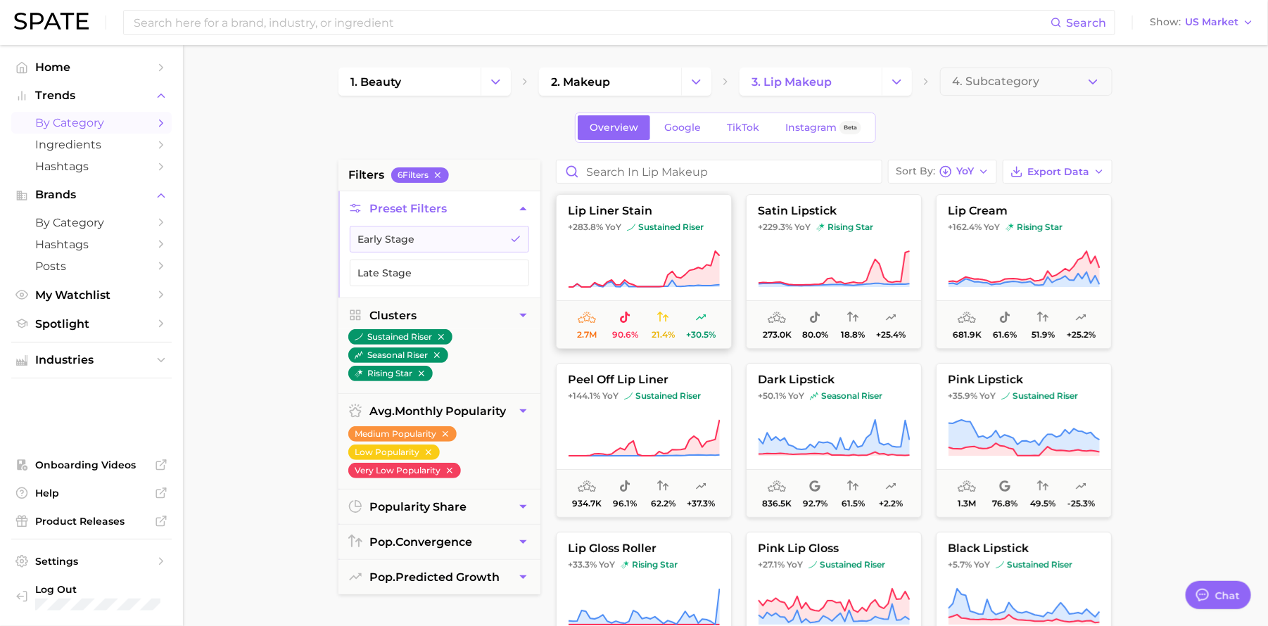
click at [681, 267] on icon at bounding box center [644, 269] width 152 height 39
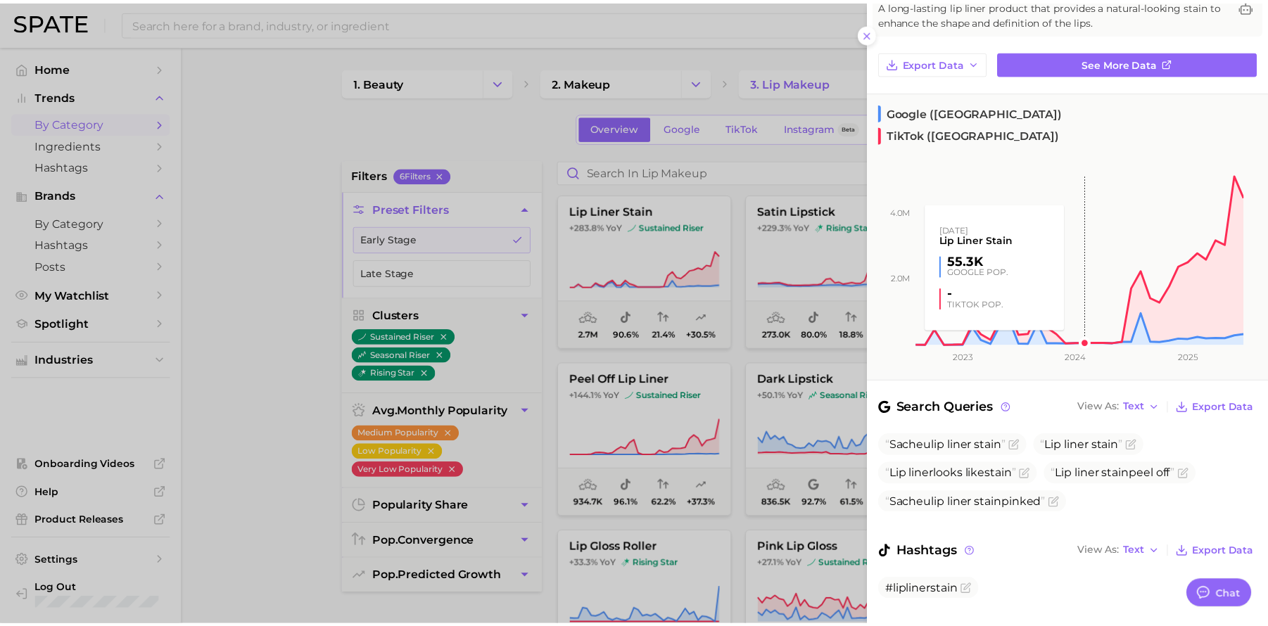
scroll to position [106, 0]
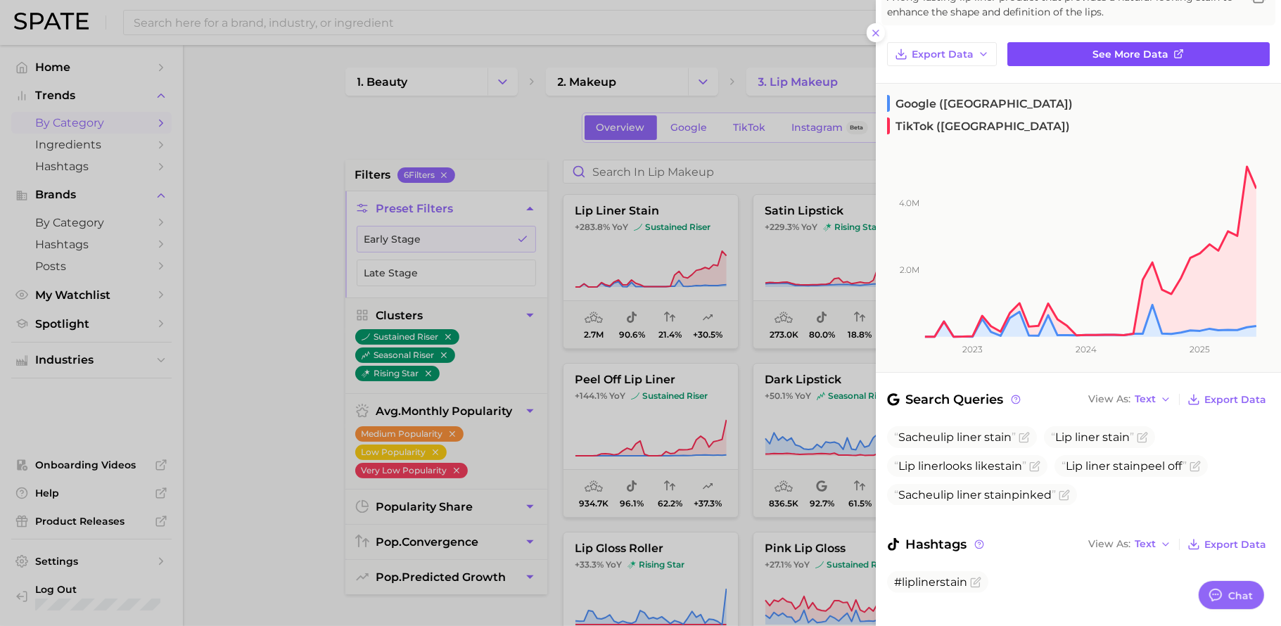
click at [1181, 51] on link "See more data" at bounding box center [1139, 54] width 262 height 24
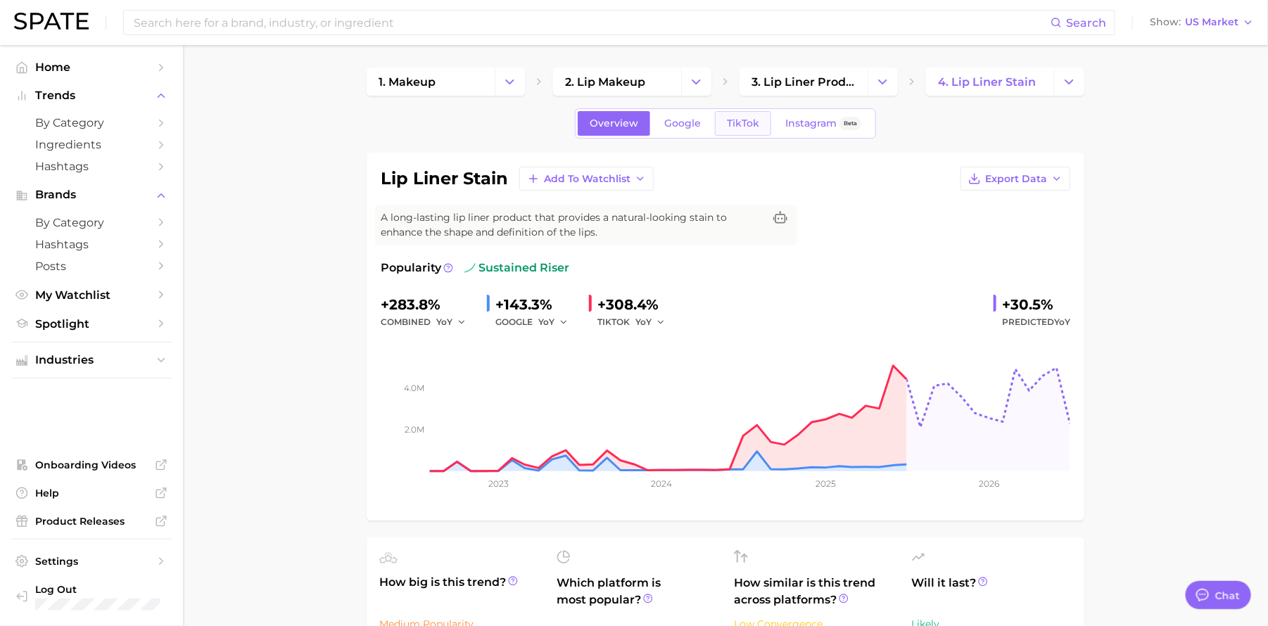
click at [754, 125] on span "TikTok" at bounding box center [743, 124] width 32 height 12
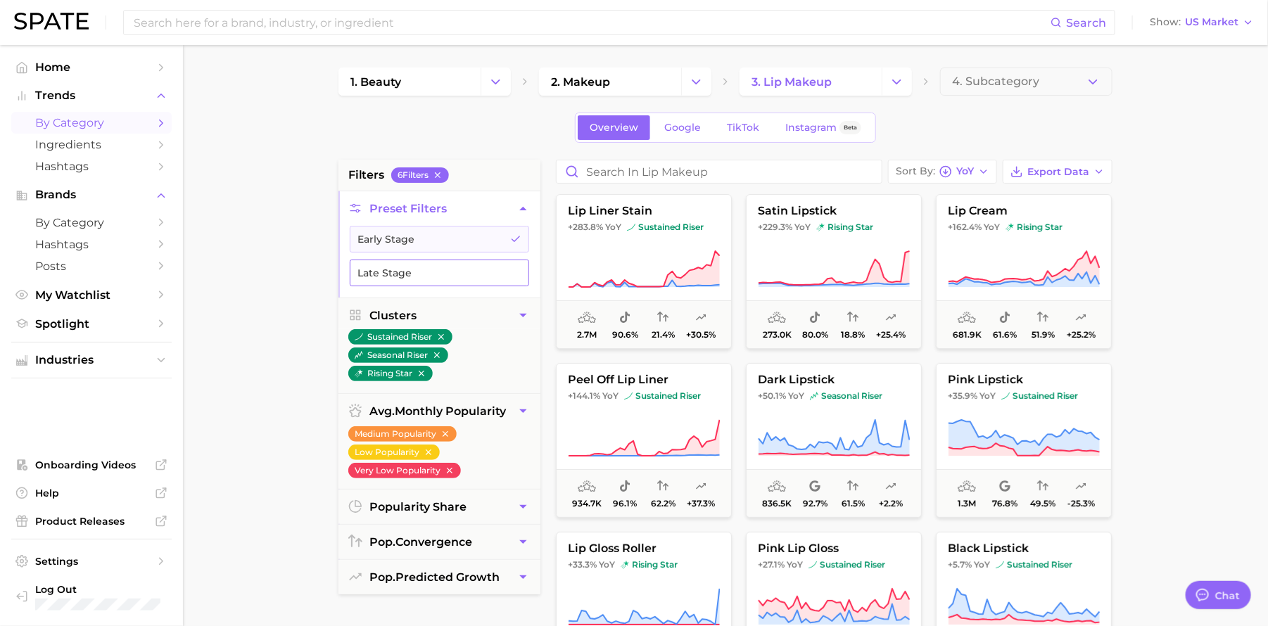
click at [476, 276] on button "Late Stage" at bounding box center [439, 273] width 179 height 27
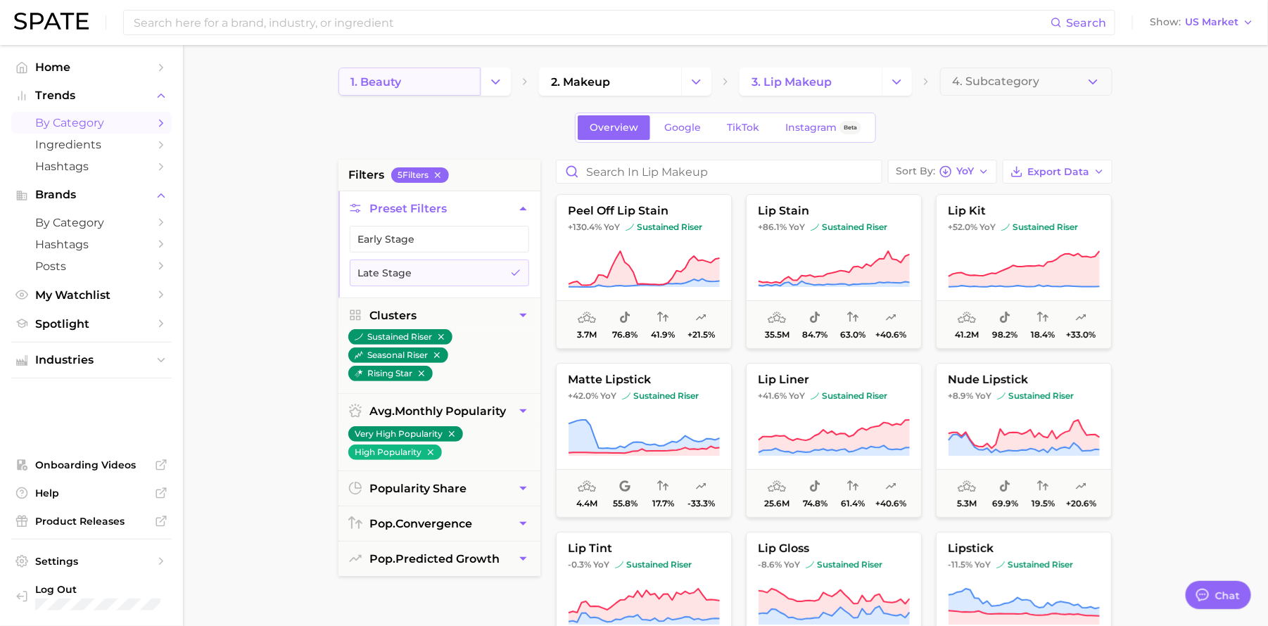
click at [428, 70] on link "1. beauty" at bounding box center [409, 82] width 142 height 28
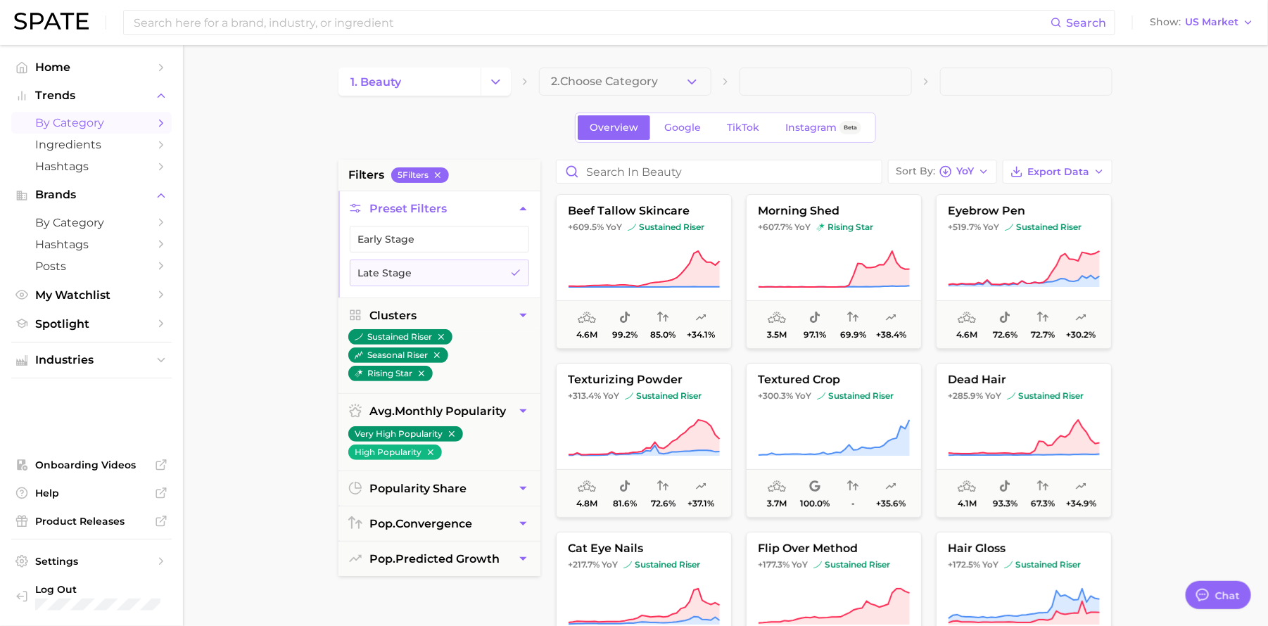
drag, startPoint x: 492, startPoint y: 80, endPoint x: 490, endPoint y: 92, distance: 12.0
click at [492, 80] on polyline "Change Category" at bounding box center [496, 82] width 8 height 4
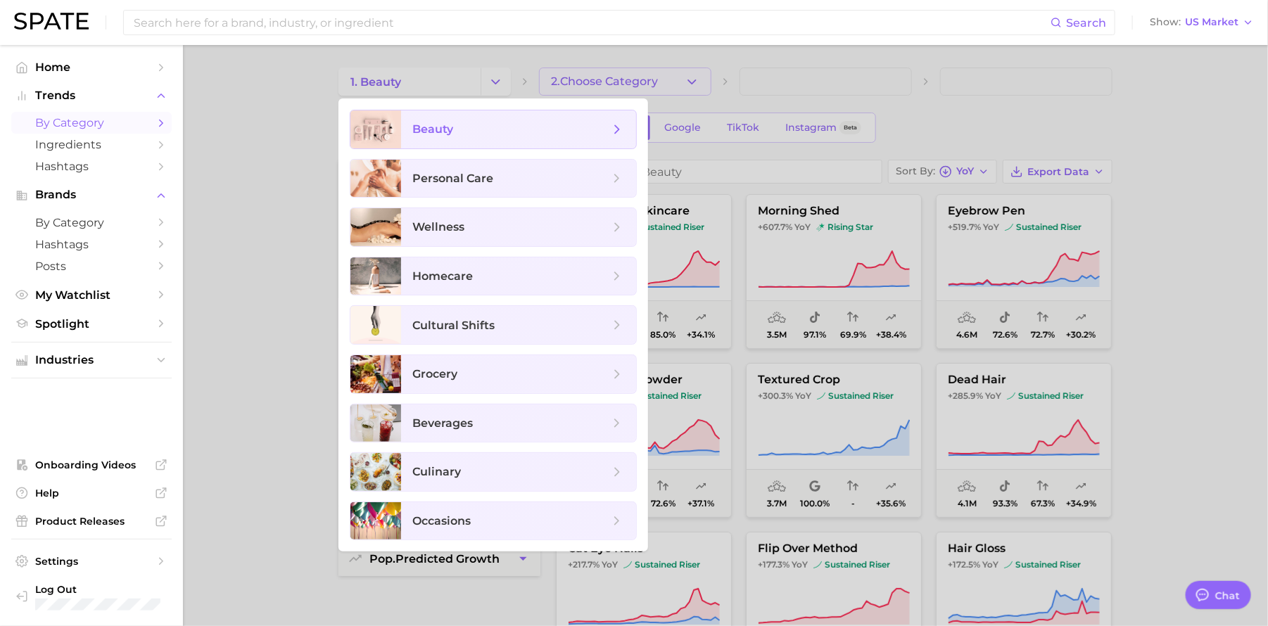
drag, startPoint x: 488, startPoint y: 135, endPoint x: 599, endPoint y: 80, distance: 123.4
click at [488, 135] on span "beauty" at bounding box center [510, 129] width 197 height 15
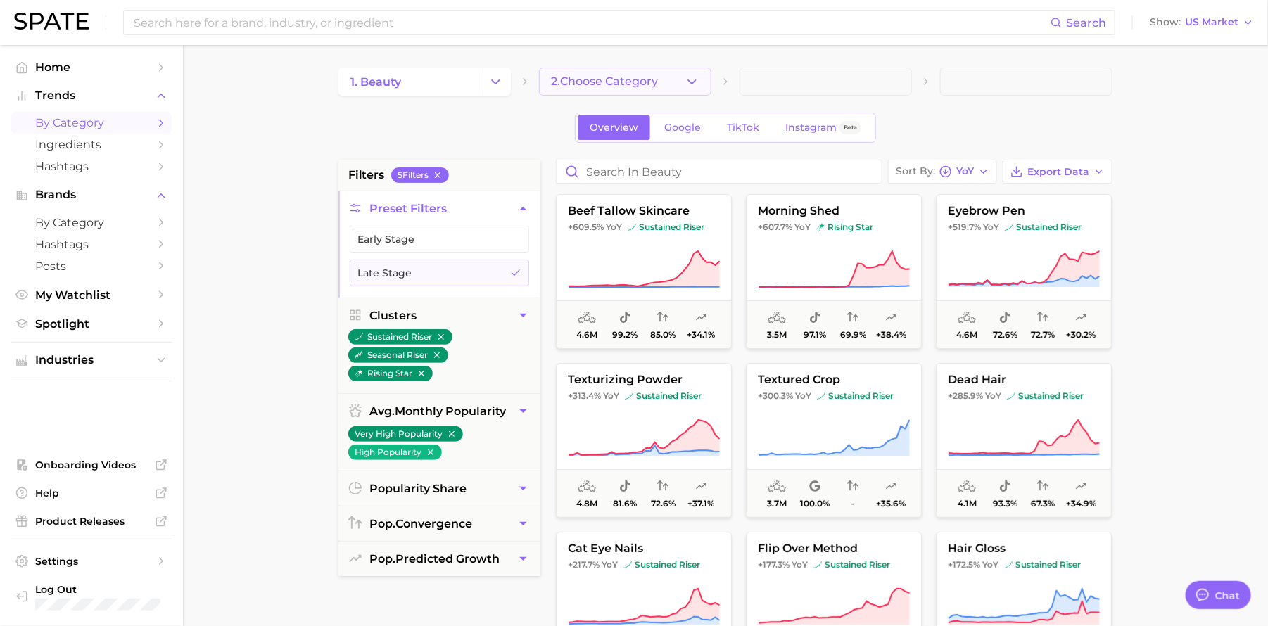
click at [689, 81] on polyline "button" at bounding box center [692, 82] width 8 height 4
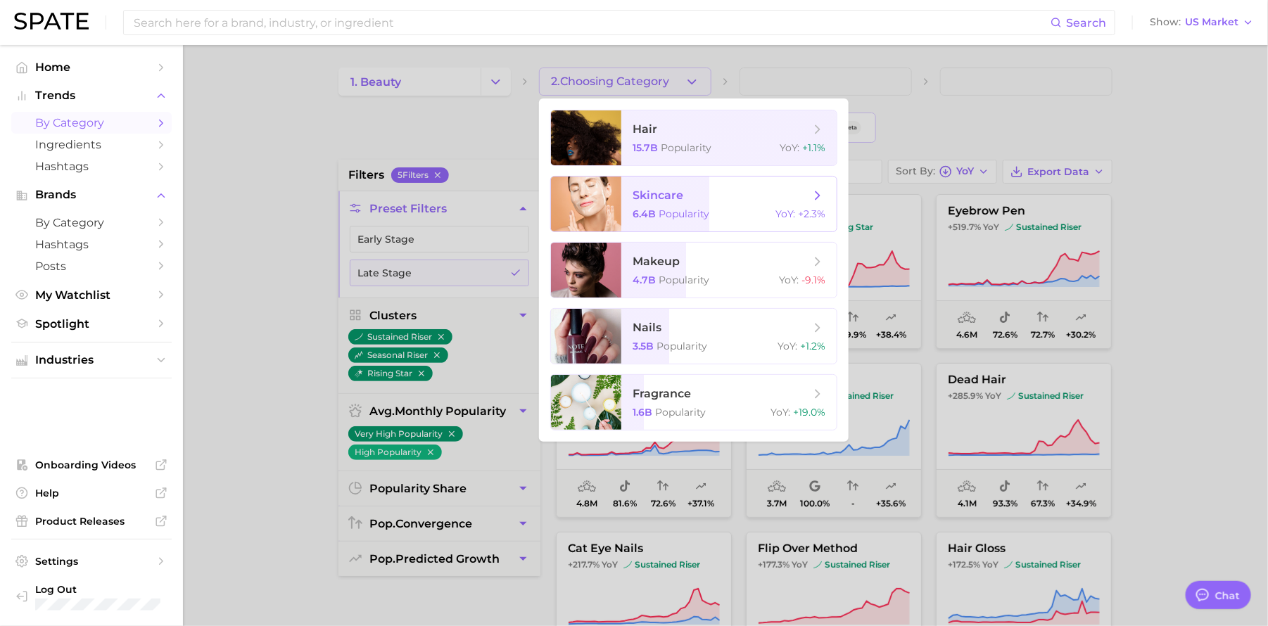
click at [690, 196] on span "skincare" at bounding box center [721, 195] width 177 height 15
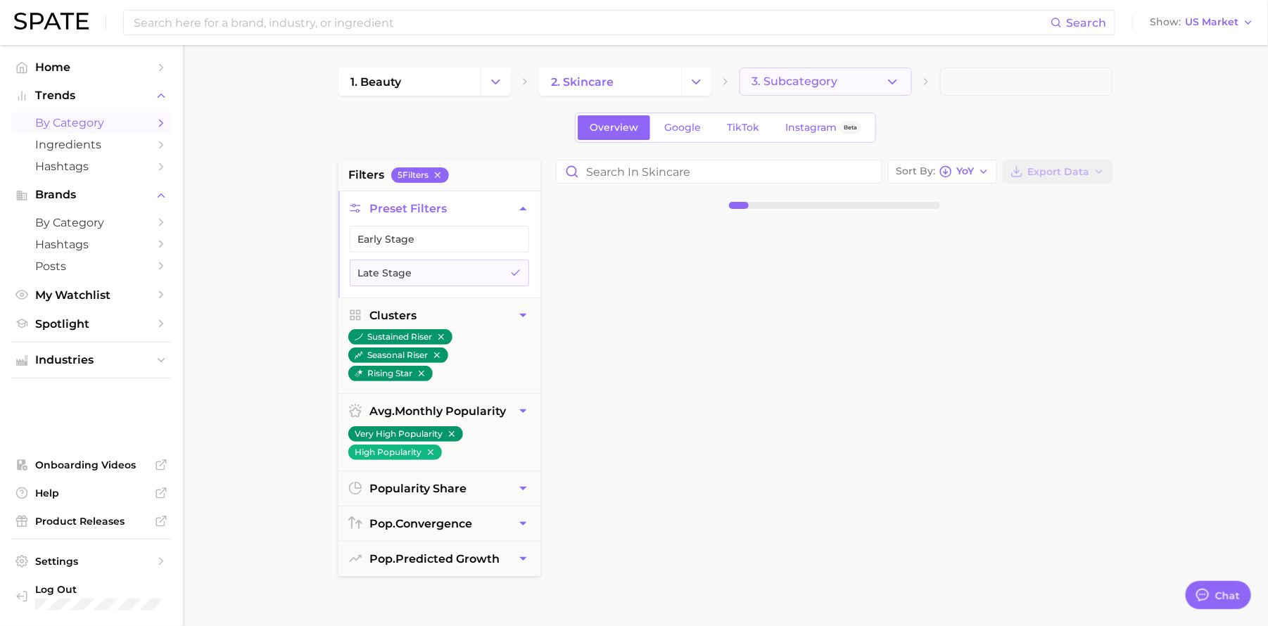
click at [859, 75] on button "3. Subcategory" at bounding box center [826, 82] width 172 height 28
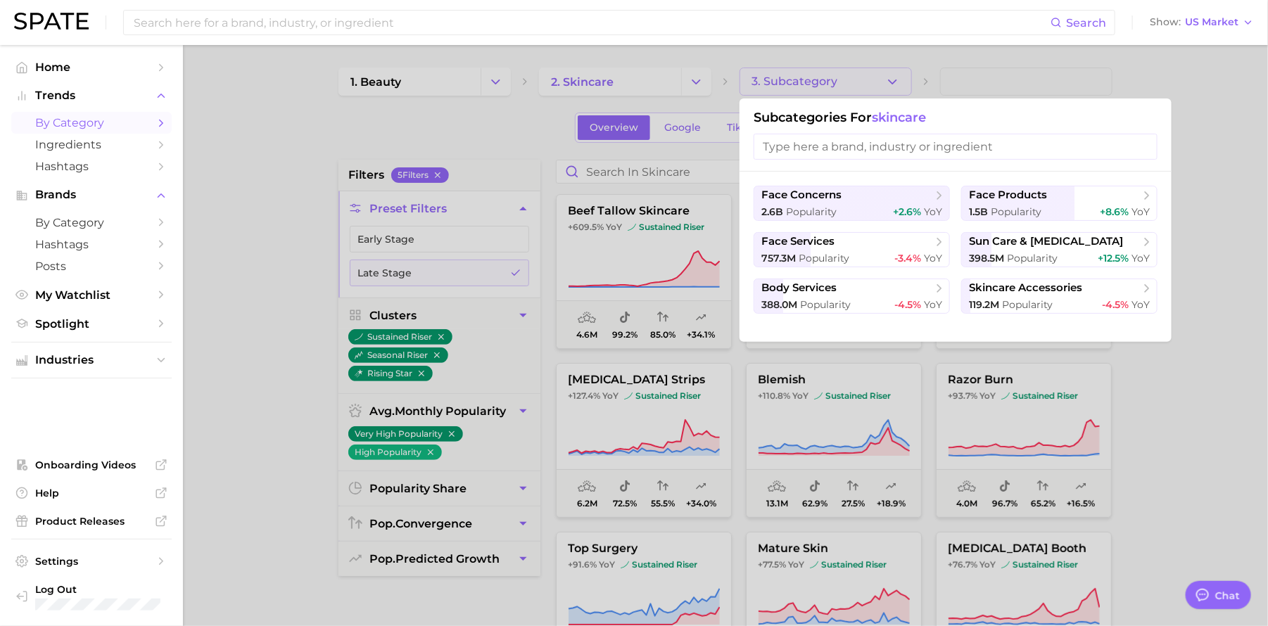
click at [859, 147] on input "search" at bounding box center [956, 147] width 404 height 26
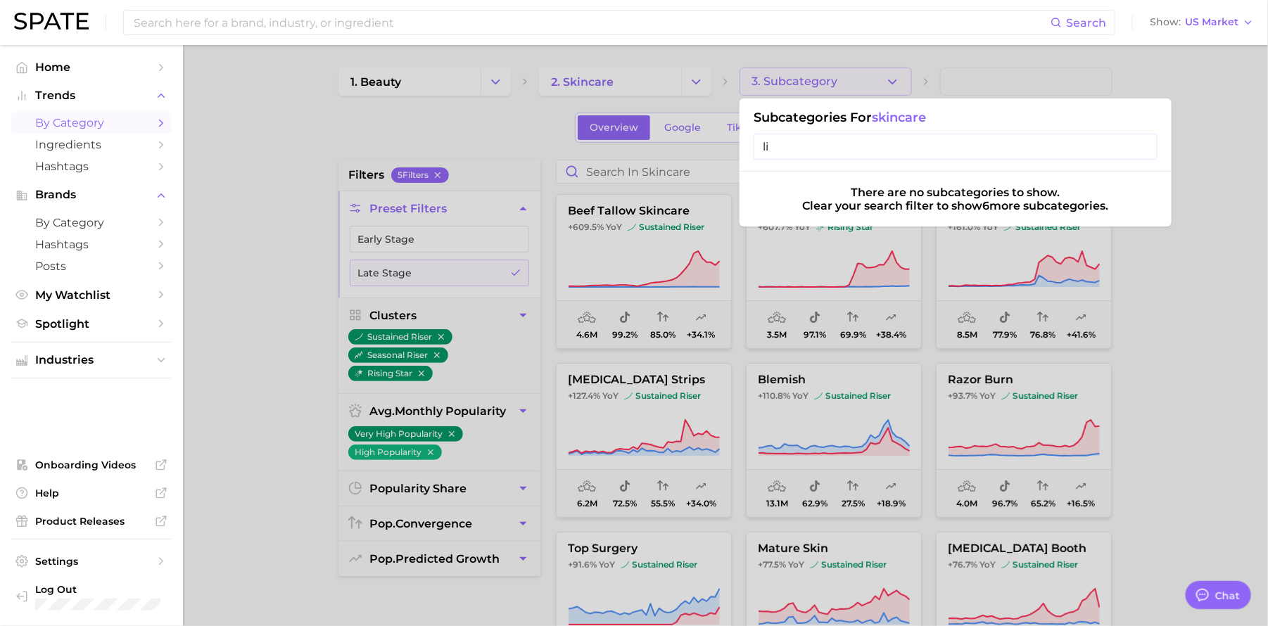
type input "l"
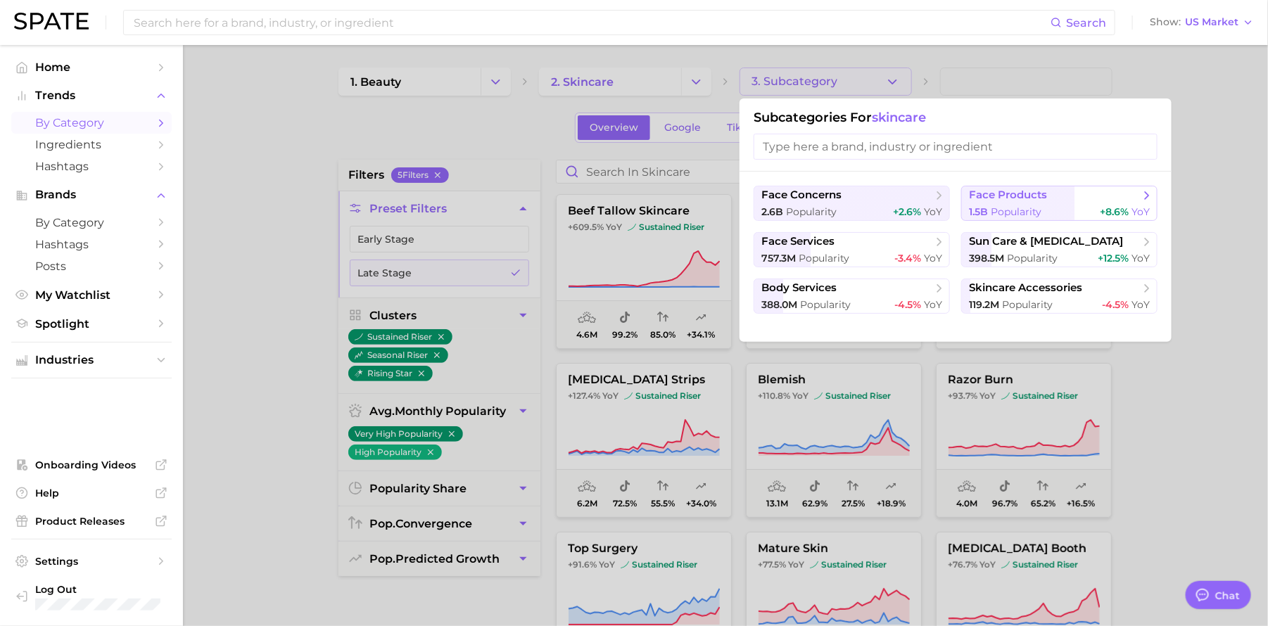
click at [990, 189] on span "face products" at bounding box center [1008, 195] width 78 height 13
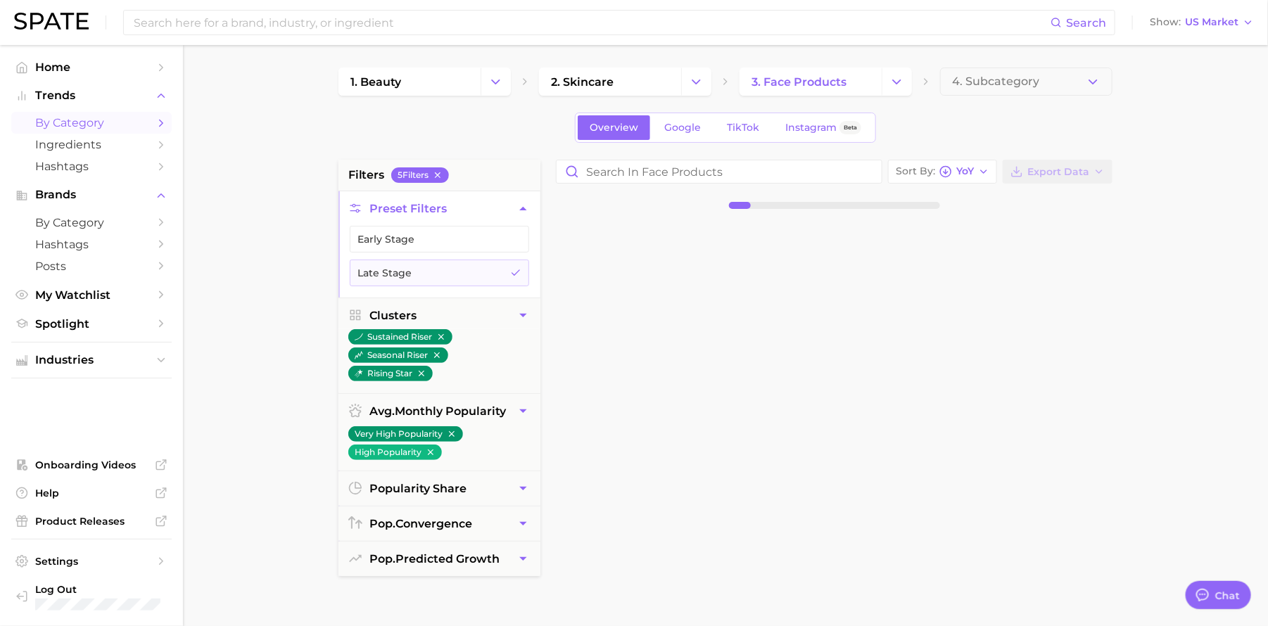
click at [1001, 84] on span "4. Subcategory" at bounding box center [995, 81] width 87 height 13
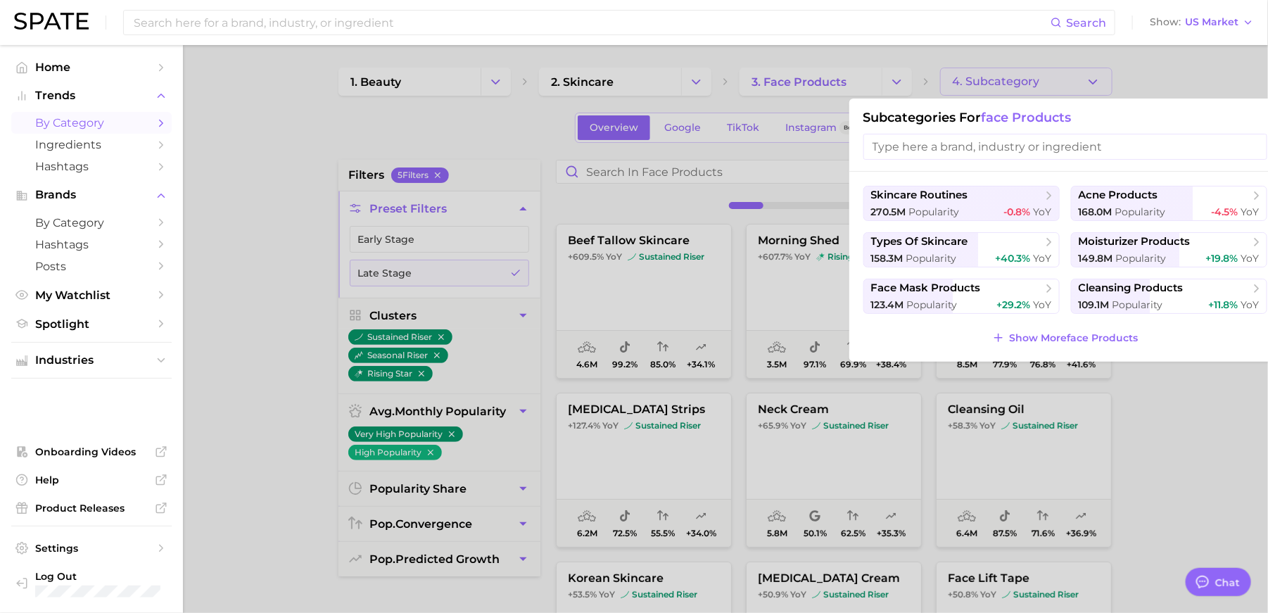
click at [968, 155] on input "search" at bounding box center [1065, 147] width 404 height 26
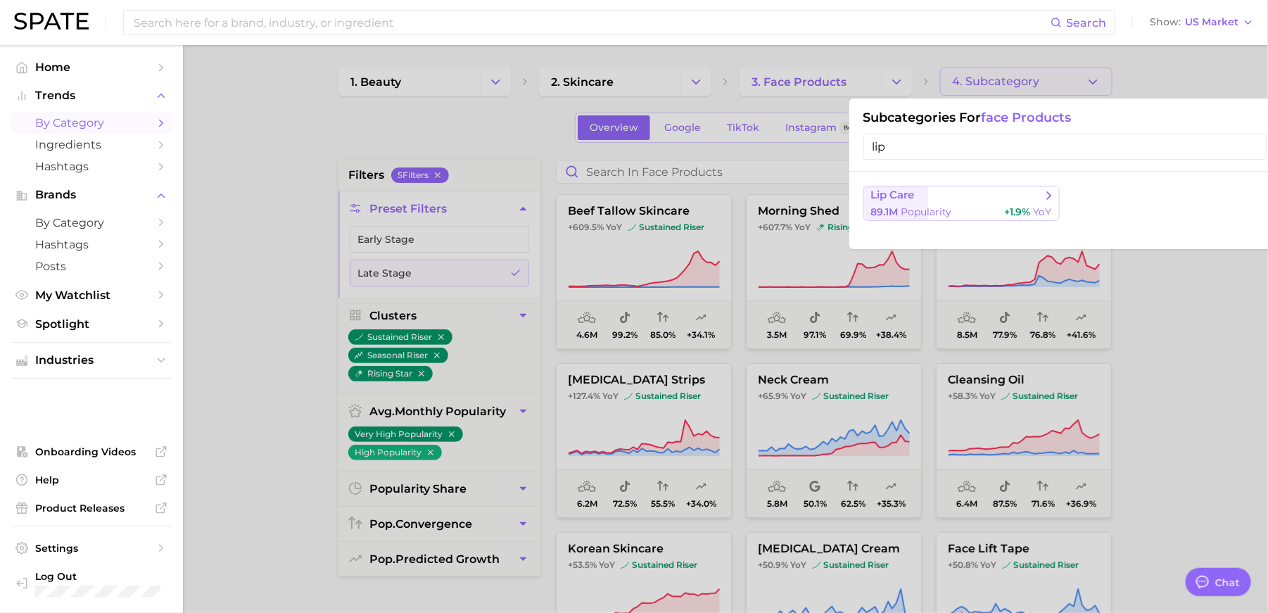
type input "lip"
click at [1029, 204] on button "lip care 89.1m Popularity +1.9% YoY" at bounding box center [961, 203] width 196 height 35
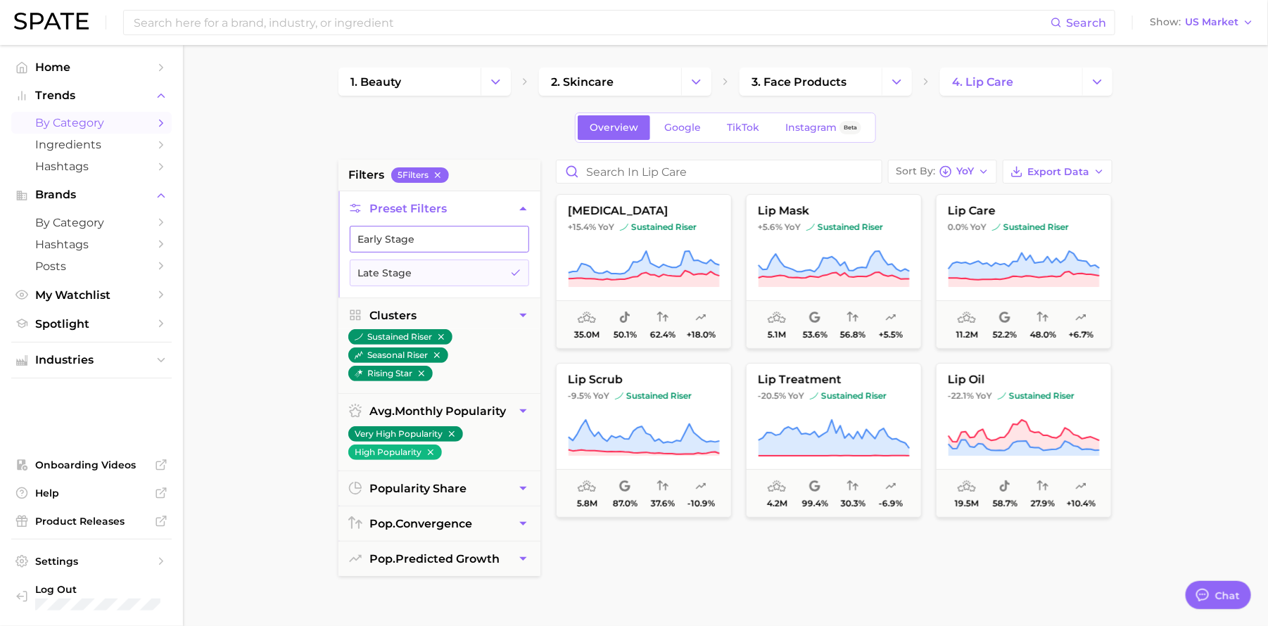
click at [431, 242] on button "Early Stage" at bounding box center [439, 239] width 179 height 27
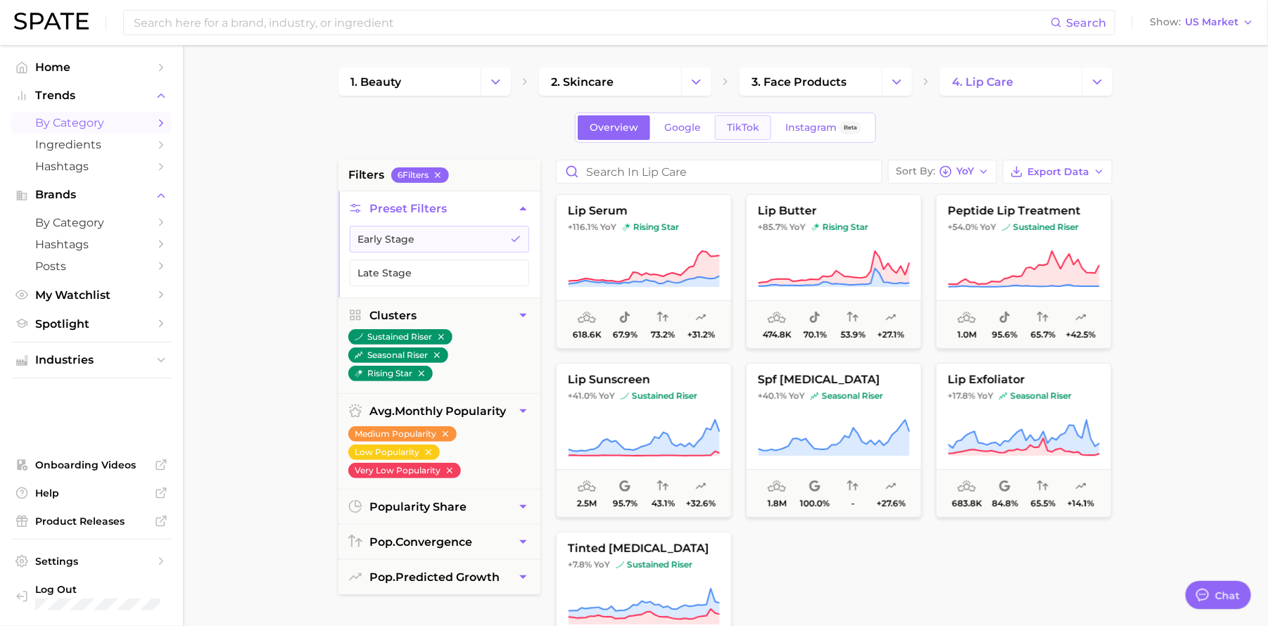
click at [751, 132] on span "TikTok" at bounding box center [743, 128] width 32 height 12
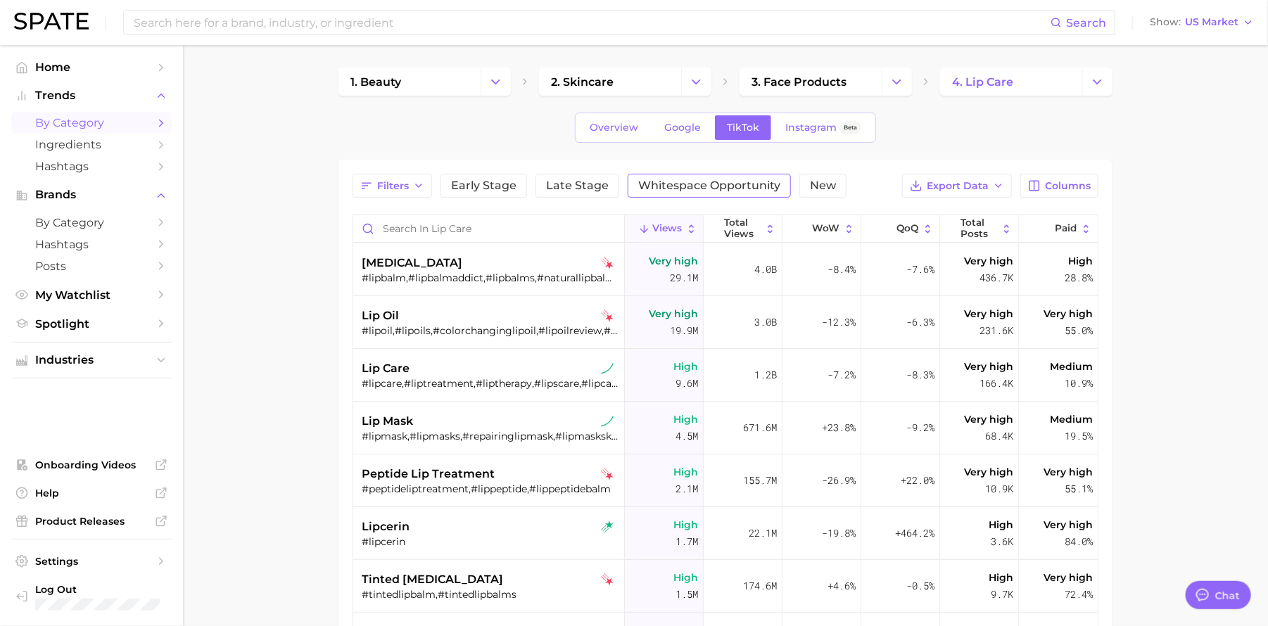
click at [744, 189] on span "Whitespace Opportunity" at bounding box center [709, 185] width 142 height 11
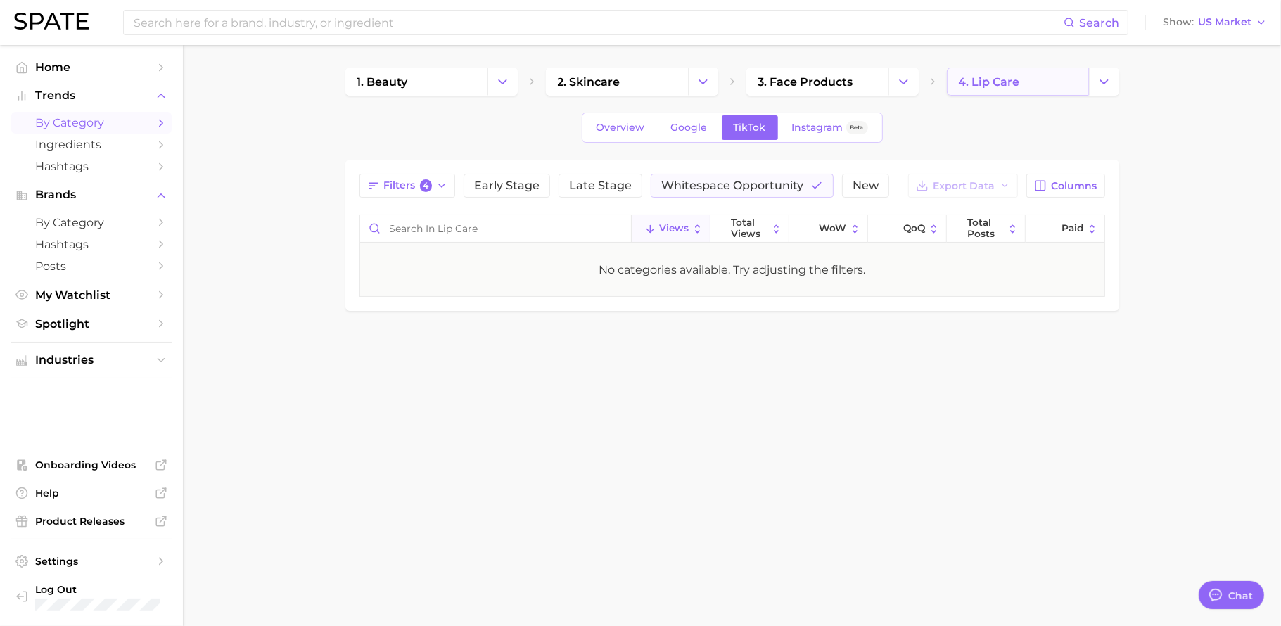
click at [1015, 83] on span "4. lip care" at bounding box center [989, 81] width 61 height 13
click at [622, 132] on span "Overview" at bounding box center [621, 128] width 49 height 12
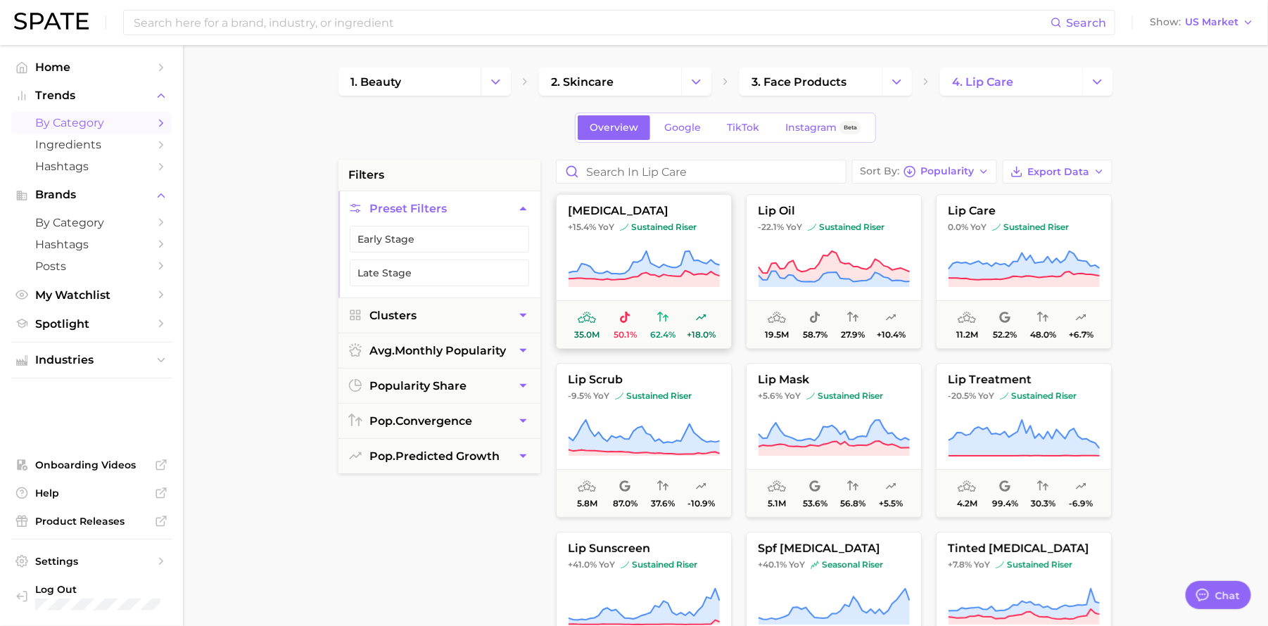
click at [612, 258] on icon at bounding box center [644, 269] width 152 height 39
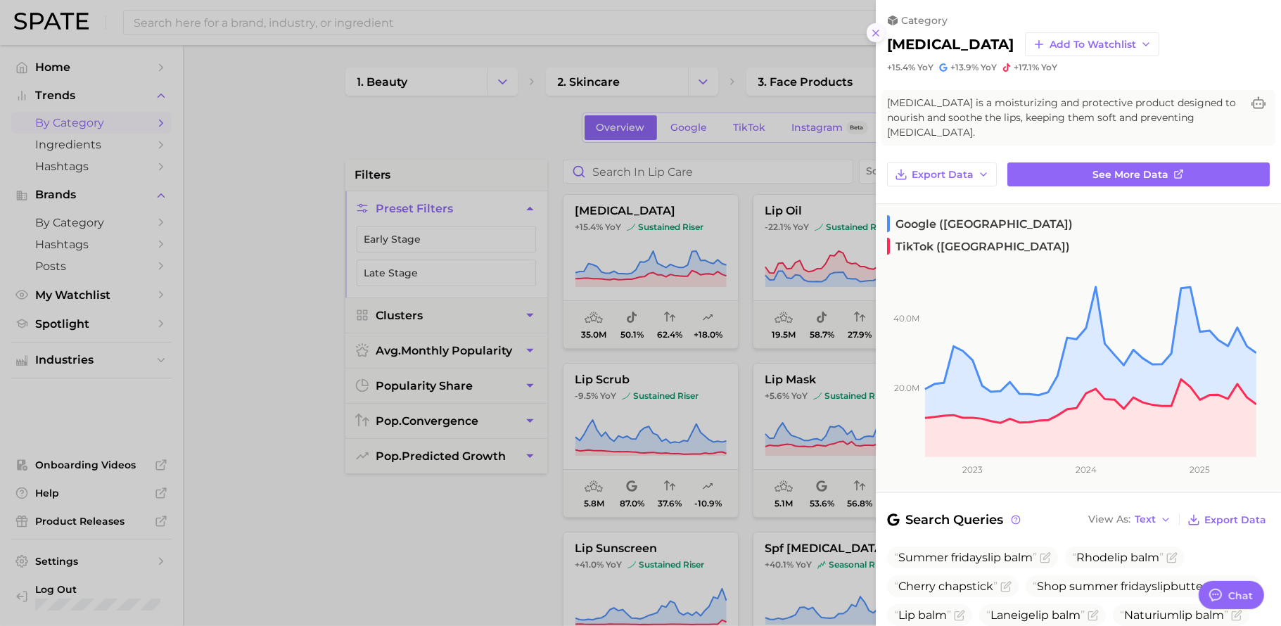
click at [876, 31] on icon at bounding box center [875, 32] width 11 height 11
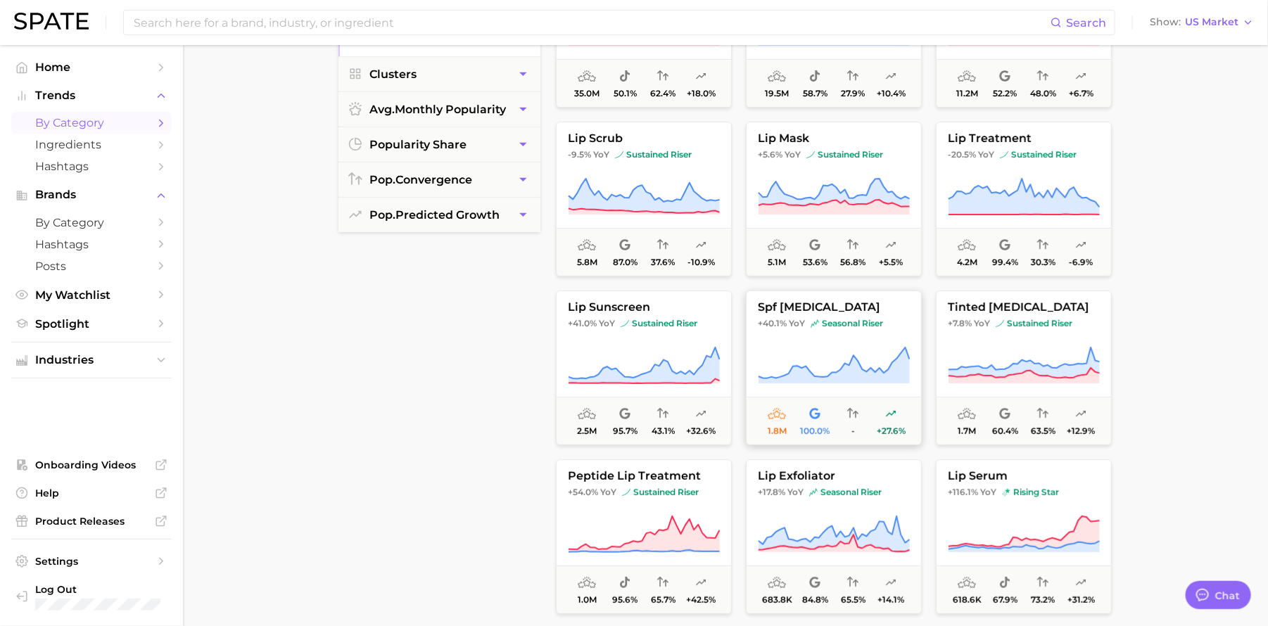
scroll to position [159, 0]
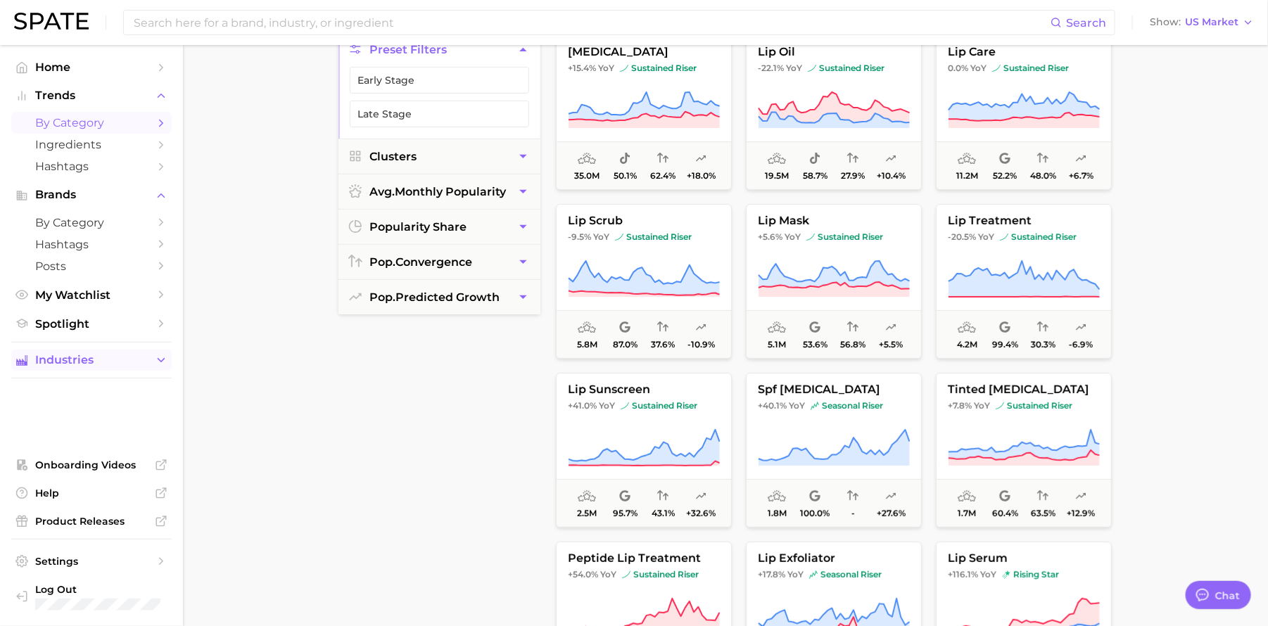
click at [100, 357] on span "Industries" at bounding box center [91, 360] width 113 height 13
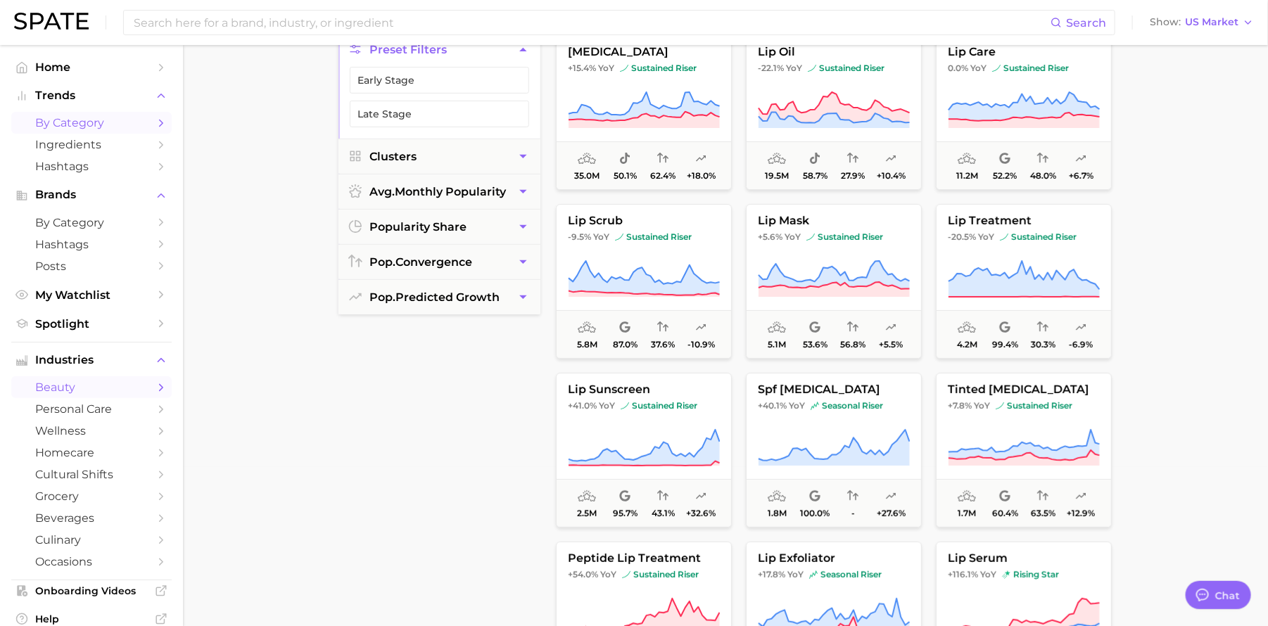
click at [106, 386] on span "beauty" at bounding box center [91, 387] width 113 height 13
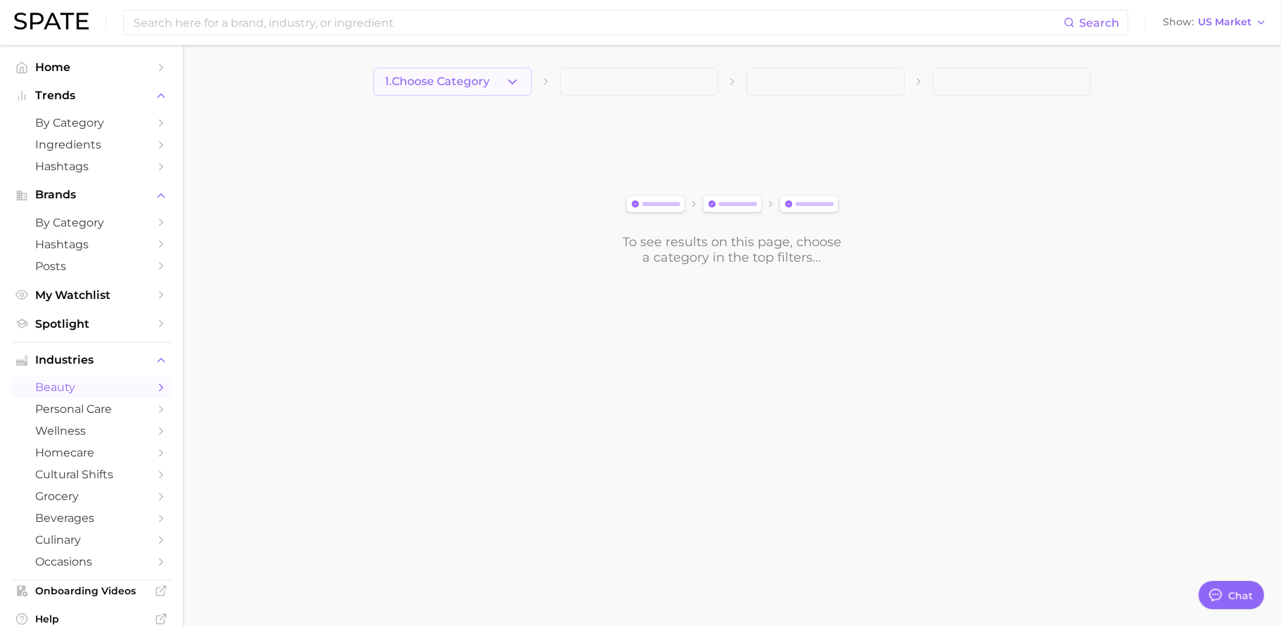
click at [469, 83] on span "1. Choose Category" at bounding box center [438, 81] width 105 height 13
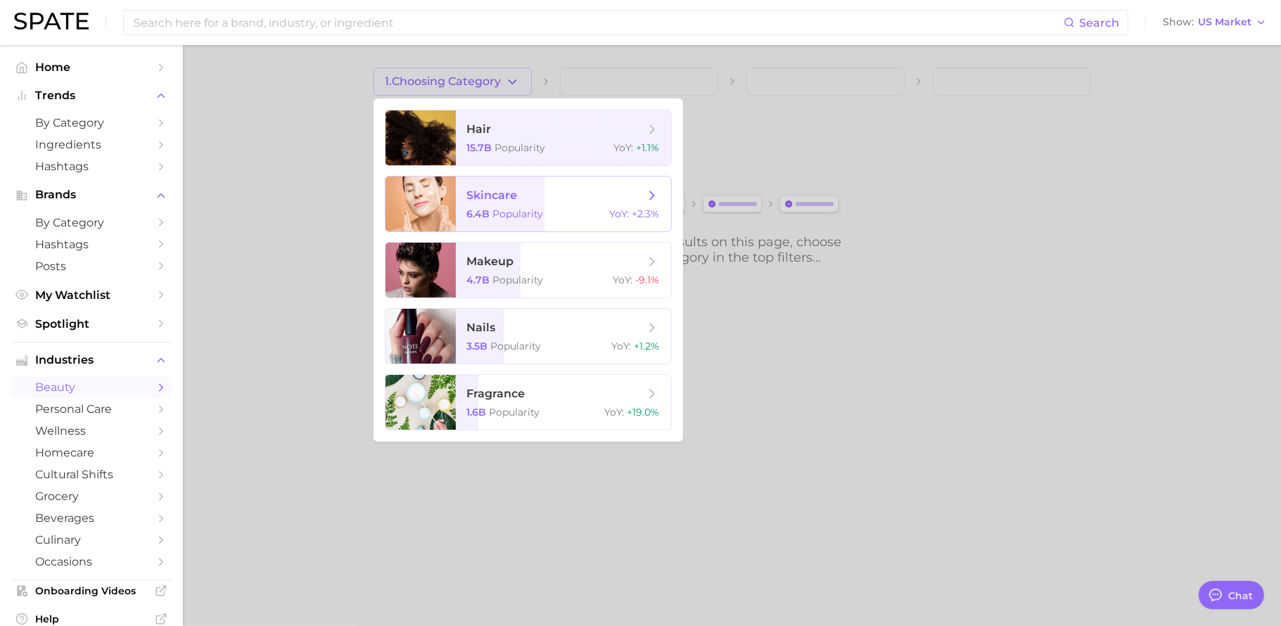
click at [495, 220] on span "Popularity" at bounding box center [518, 214] width 51 height 13
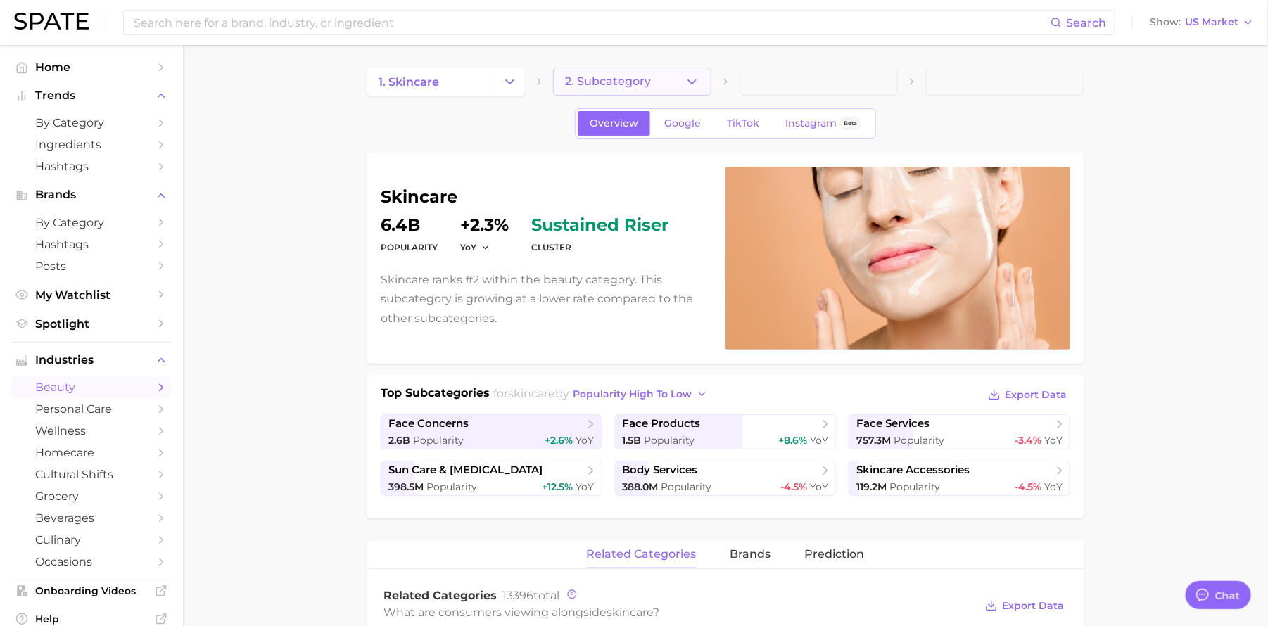
click at [702, 89] on button "2. Subcategory" at bounding box center [632, 82] width 158 height 28
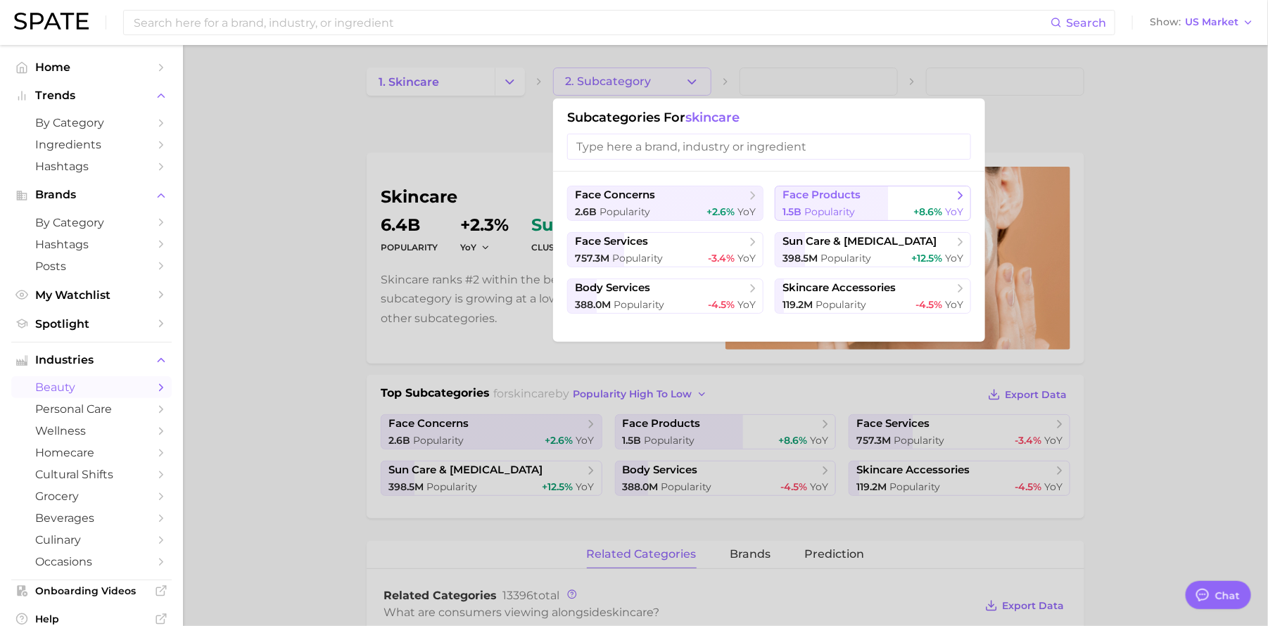
click at [809, 206] on span "Popularity" at bounding box center [829, 211] width 51 height 13
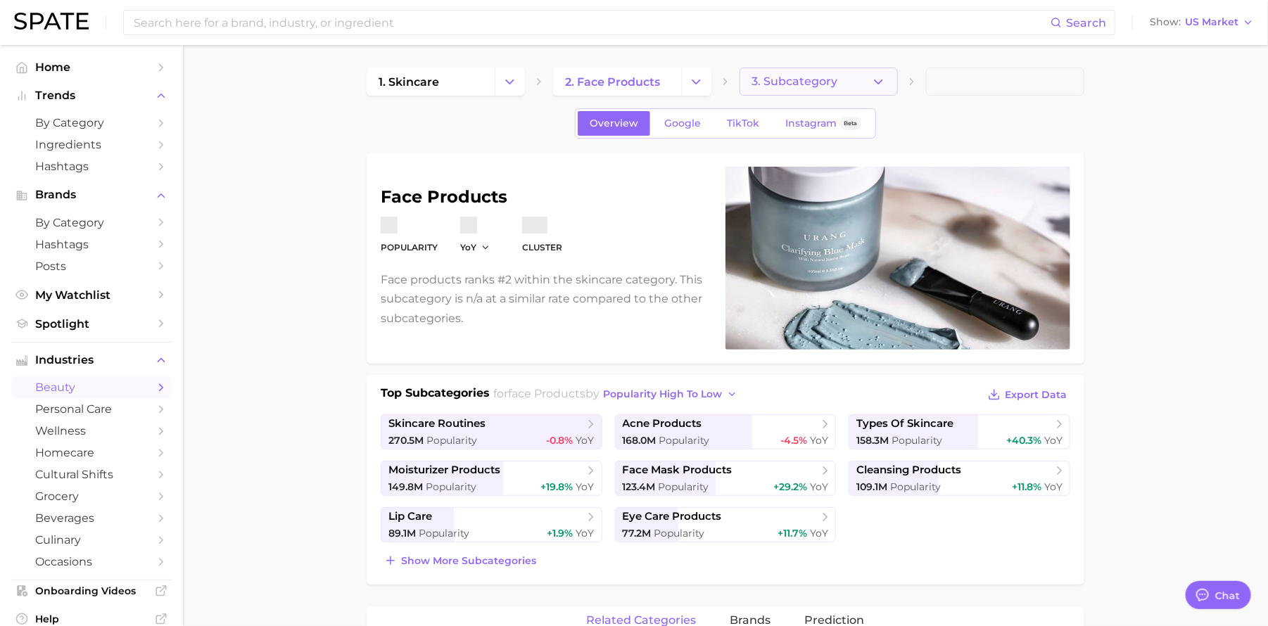
click at [842, 77] on button "3. Subcategory" at bounding box center [819, 82] width 158 height 28
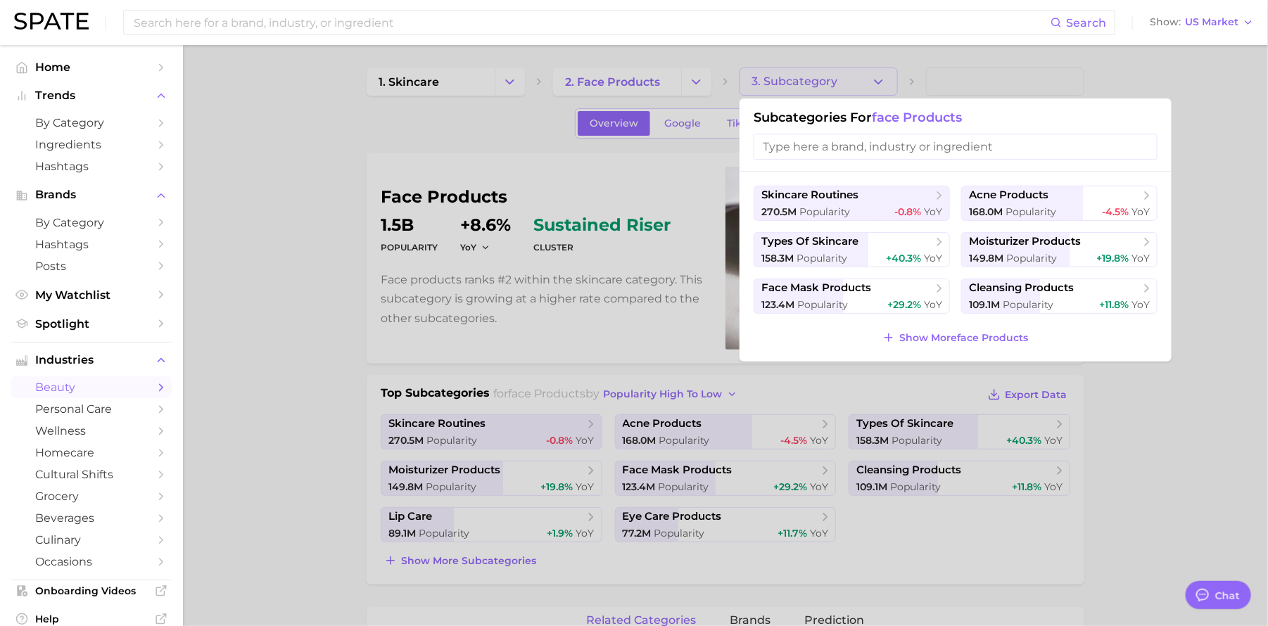
click at [866, 141] on input "search" at bounding box center [956, 147] width 404 height 26
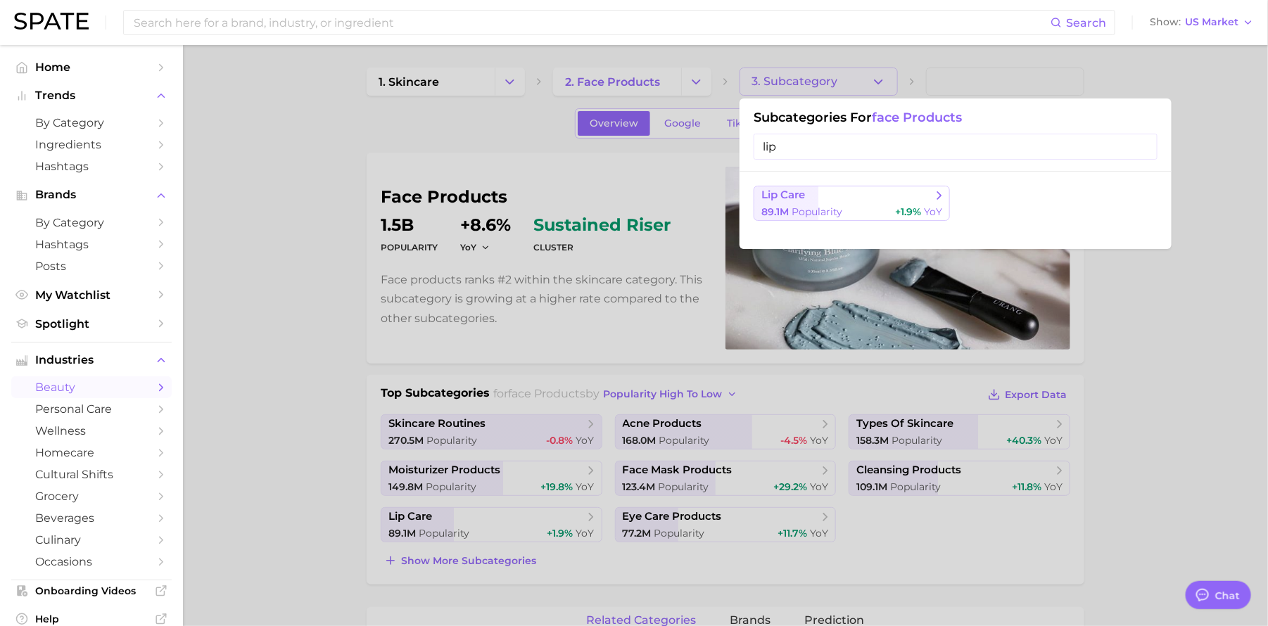
type input "lip"
click at [903, 196] on span "lip care" at bounding box center [846, 196] width 171 height 14
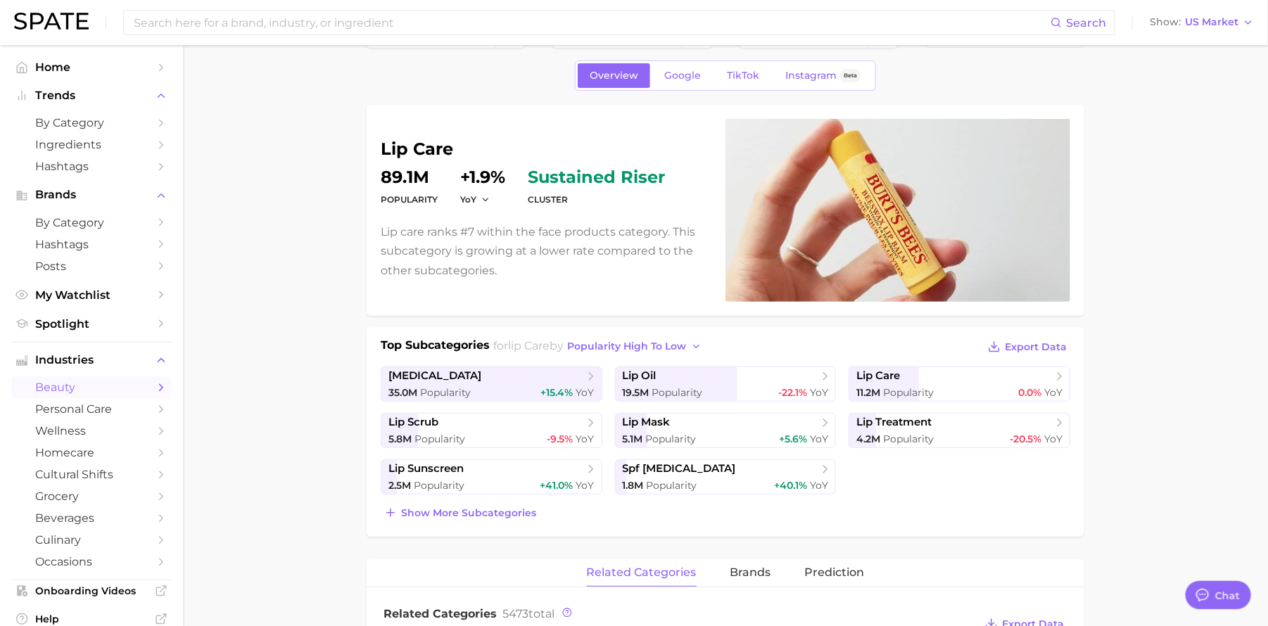
scroll to position [111, 0]
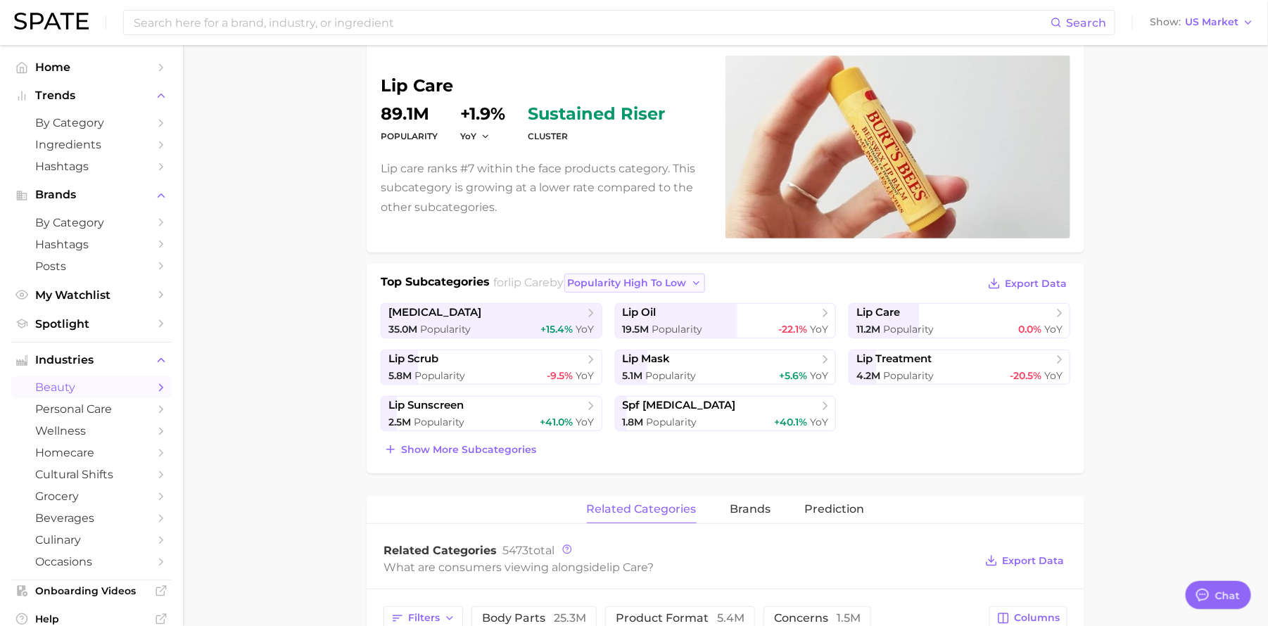
click at [670, 284] on span "popularity high to low" at bounding box center [627, 283] width 119 height 12
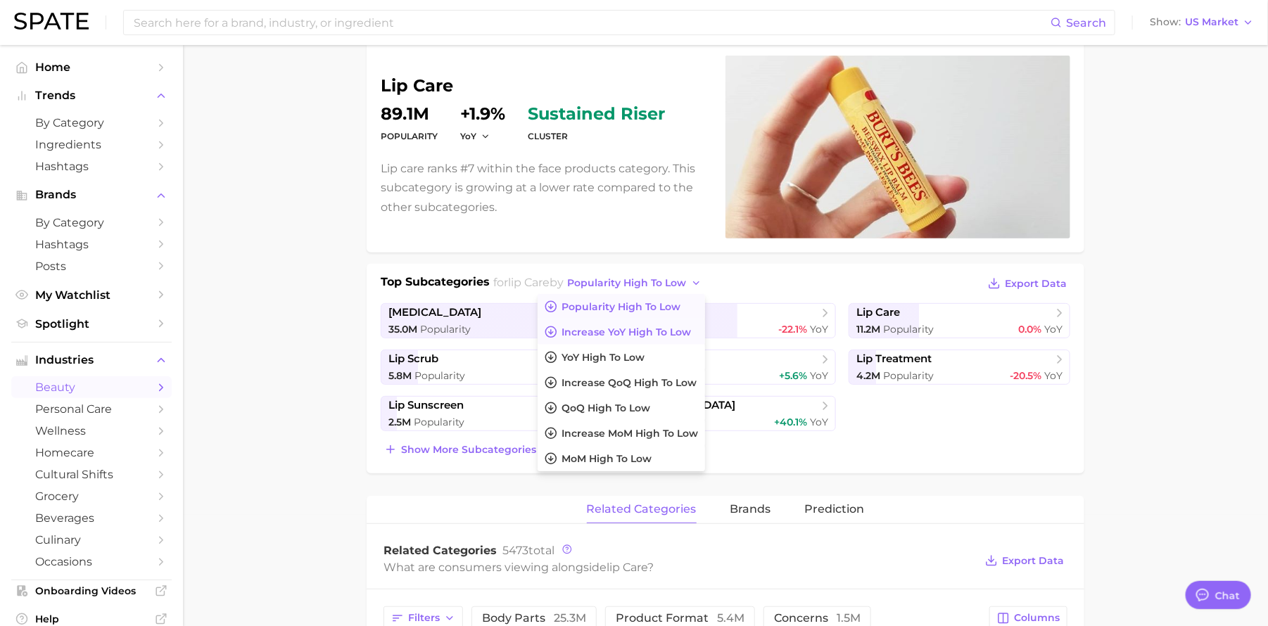
click at [663, 324] on button "Increase YoY high to low" at bounding box center [621, 331] width 167 height 25
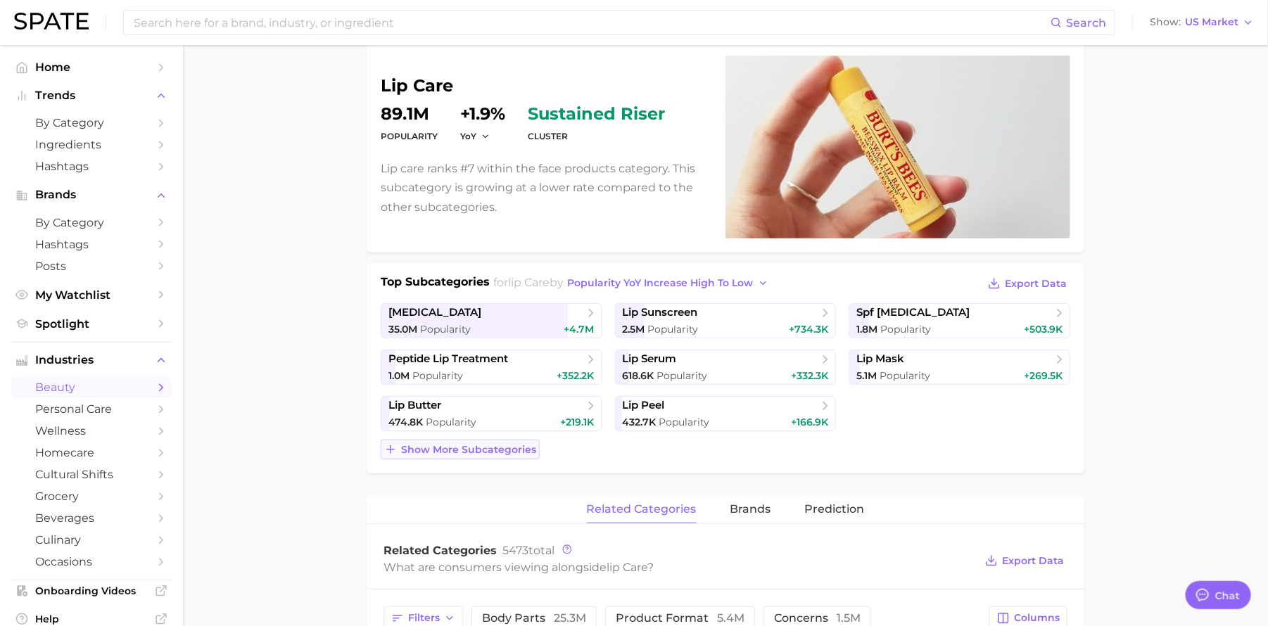
click at [529, 451] on span "Show more subcategories" at bounding box center [468, 450] width 135 height 12
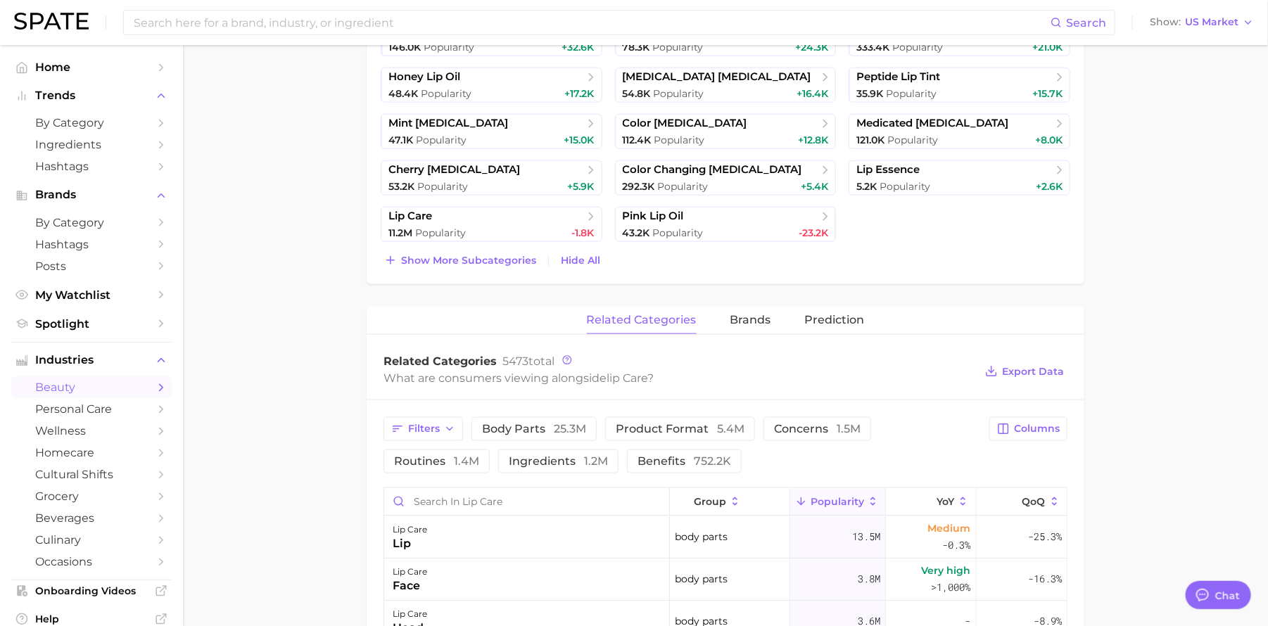
scroll to position [694, 0]
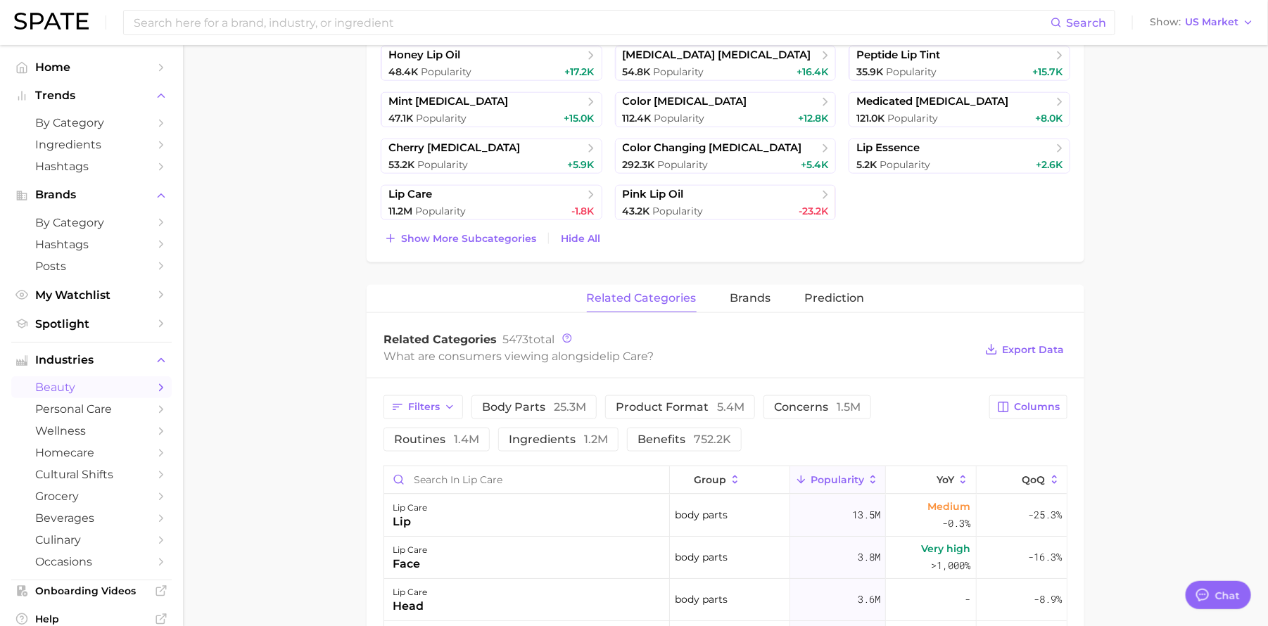
click at [770, 307] on div "related categories brands Prediction" at bounding box center [726, 299] width 718 height 28
click at [757, 302] on span "brands" at bounding box center [750, 298] width 41 height 13
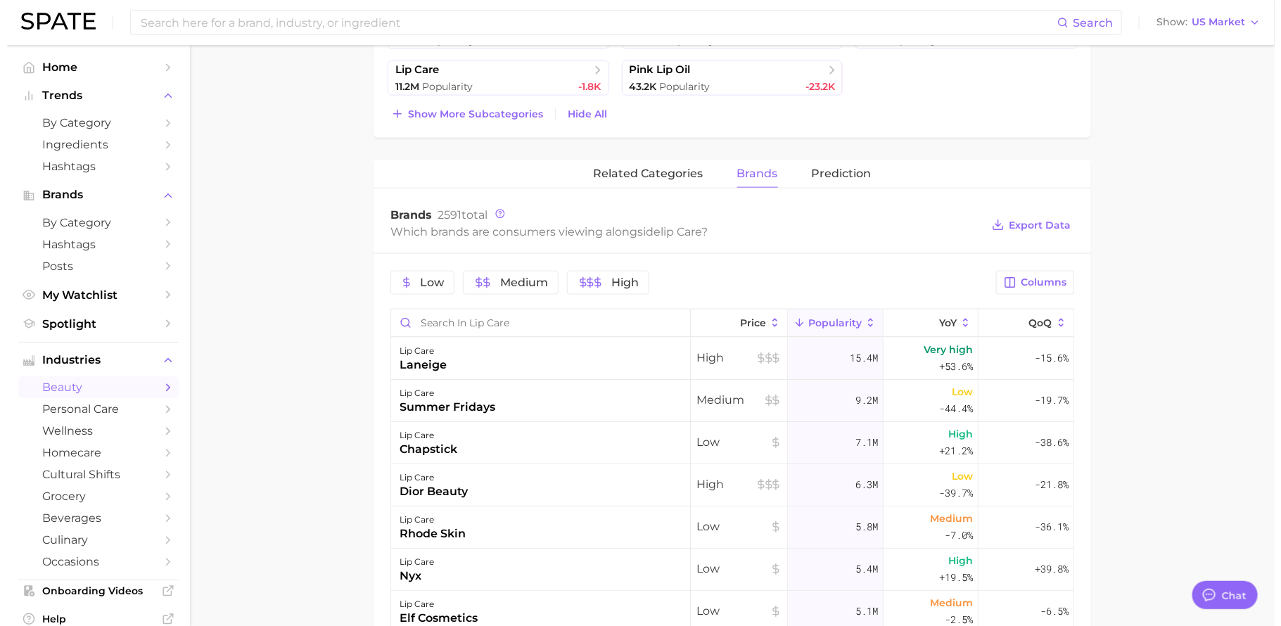
scroll to position [898, 0]
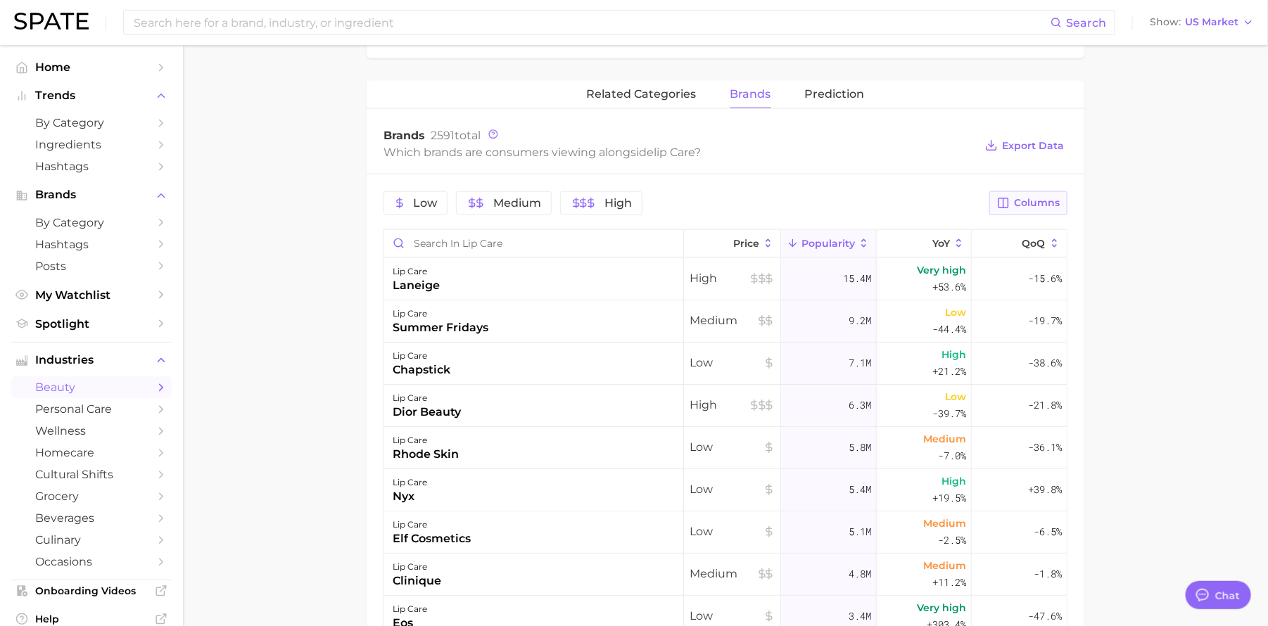
click at [1042, 202] on span "Columns" at bounding box center [1037, 203] width 46 height 12
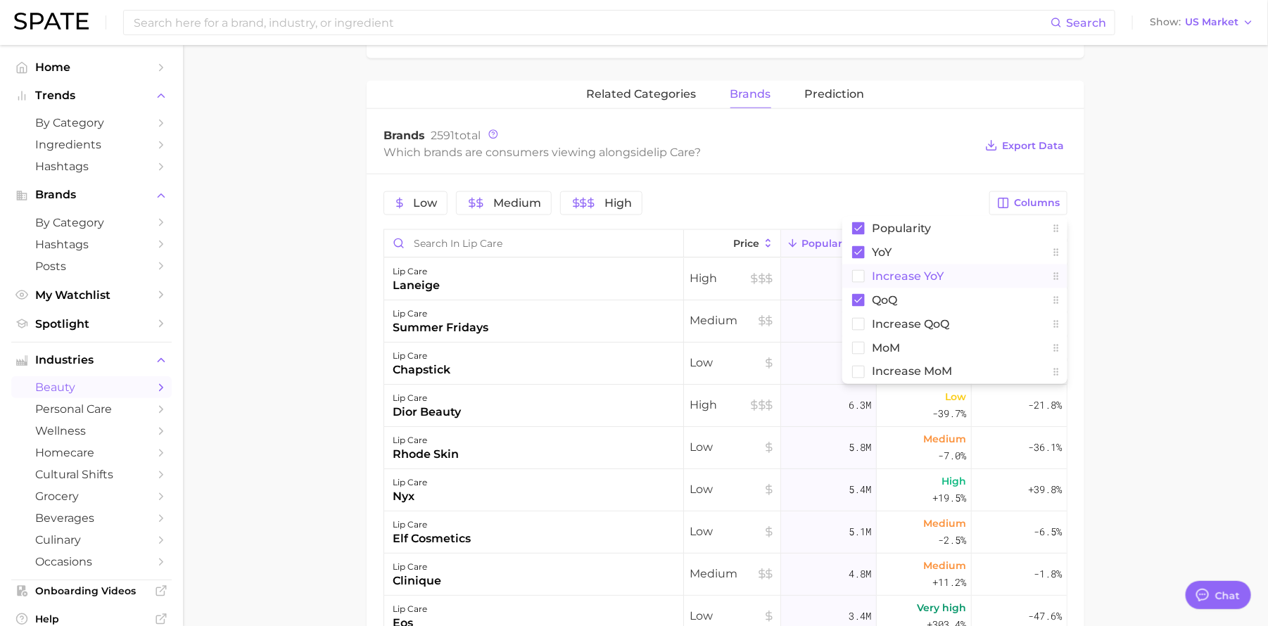
click at [976, 275] on button "Increase YoY" at bounding box center [954, 277] width 225 height 24
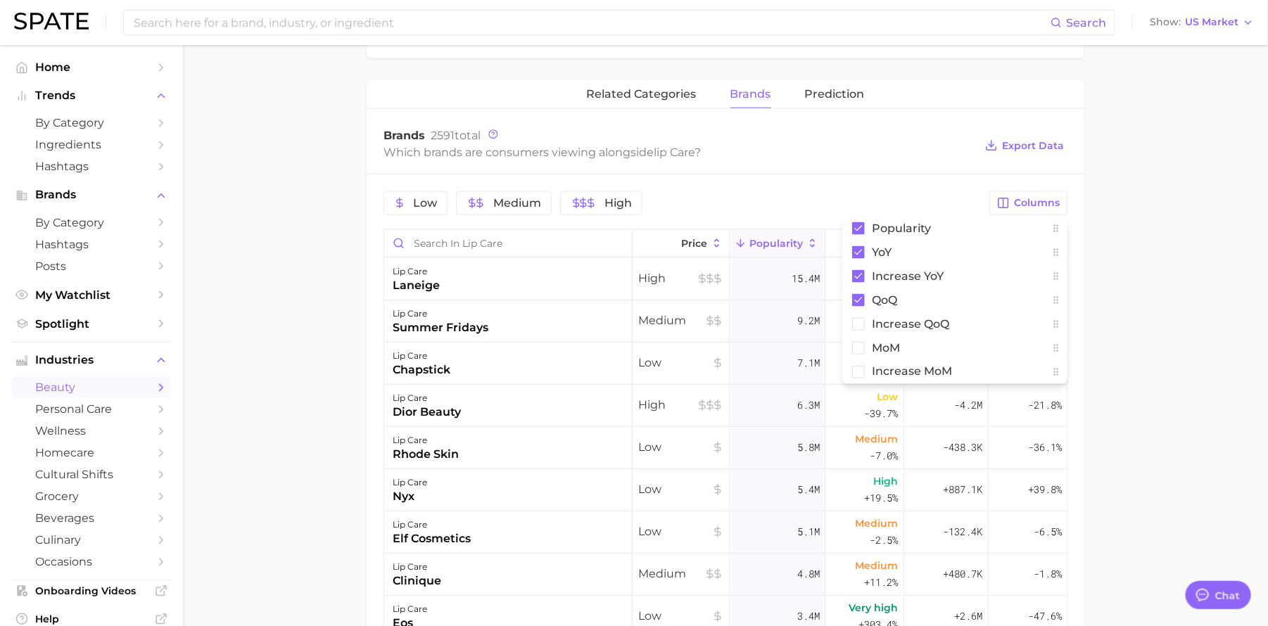
drag, startPoint x: 1145, startPoint y: 266, endPoint x: 1136, endPoint y: 265, distance: 8.5
click at [1145, 265] on main "1. skincare 2. face products 3. lip care 4. Subcategory Overview Google TikTok …" at bounding box center [725, 45] width 1085 height 1796
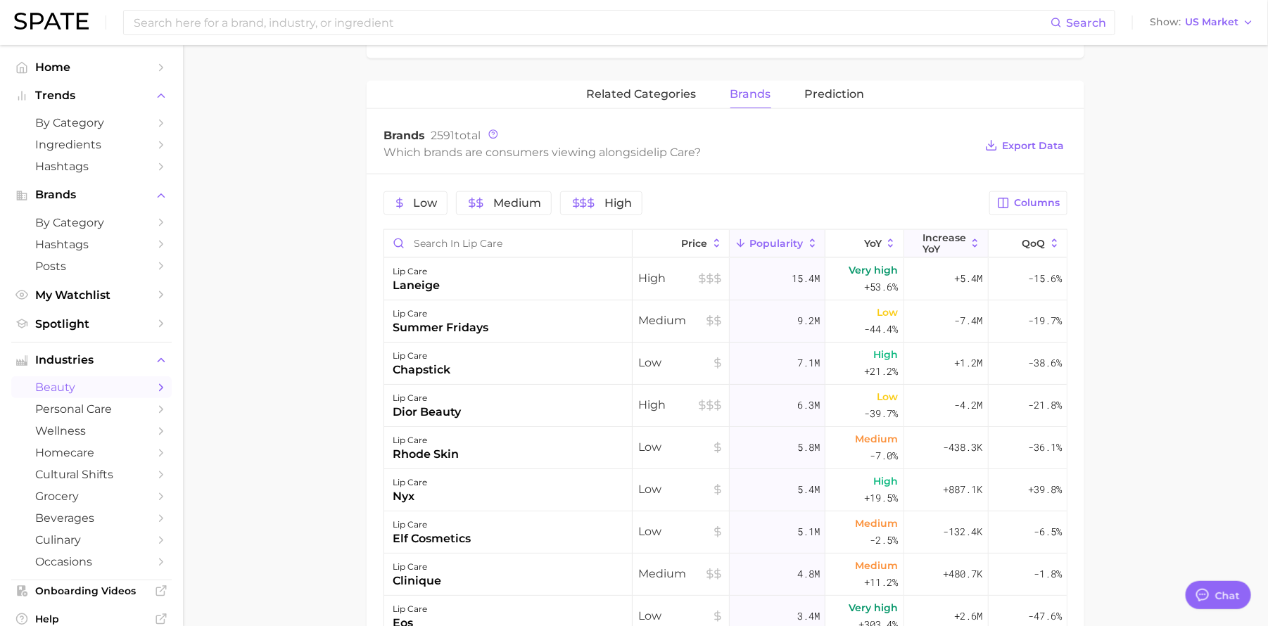
click at [934, 241] on span "Increase YoY" at bounding box center [944, 243] width 44 height 23
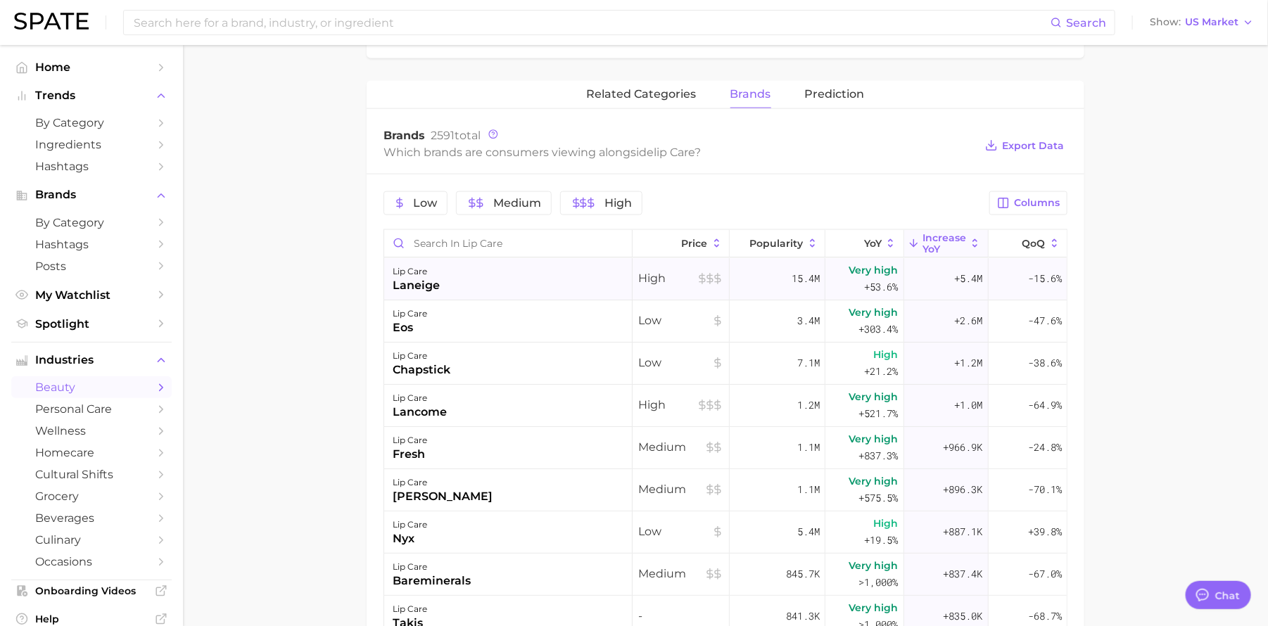
click at [450, 288] on div "lip care laneige" at bounding box center [508, 279] width 248 height 42
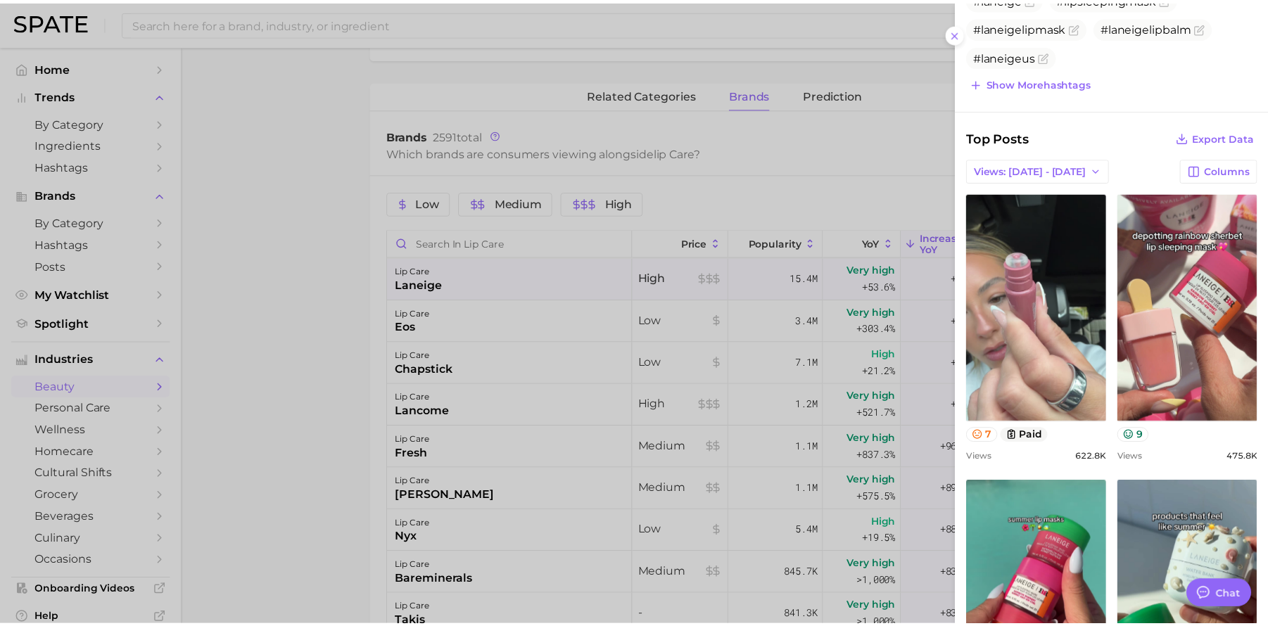
scroll to position [423, 0]
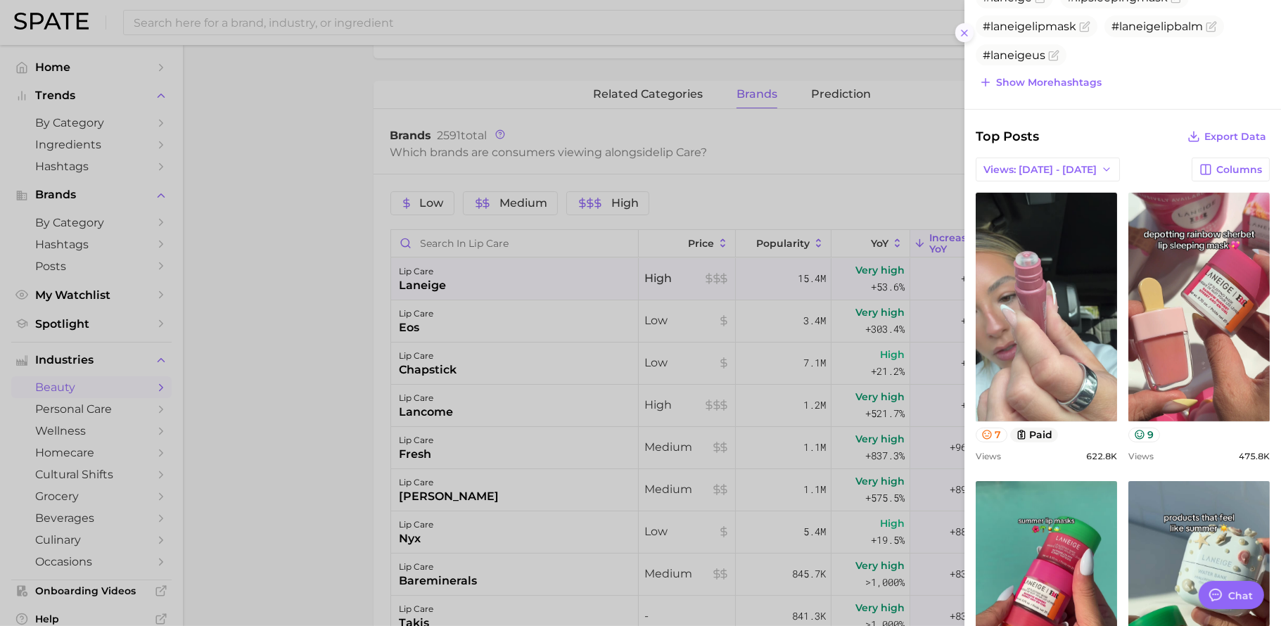
click at [967, 30] on line at bounding box center [965, 33] width 6 height 6
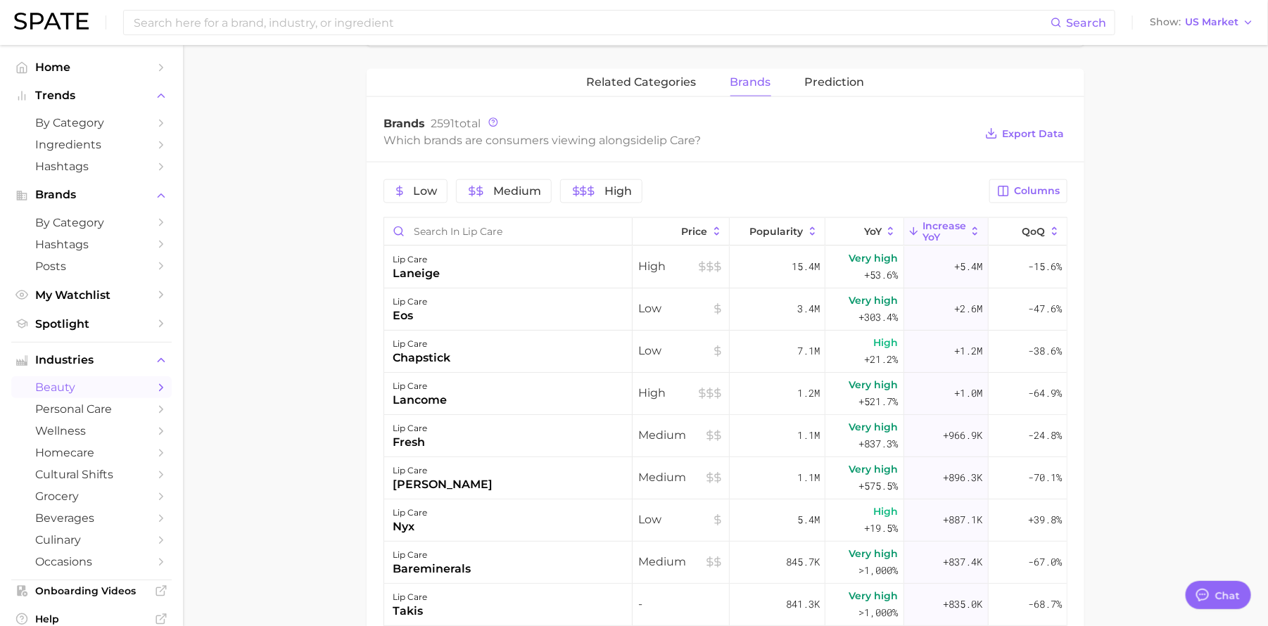
scroll to position [901, 0]
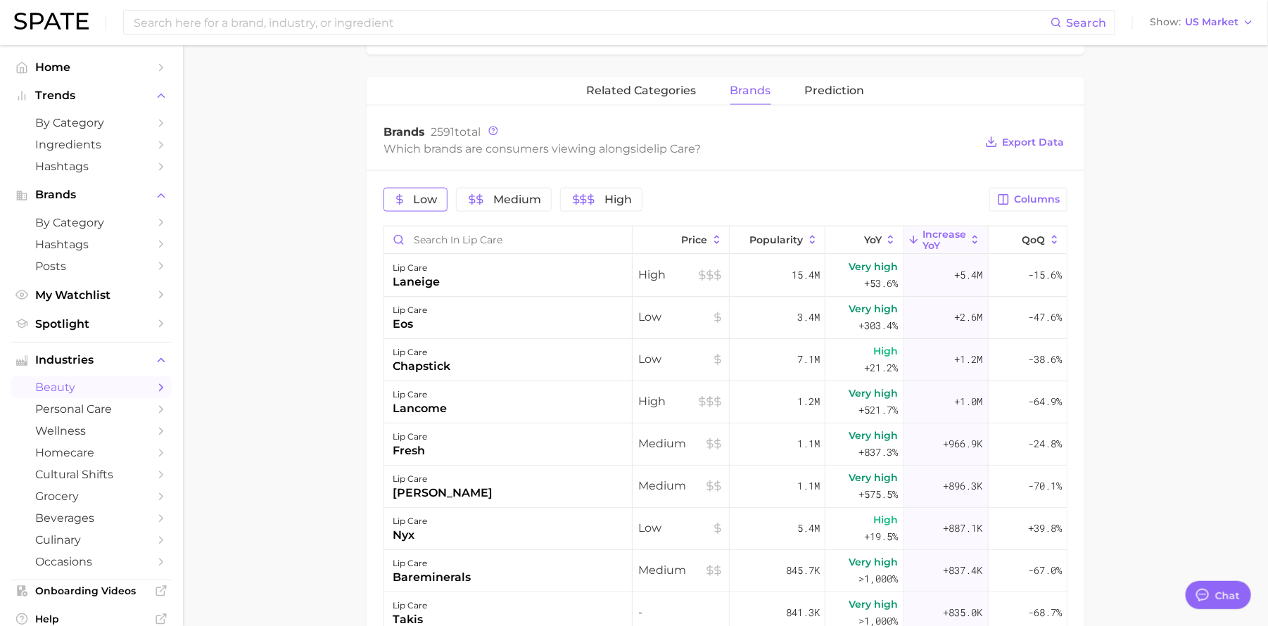
click at [433, 199] on span "Low" at bounding box center [425, 199] width 24 height 11
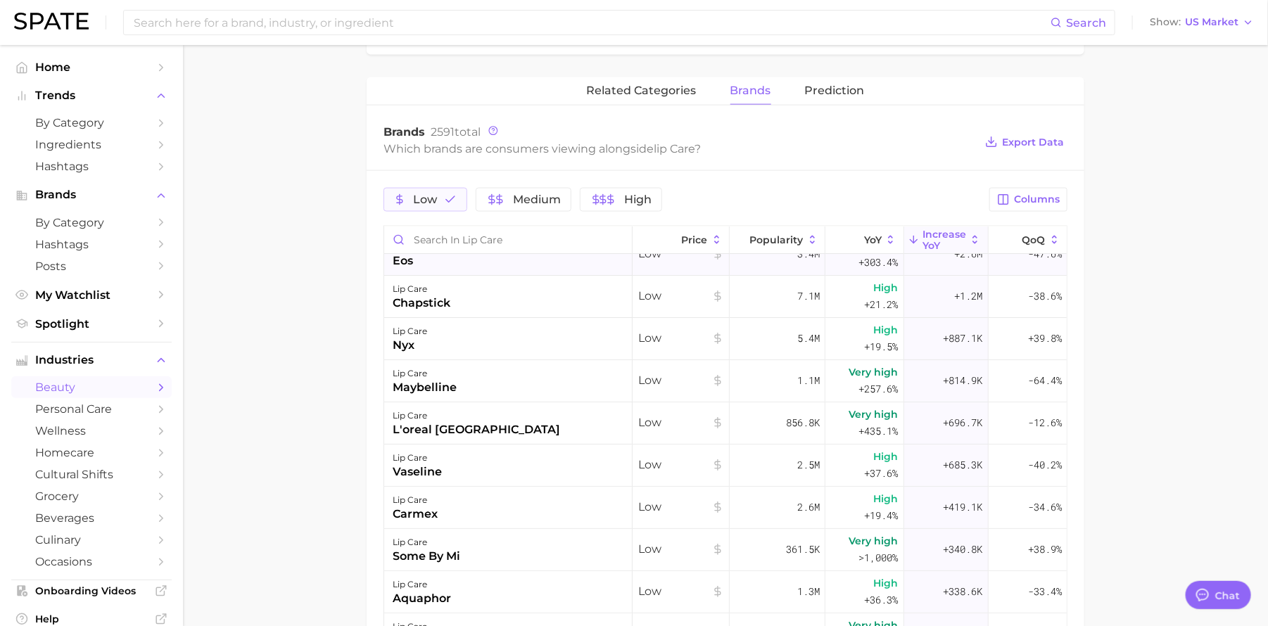
scroll to position [0, 0]
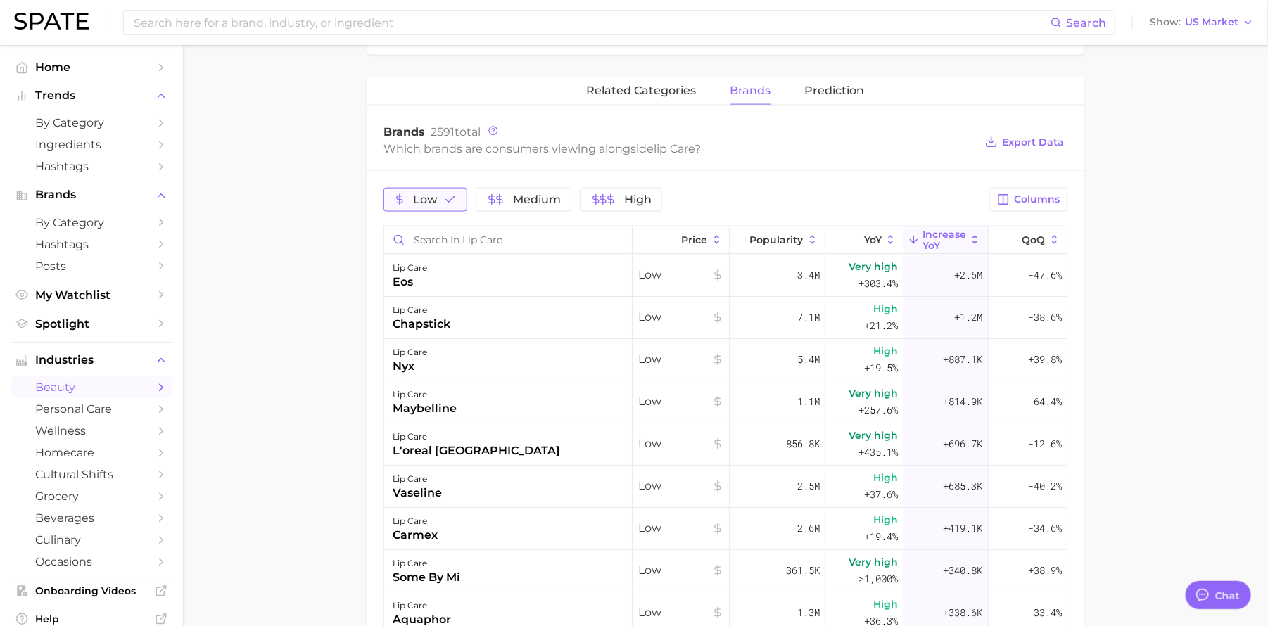
click at [433, 205] on span "Low" at bounding box center [425, 199] width 24 height 11
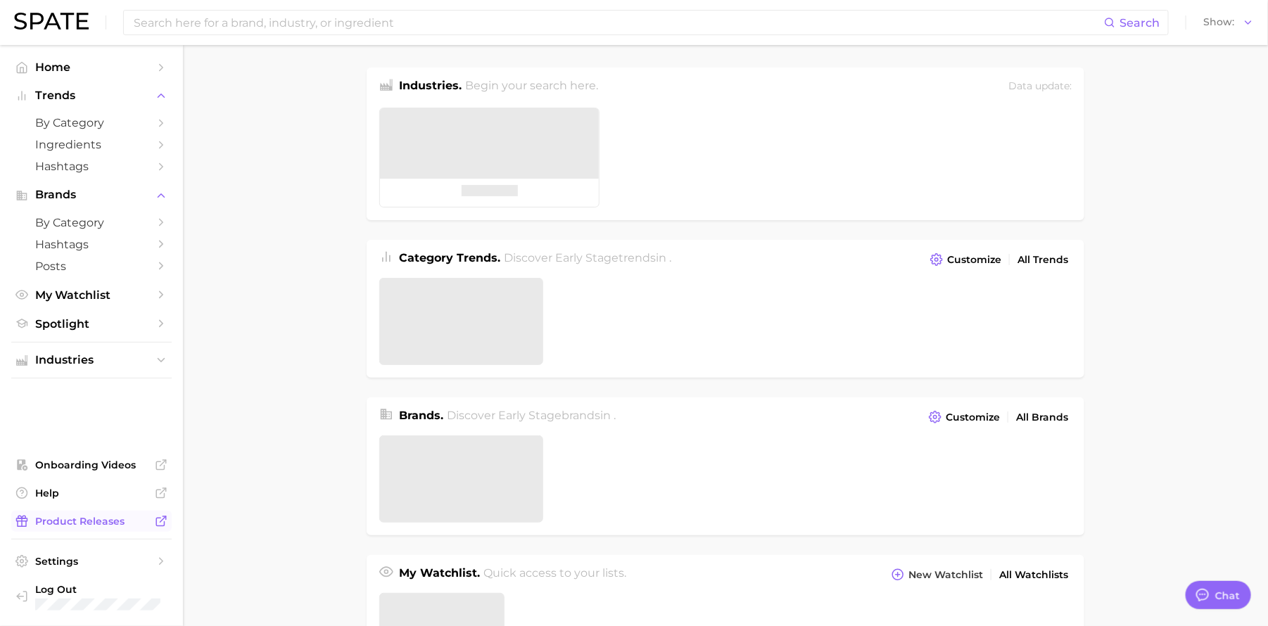
type textarea "x"
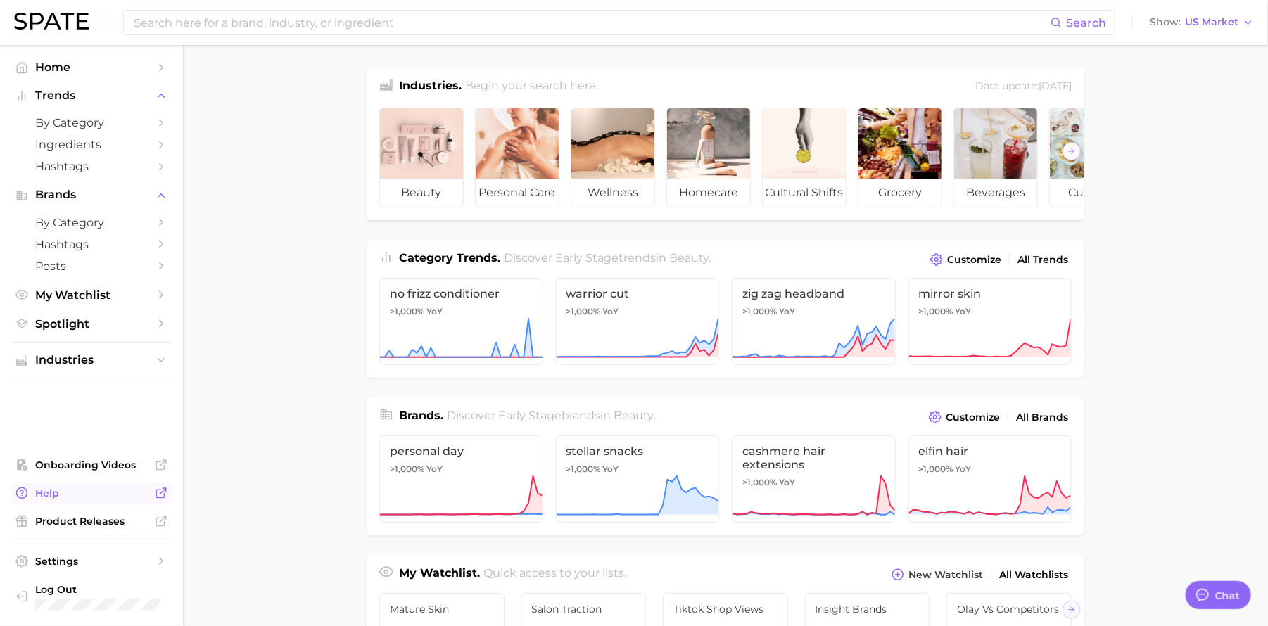
click at [65, 490] on span "Help" at bounding box center [91, 493] width 113 height 13
click at [48, 521] on span "Product Releases" at bounding box center [91, 521] width 113 height 13
click at [83, 331] on link "Spotlight" at bounding box center [91, 324] width 160 height 22
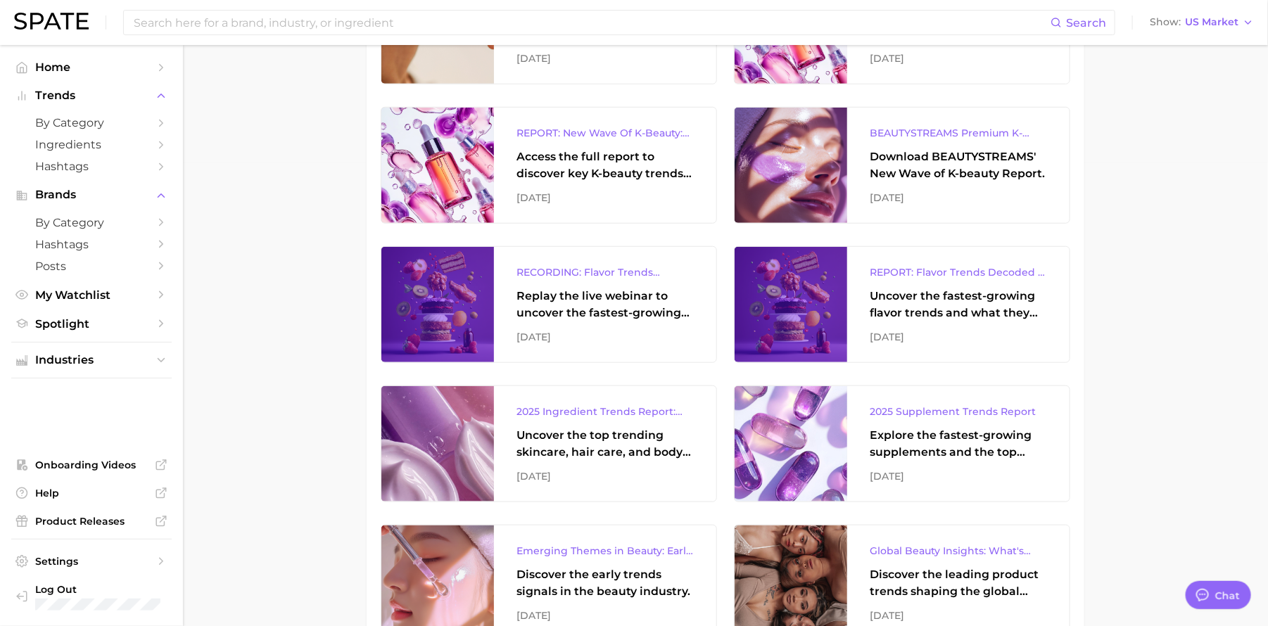
scroll to position [481, 0]
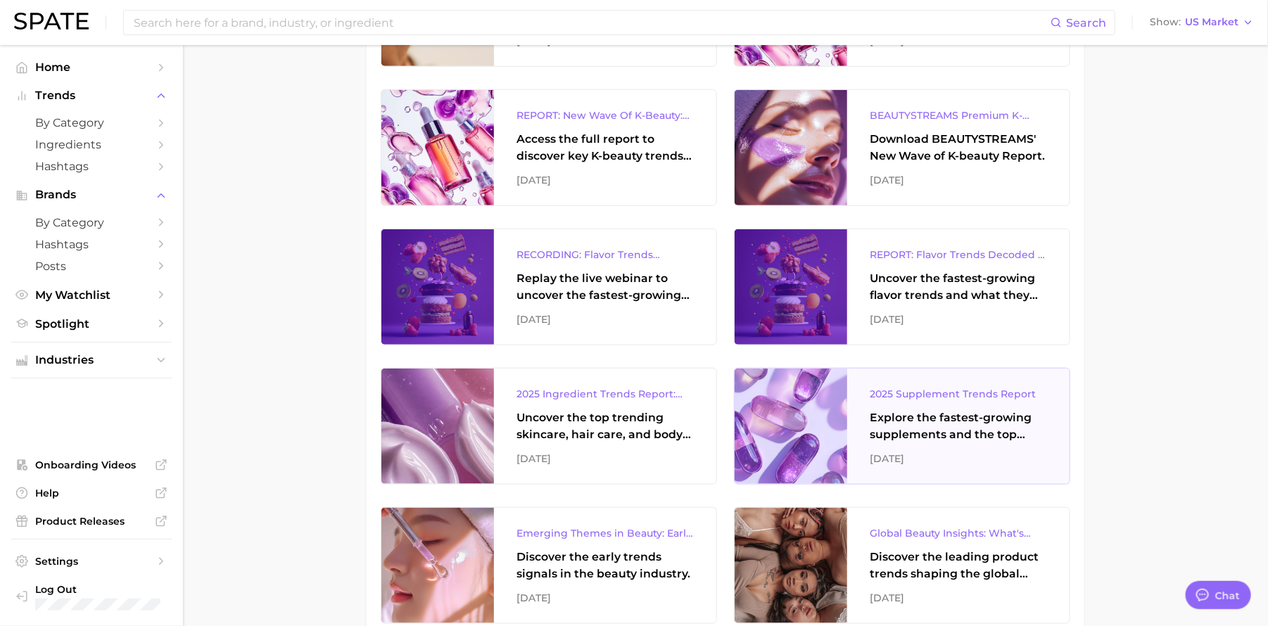
click at [940, 396] on div "2025 Supplement Trends Report" at bounding box center [958, 394] width 177 height 17
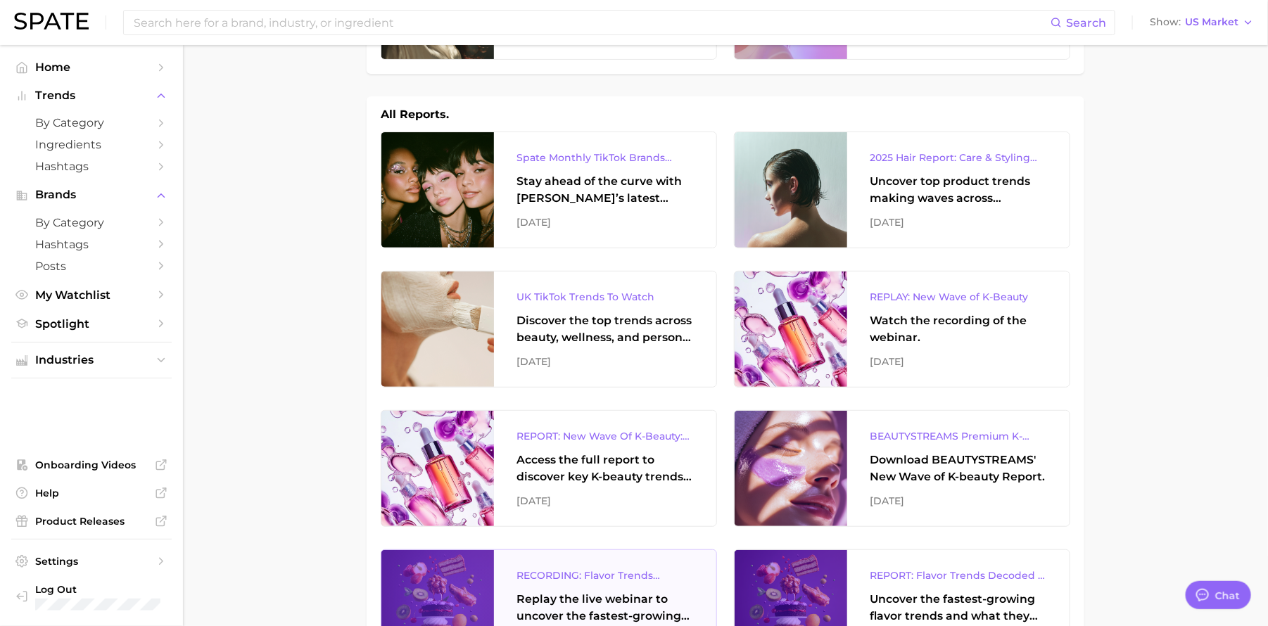
scroll to position [0, 0]
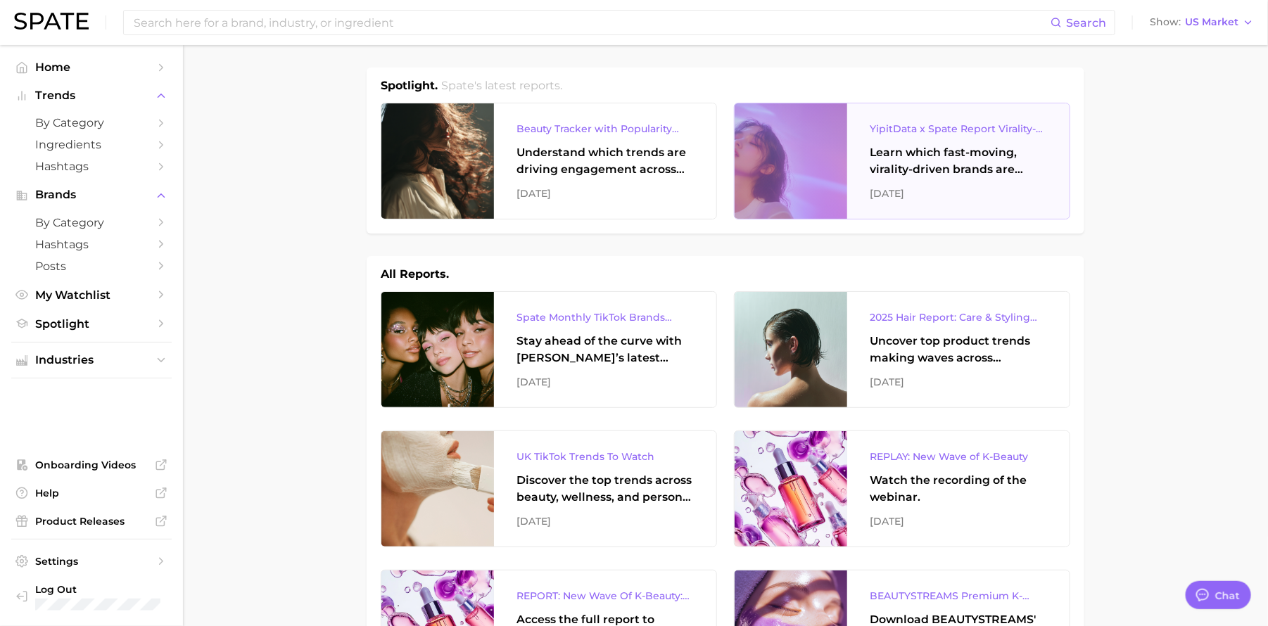
click at [930, 132] on div "YipitData x Spate Report Virality-Driven Brands Are Taking a Slice of the Beaut…" at bounding box center [958, 128] width 177 height 17
